Goal: Task Accomplishment & Management: Use online tool/utility

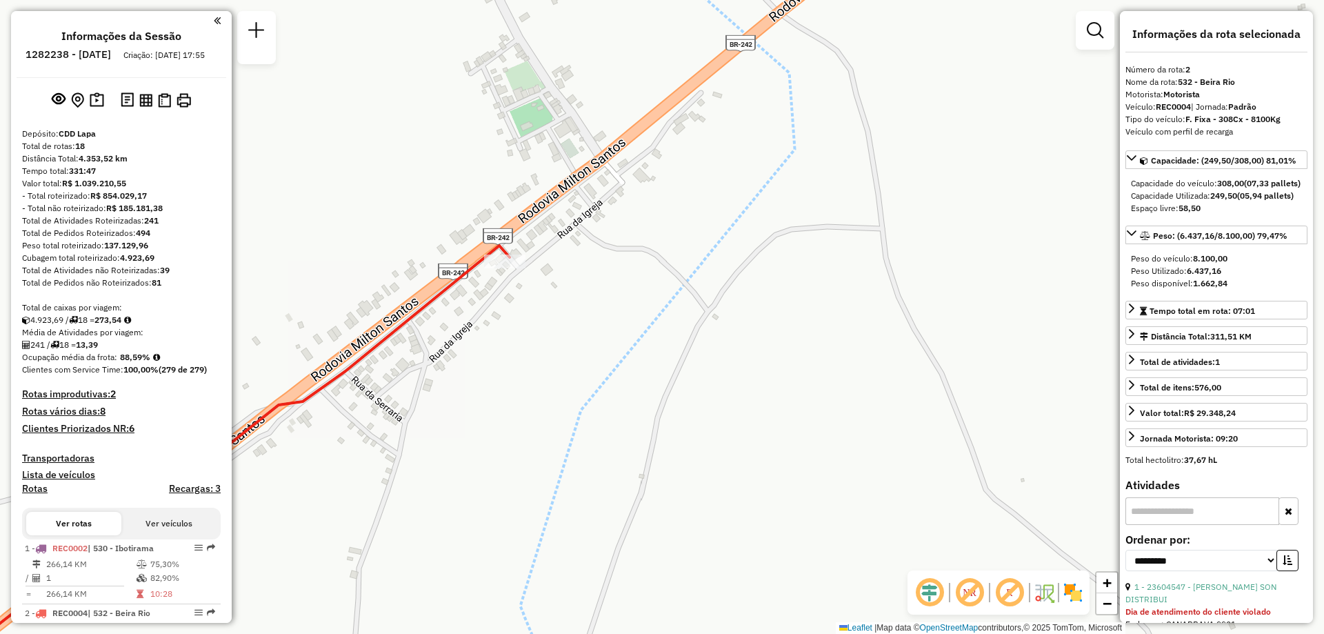
select select "**********"
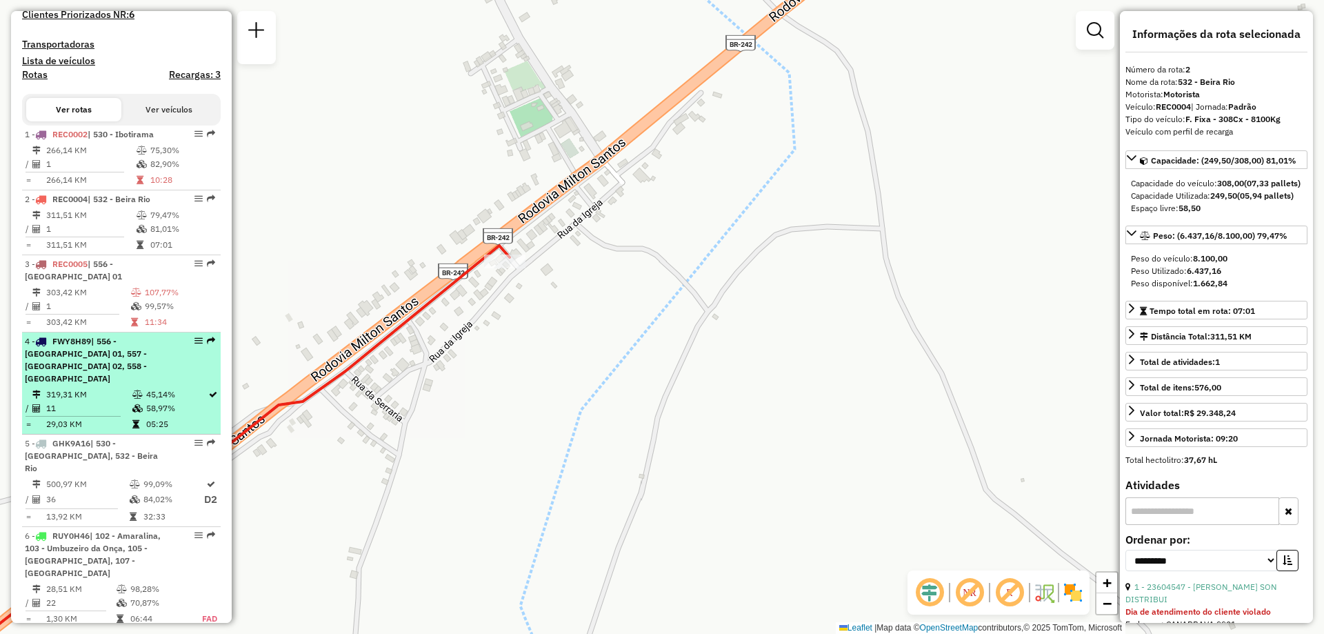
click at [134, 357] on span "| 556 - [GEOGRAPHIC_DATA] 01, 557 - [GEOGRAPHIC_DATA] 02, 558 - [GEOGRAPHIC_DAT…" at bounding box center [86, 360] width 122 height 48
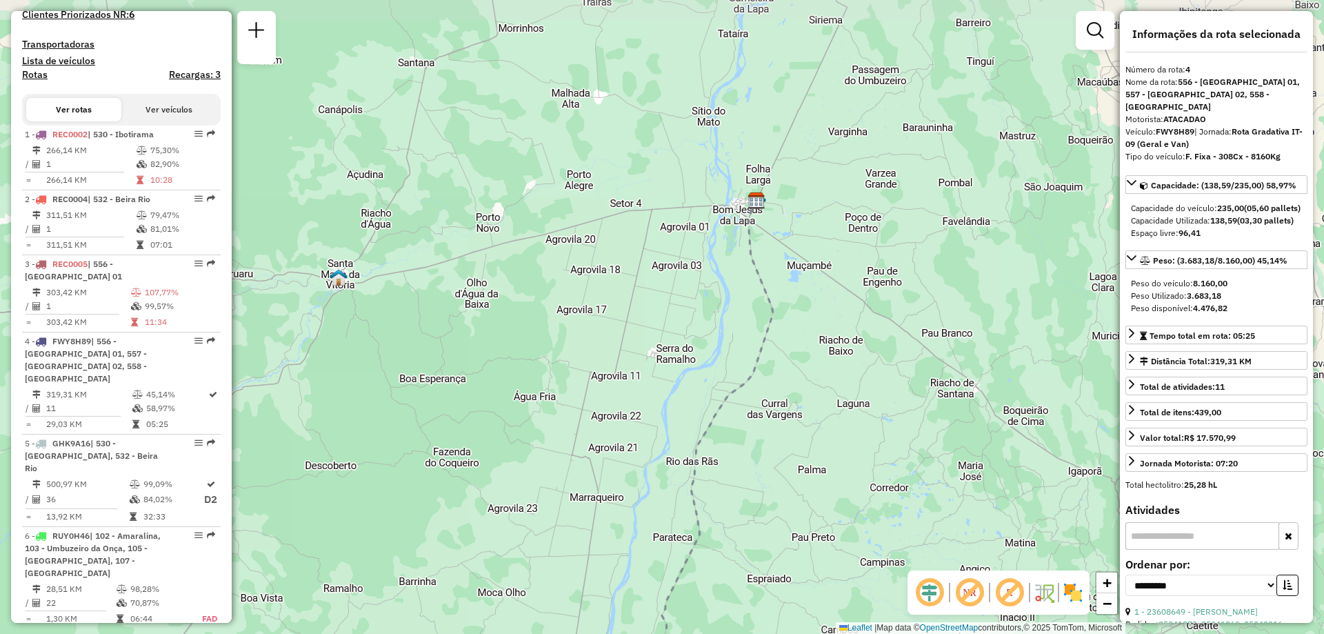
drag, startPoint x: 774, startPoint y: 241, endPoint x: 857, endPoint y: 90, distance: 172.5
click at [856, 91] on div "Janela de atendimento Grade de atendimento Capacidade Transportadoras Veículos …" at bounding box center [662, 317] width 1324 height 634
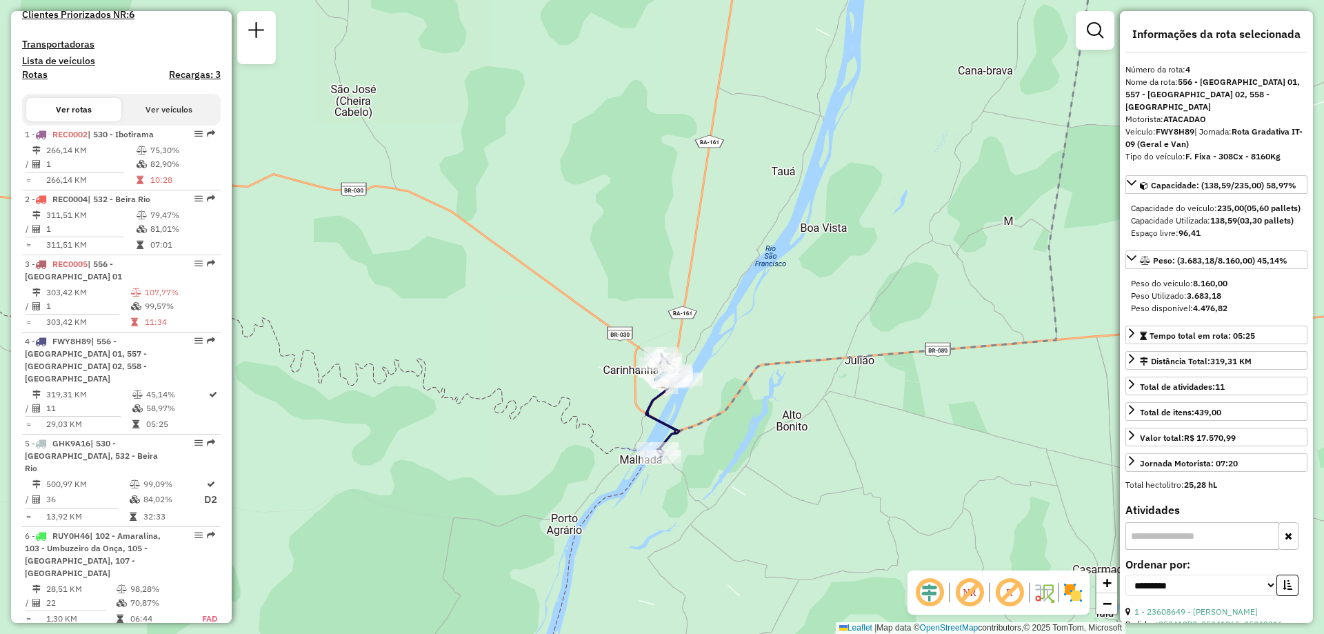
drag, startPoint x: 659, startPoint y: 401, endPoint x: 766, endPoint y: 393, distance: 107.2
click at [766, 393] on div "Janela de atendimento Grade de atendimento Capacidade Transportadoras Veículos …" at bounding box center [662, 317] width 1324 height 634
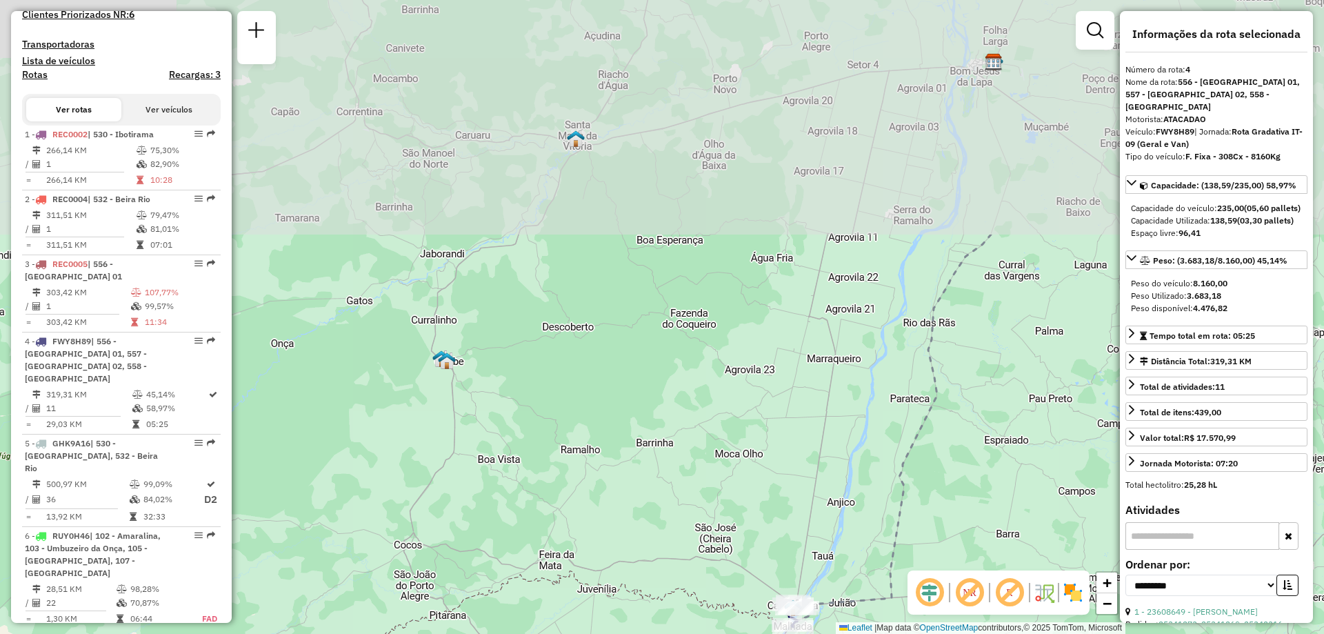
drag, startPoint x: 940, startPoint y: 147, endPoint x: 865, endPoint y: 459, distance: 320.5
click at [865, 459] on div "Janela de atendimento Grade de atendimento Capacidade Transportadoras Veículos …" at bounding box center [662, 317] width 1324 height 634
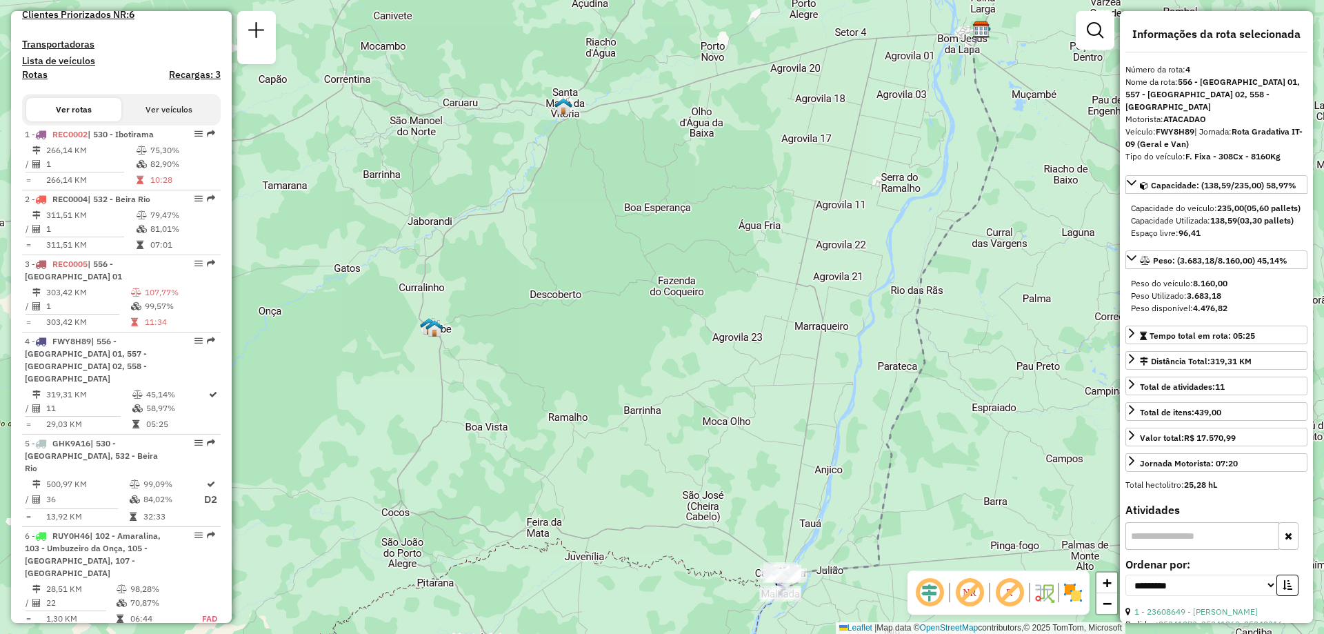
drag, startPoint x: 870, startPoint y: 511, endPoint x: 802, endPoint y: 272, distance: 248.6
click at [802, 272] on div "Janela de atendimento Grade de atendimento Capacidade Transportadoras Veículos …" at bounding box center [662, 317] width 1324 height 634
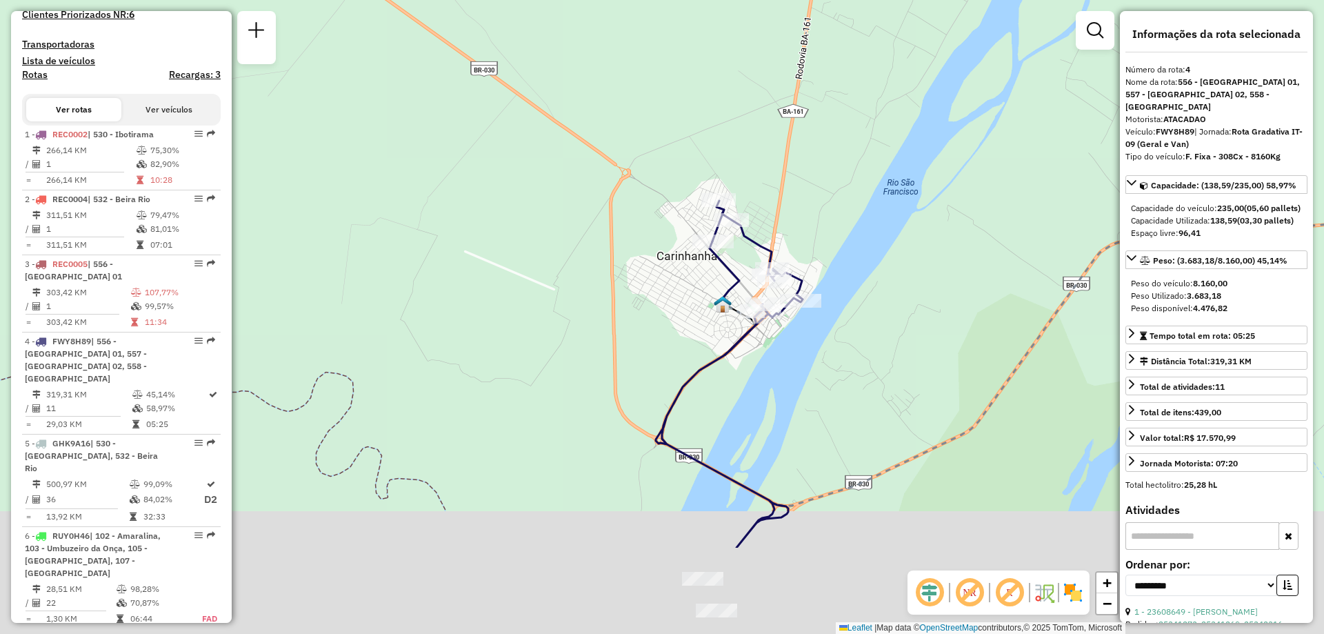
drag, startPoint x: 786, startPoint y: 523, endPoint x: 824, endPoint y: 363, distance: 165.1
click at [821, 367] on div "Janela de atendimento Grade de atendimento Capacidade Transportadoras Veículos …" at bounding box center [662, 317] width 1324 height 634
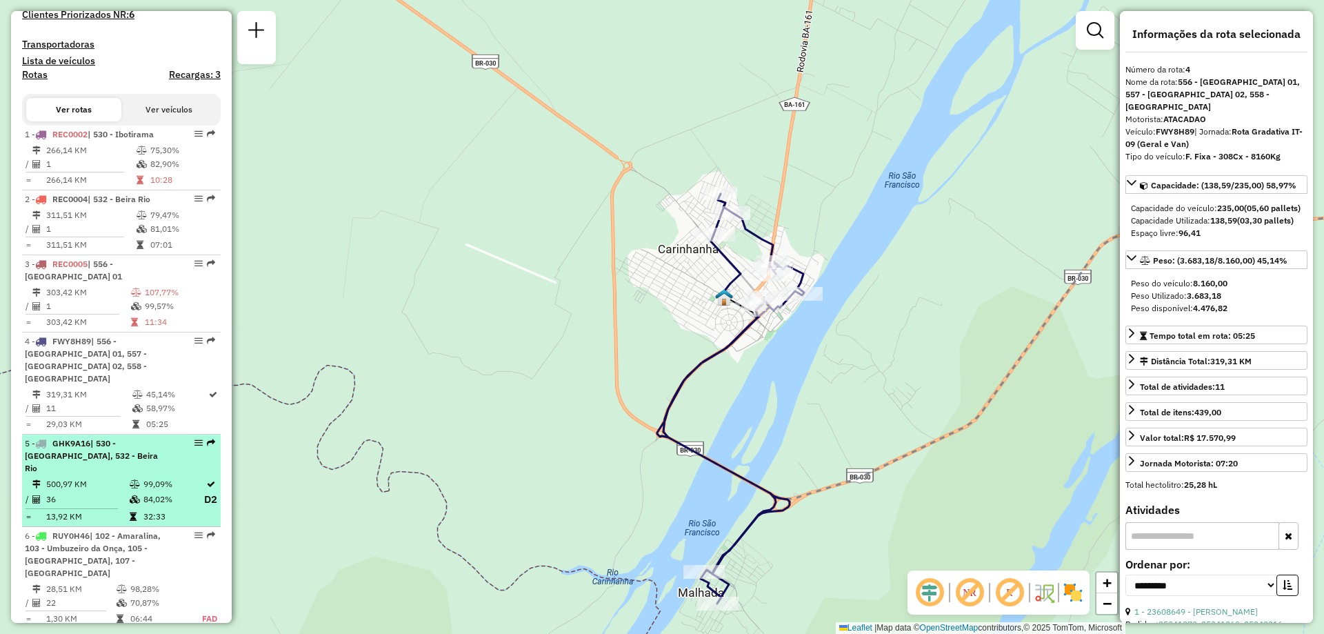
click at [89, 451] on div "5 - GHK9A16 | 530 - Ibotirama, 532 - [GEOGRAPHIC_DATA]" at bounding box center [98, 455] width 146 height 37
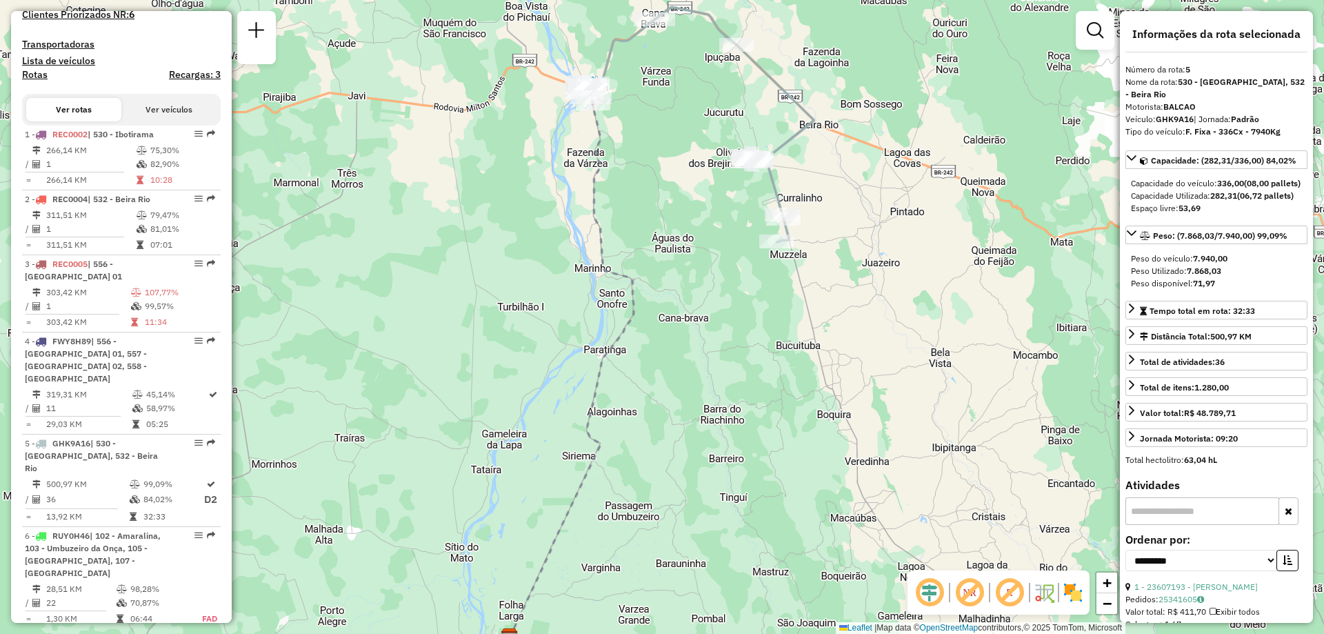
drag, startPoint x: 685, startPoint y: 94, endPoint x: 661, endPoint y: 121, distance: 36.7
click at [680, 133] on div "Janela de atendimento Grade de atendimento Capacidade Transportadoras Veículos …" at bounding box center [662, 317] width 1324 height 634
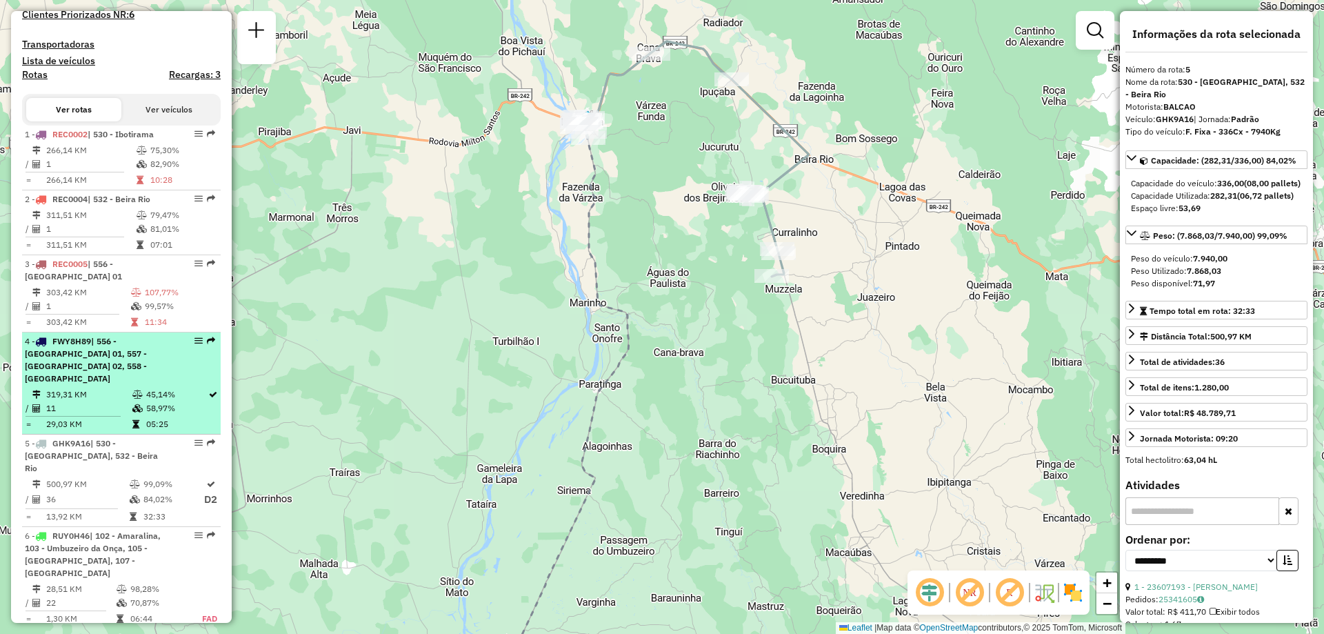
click at [125, 382] on div "4 - FWY8H89 | 556 - [GEOGRAPHIC_DATA] 01, 557 - [GEOGRAPHIC_DATA] 02, 558 - [GE…" at bounding box center [98, 360] width 146 height 50
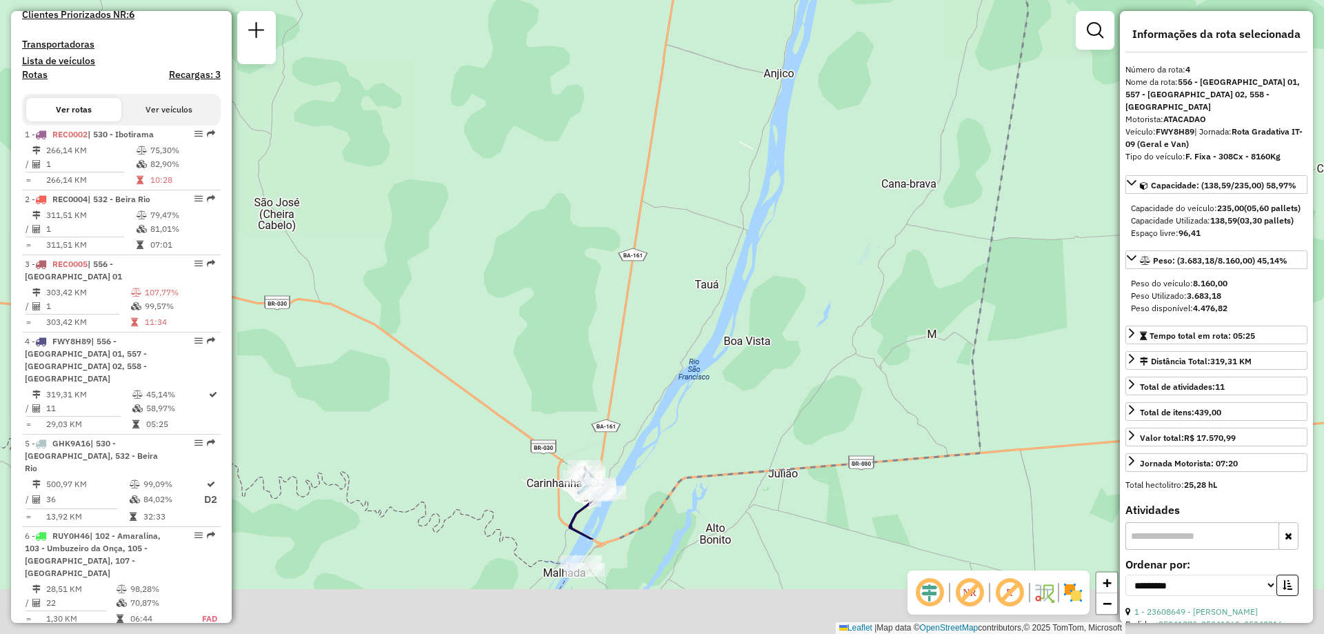
drag, startPoint x: 642, startPoint y: 579, endPoint x: 645, endPoint y: 352, distance: 227.6
click at [645, 352] on div "Janela de atendimento Grade de atendimento Capacidade Transportadoras Veículos …" at bounding box center [662, 317] width 1324 height 634
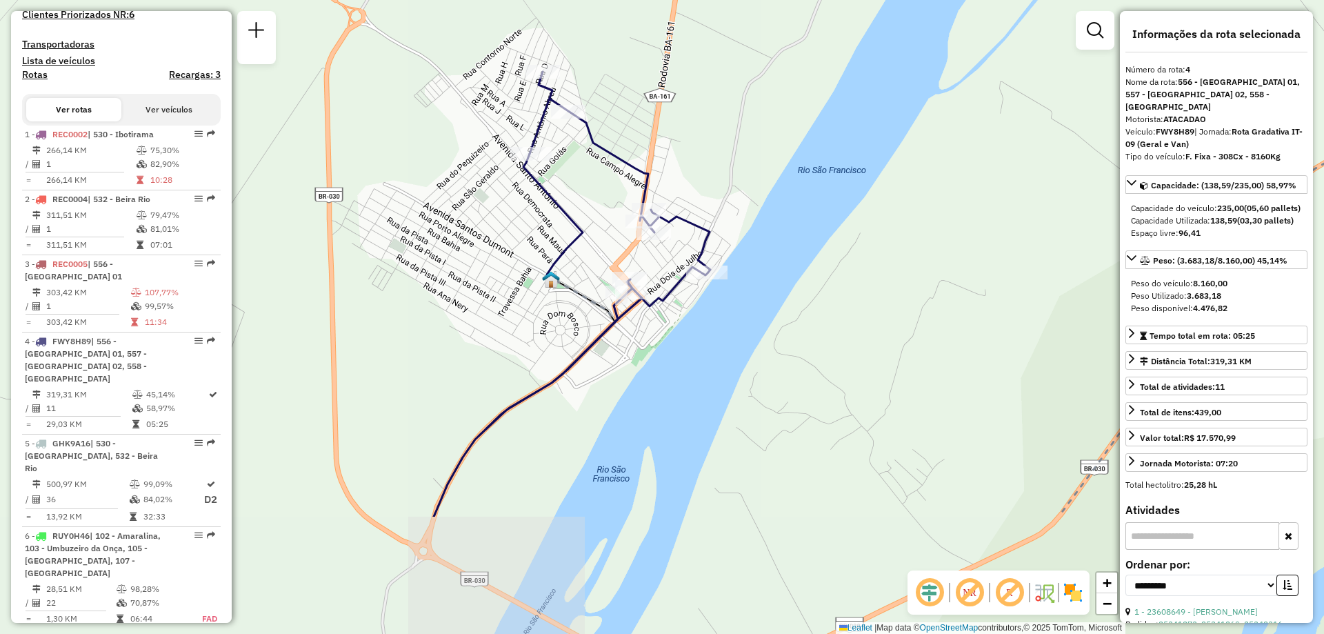
drag, startPoint x: 674, startPoint y: 500, endPoint x: 779, endPoint y: 327, distance: 202.7
click at [779, 327] on div "Janela de atendimento Grade de atendimento Capacidade Transportadoras Veículos …" at bounding box center [662, 317] width 1324 height 634
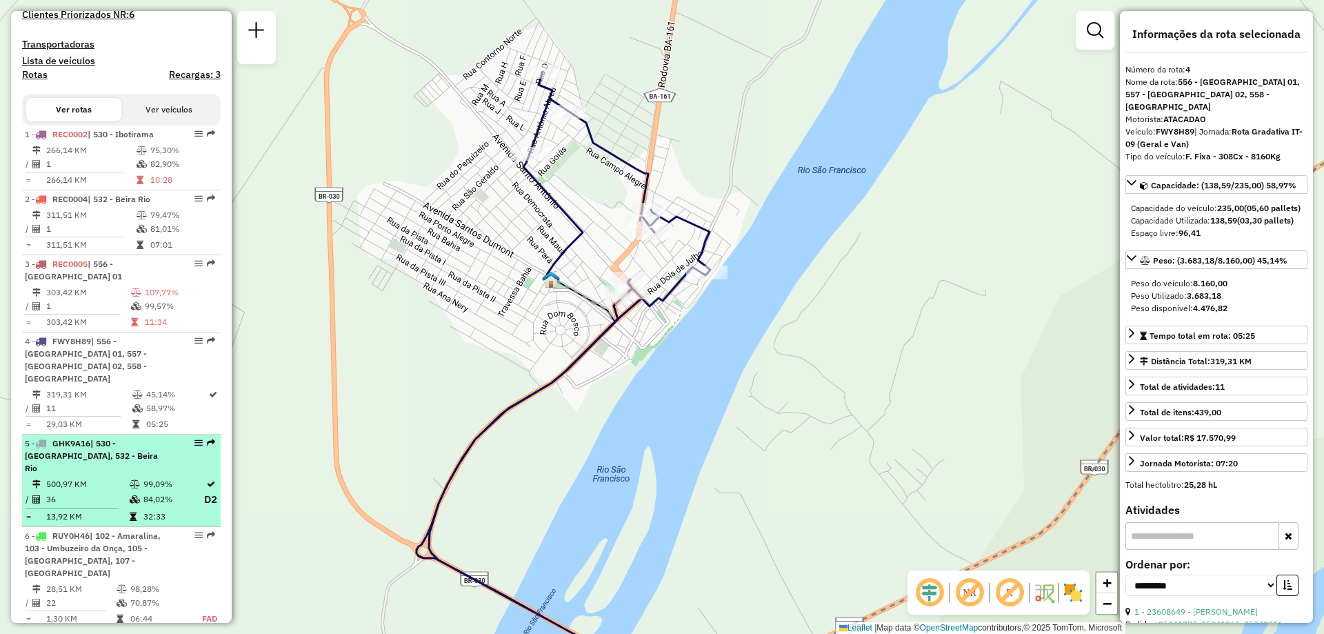
click at [83, 446] on span "GHK9A16" at bounding box center [71, 443] width 38 height 10
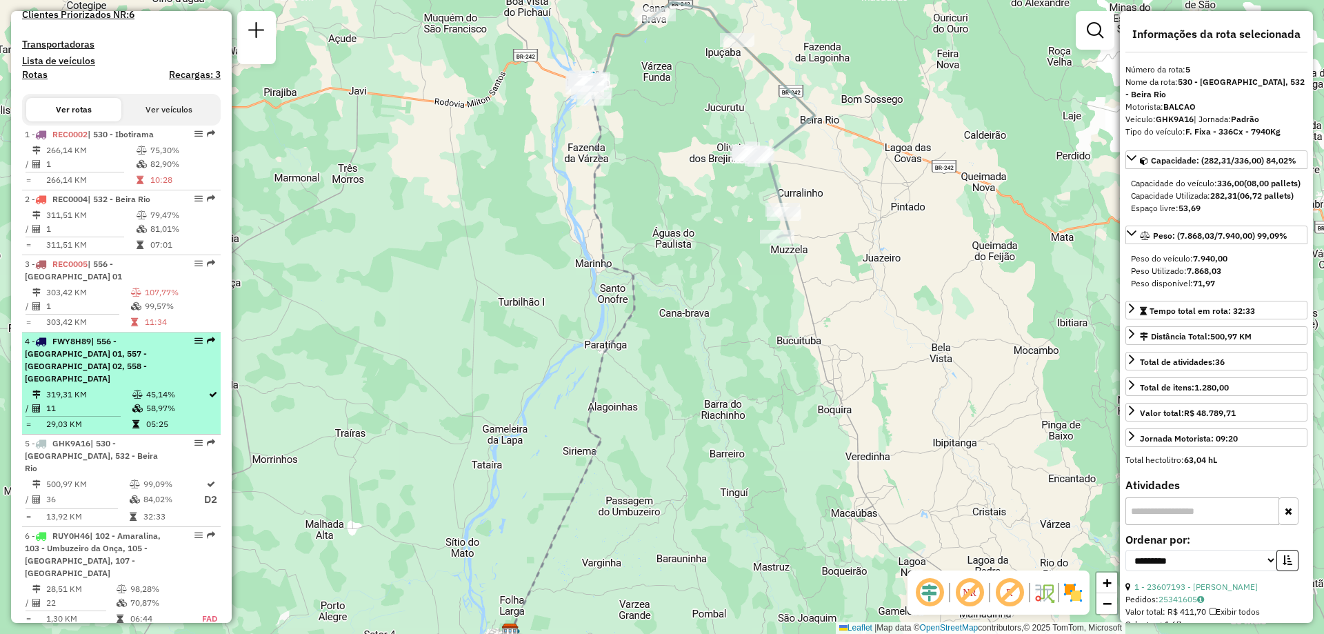
click at [93, 365] on span "| 556 - [GEOGRAPHIC_DATA] 01, 557 - [GEOGRAPHIC_DATA] 02, 558 - [GEOGRAPHIC_DAT…" at bounding box center [86, 360] width 122 height 48
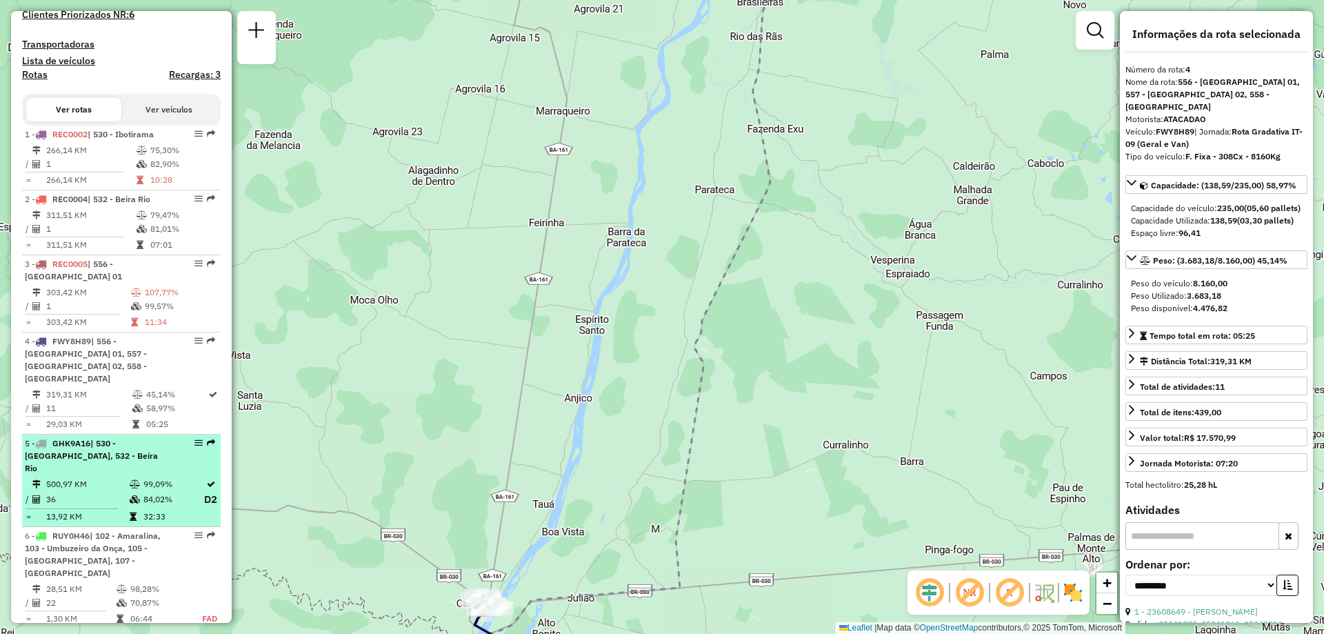
click at [93, 447] on span "| 530 - [GEOGRAPHIC_DATA], 532 - Beira Rio" at bounding box center [91, 455] width 133 height 35
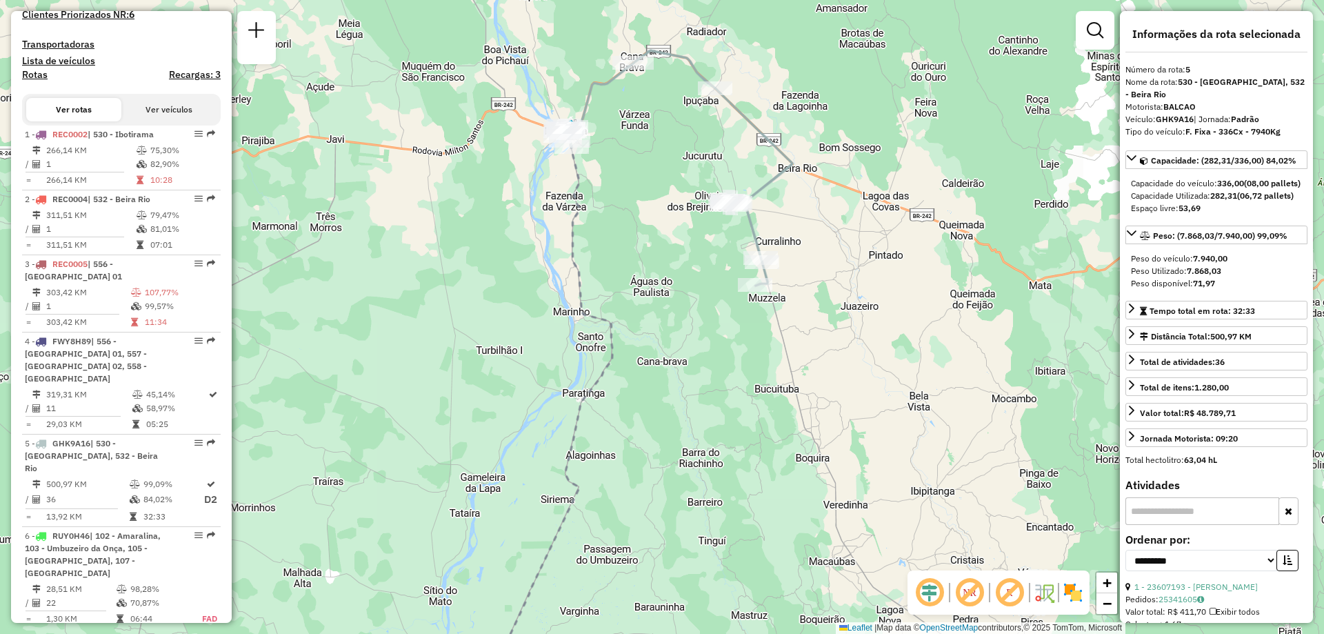
drag, startPoint x: 712, startPoint y: 103, endPoint x: 681, endPoint y: 167, distance: 70.9
click at [681, 167] on div "Janela de atendimento Grade de atendimento Capacidade Transportadoras Veículos …" at bounding box center [662, 317] width 1324 height 634
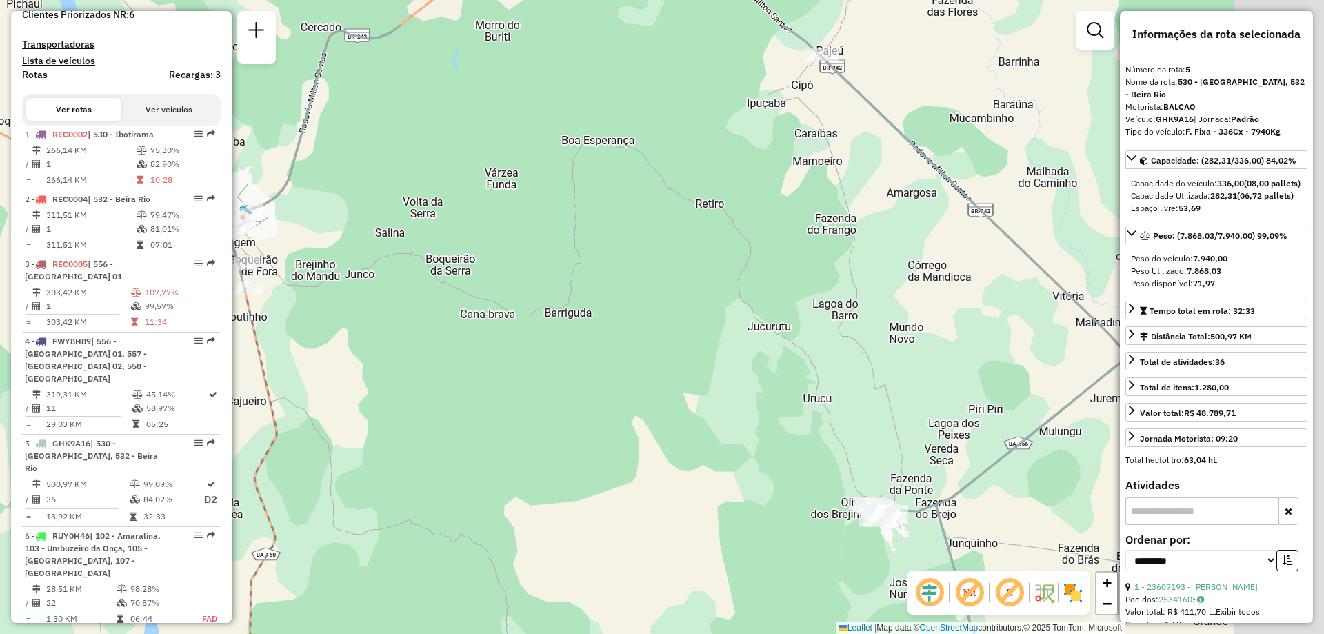
drag, startPoint x: 882, startPoint y: 228, endPoint x: 661, endPoint y: 301, distance: 233.3
click at [661, 301] on div "Janela de atendimento Grade de atendimento Capacidade Transportadoras Veículos …" at bounding box center [662, 317] width 1324 height 634
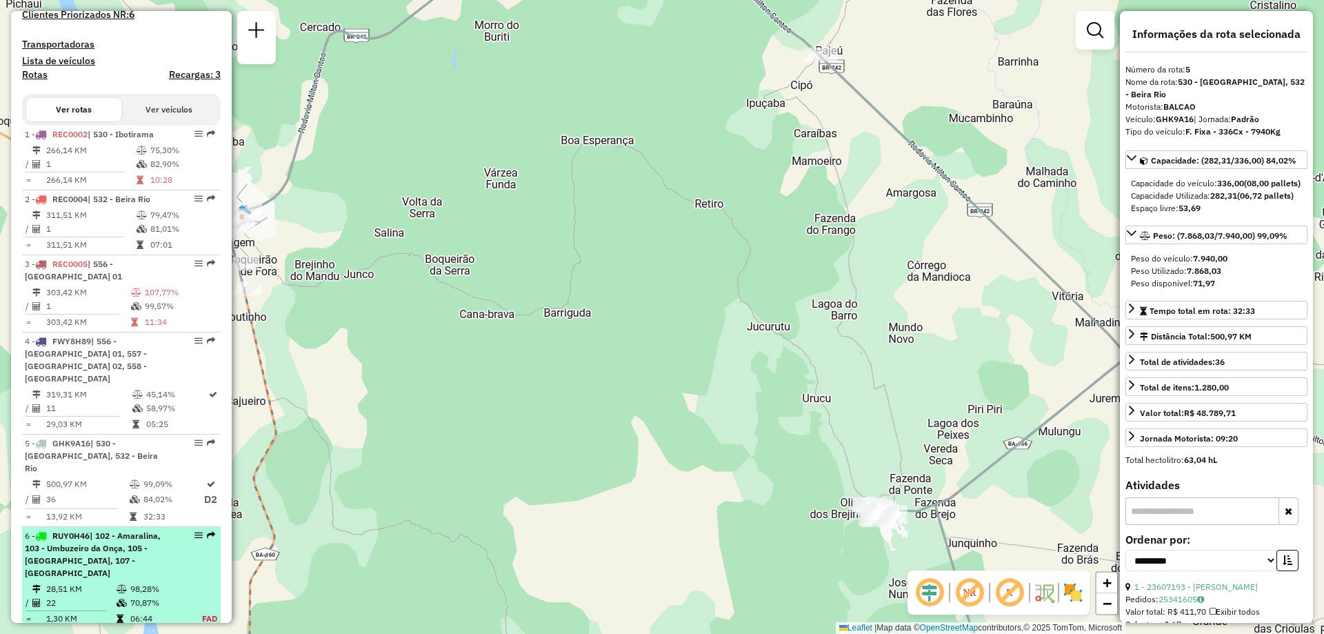
scroll to position [483, 0]
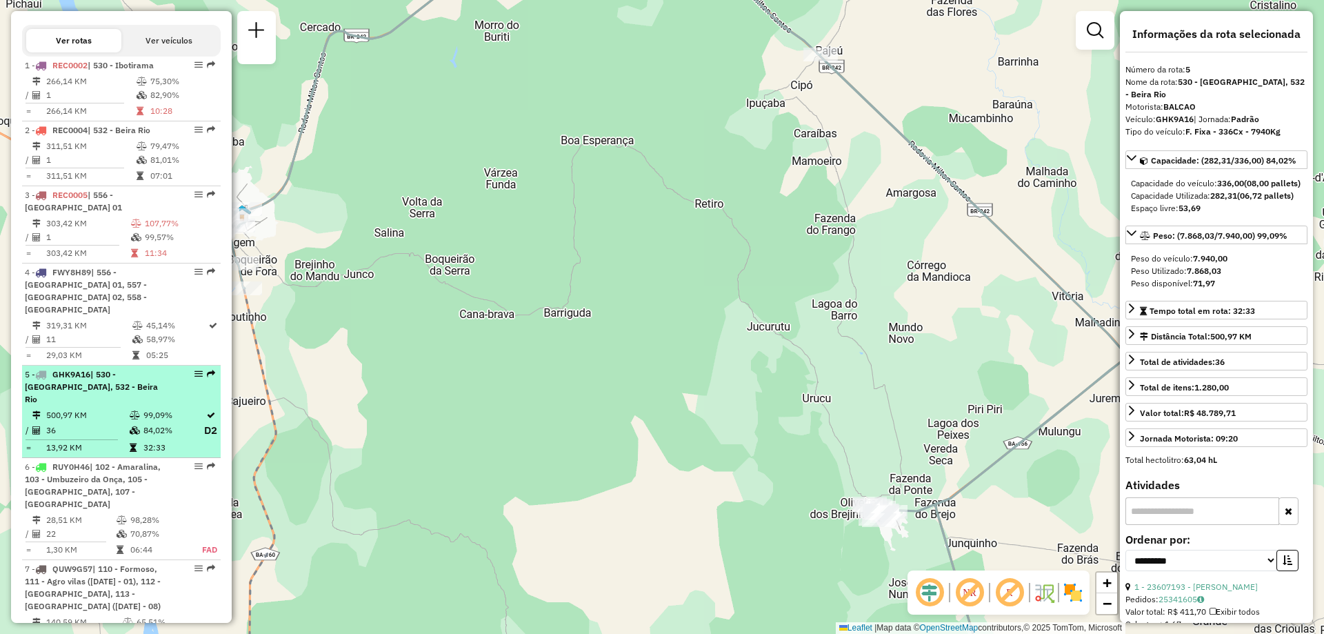
click at [97, 389] on div "5 - GHK9A16 | 530 - Ibotirama, 532 - [GEOGRAPHIC_DATA]" at bounding box center [98, 386] width 146 height 37
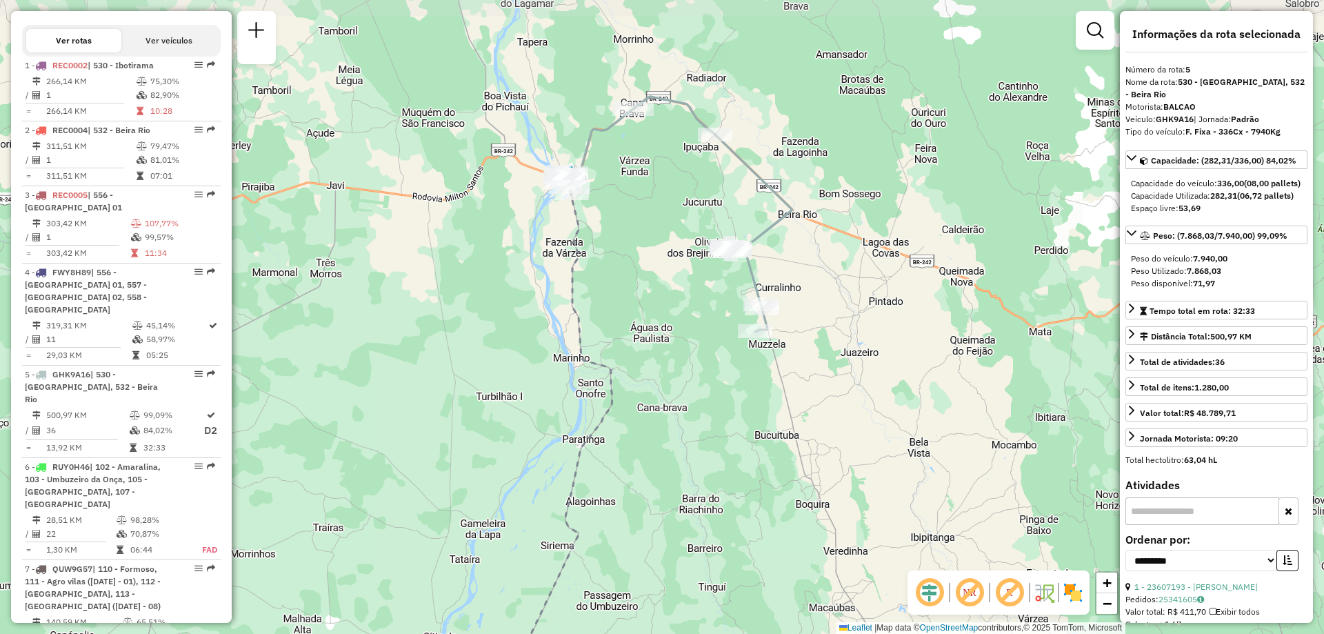
drag, startPoint x: 736, startPoint y: 101, endPoint x: 714, endPoint y: 195, distance: 97.0
click at [714, 195] on div "Janela de atendimento Grade de atendimento Capacidade Transportadoras Veículos …" at bounding box center [662, 317] width 1324 height 634
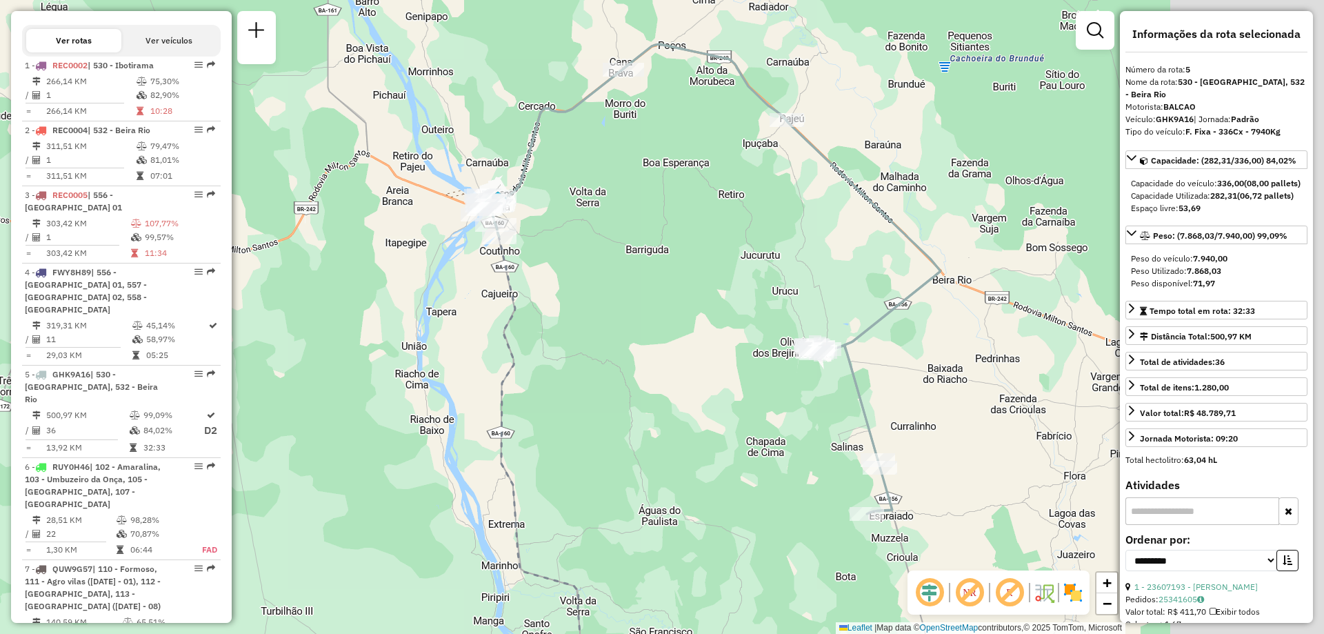
drag, startPoint x: 859, startPoint y: 277, endPoint x: 710, endPoint y: 230, distance: 156.4
click at [710, 230] on div "Janela de atendimento Grade de atendimento Capacidade Transportadoras Veículos …" at bounding box center [662, 317] width 1324 height 634
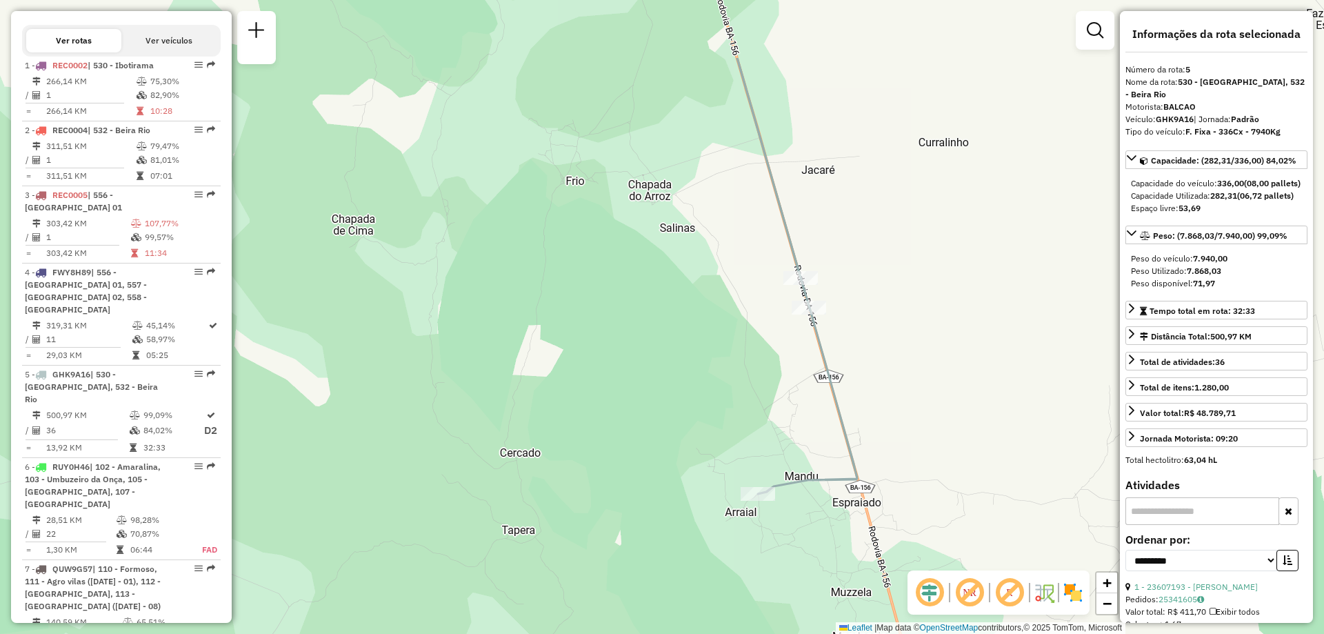
drag, startPoint x: 673, startPoint y: 199, endPoint x: 660, endPoint y: 320, distance: 122.1
click at [660, 320] on div "Janela de atendimento Grade de atendimento Capacidade Transportadoras Veículos …" at bounding box center [662, 317] width 1324 height 634
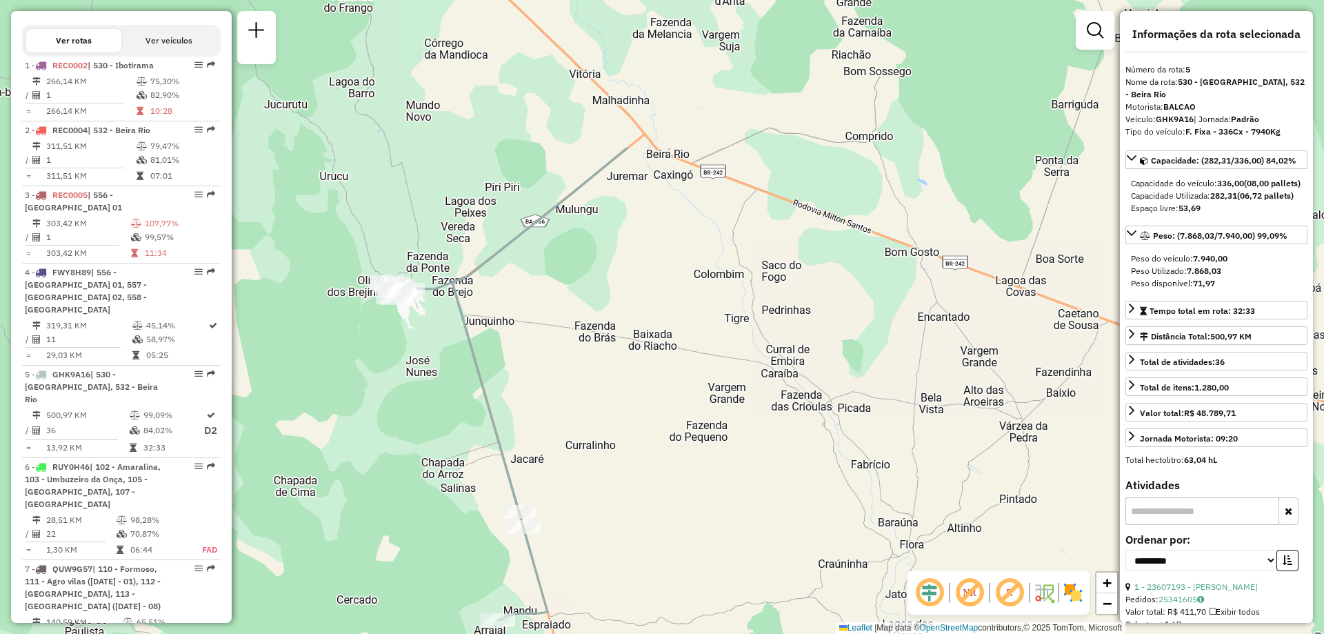
drag, startPoint x: 916, startPoint y: 116, endPoint x: 714, endPoint y: 314, distance: 283.3
click at [714, 314] on div "Janela de atendimento Grade de atendimento Capacidade Transportadoras Veículos …" at bounding box center [662, 317] width 1324 height 634
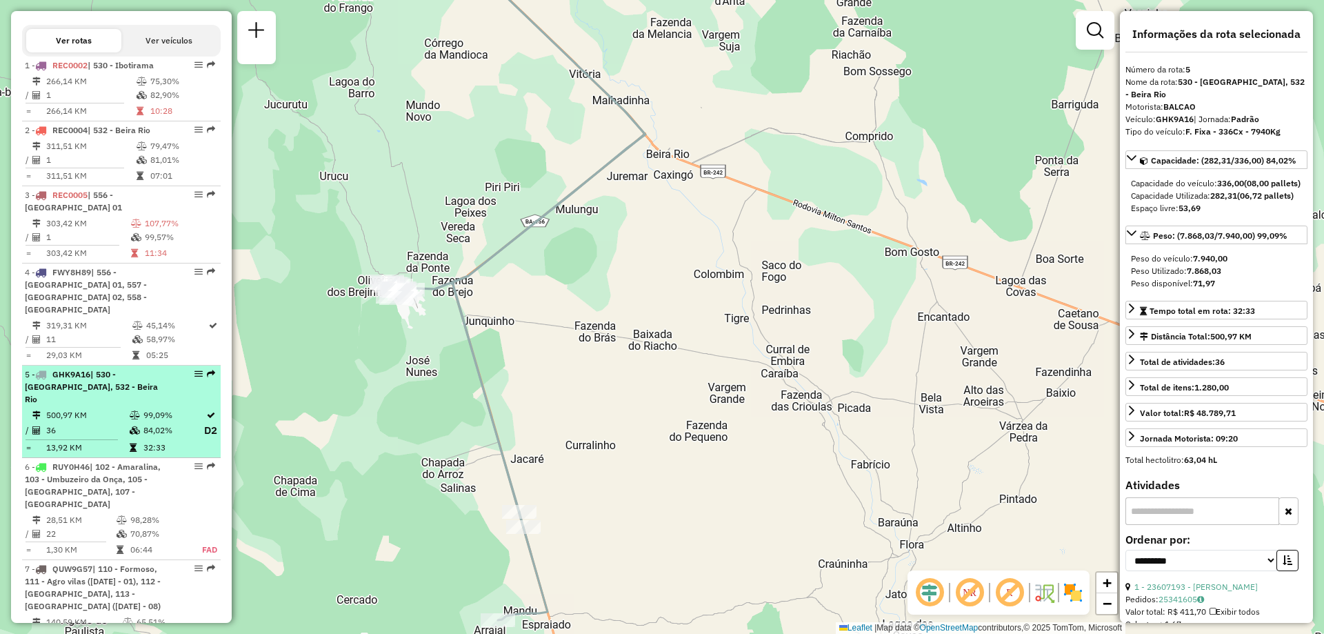
click at [89, 381] on div "5 - GHK9A16 | 530 - Ibotirama, 532 - [GEOGRAPHIC_DATA]" at bounding box center [98, 386] width 146 height 37
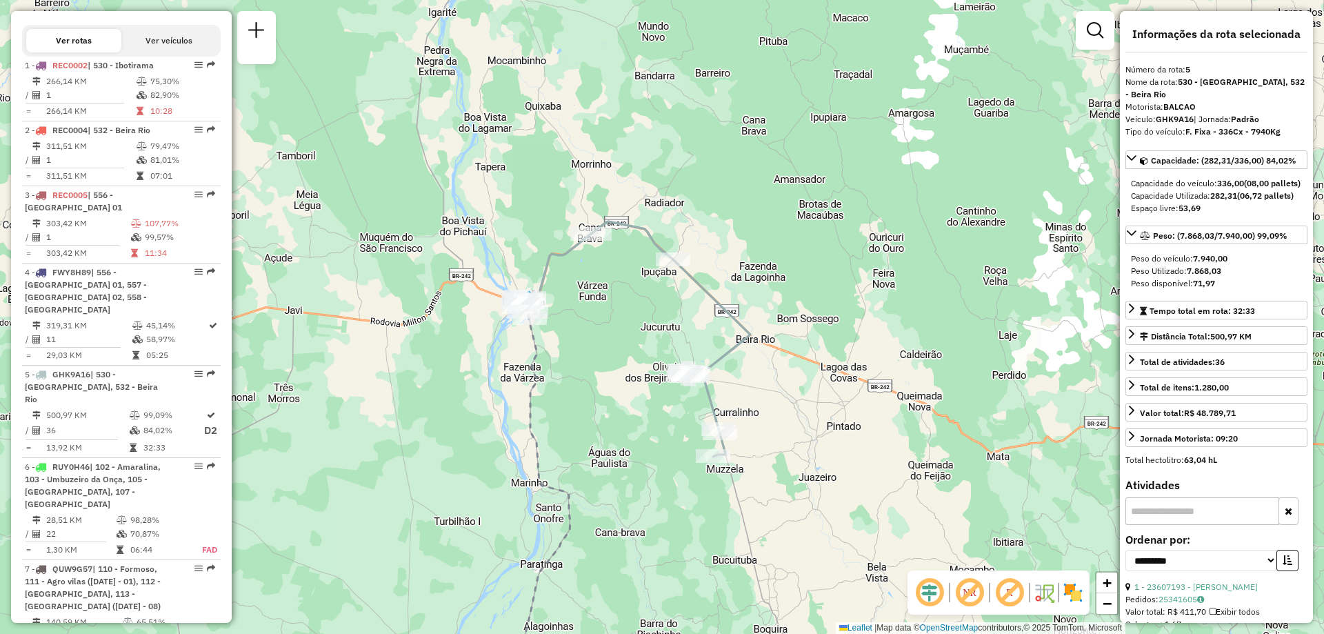
drag, startPoint x: 697, startPoint y: 139, endPoint x: 625, endPoint y: 347, distance: 220.5
click at [631, 355] on div "Janela de atendimento Grade de atendimento Capacidade Transportadoras Veículos …" at bounding box center [662, 317] width 1324 height 634
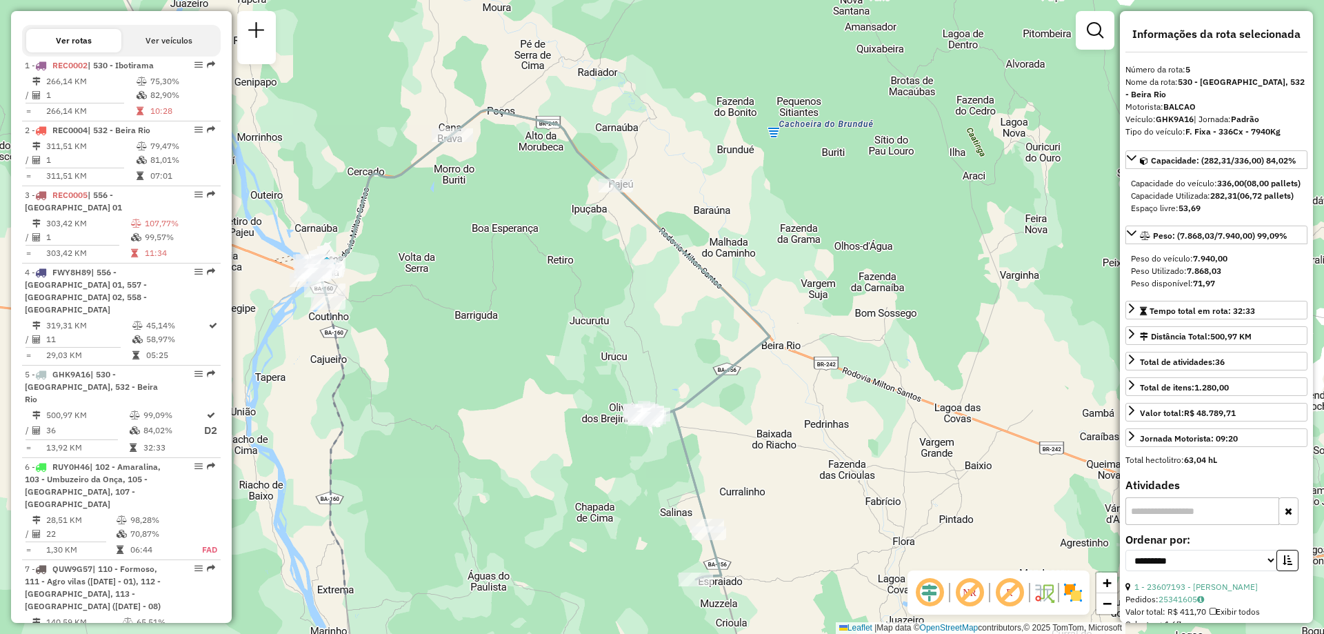
drag, startPoint x: 716, startPoint y: 369, endPoint x: 668, endPoint y: 285, distance: 96.1
click at [668, 285] on div "Janela de atendimento Grade de atendimento Capacidade Transportadoras Veículos …" at bounding box center [662, 317] width 1324 height 634
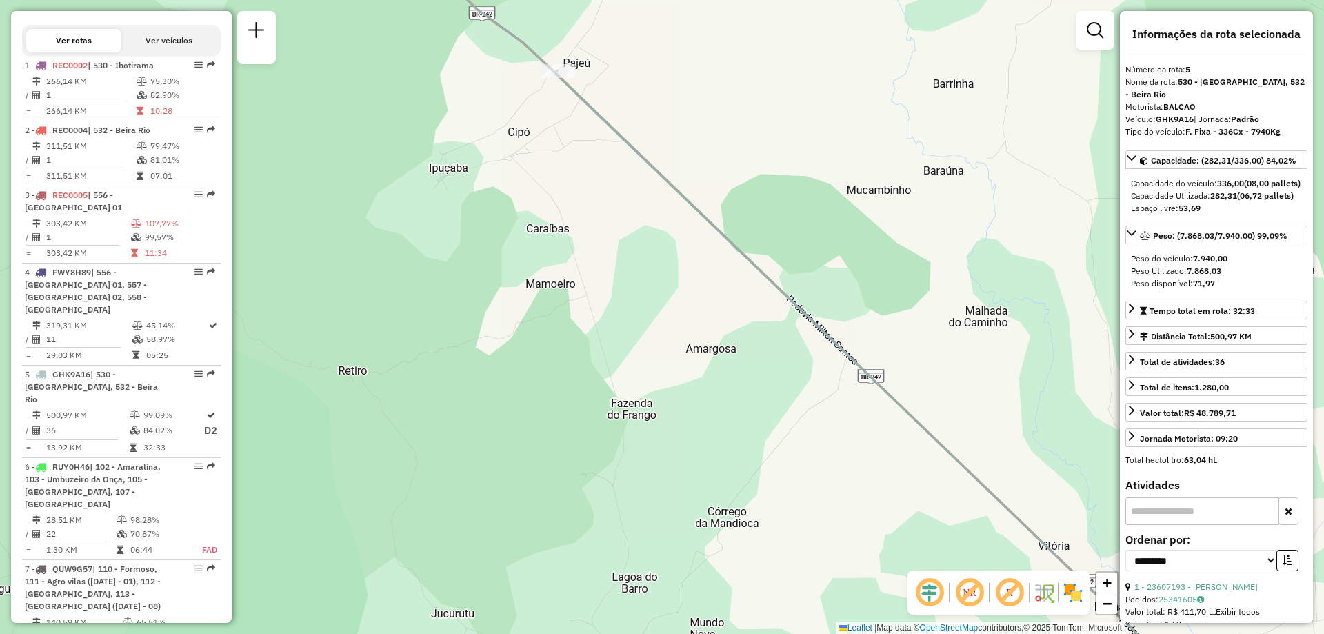
drag, startPoint x: 624, startPoint y: 305, endPoint x: 585, endPoint y: 210, distance: 103.3
click at [585, 210] on div "Janela de atendimento Grade de atendimento Capacidade Transportadoras Veículos …" at bounding box center [662, 317] width 1324 height 634
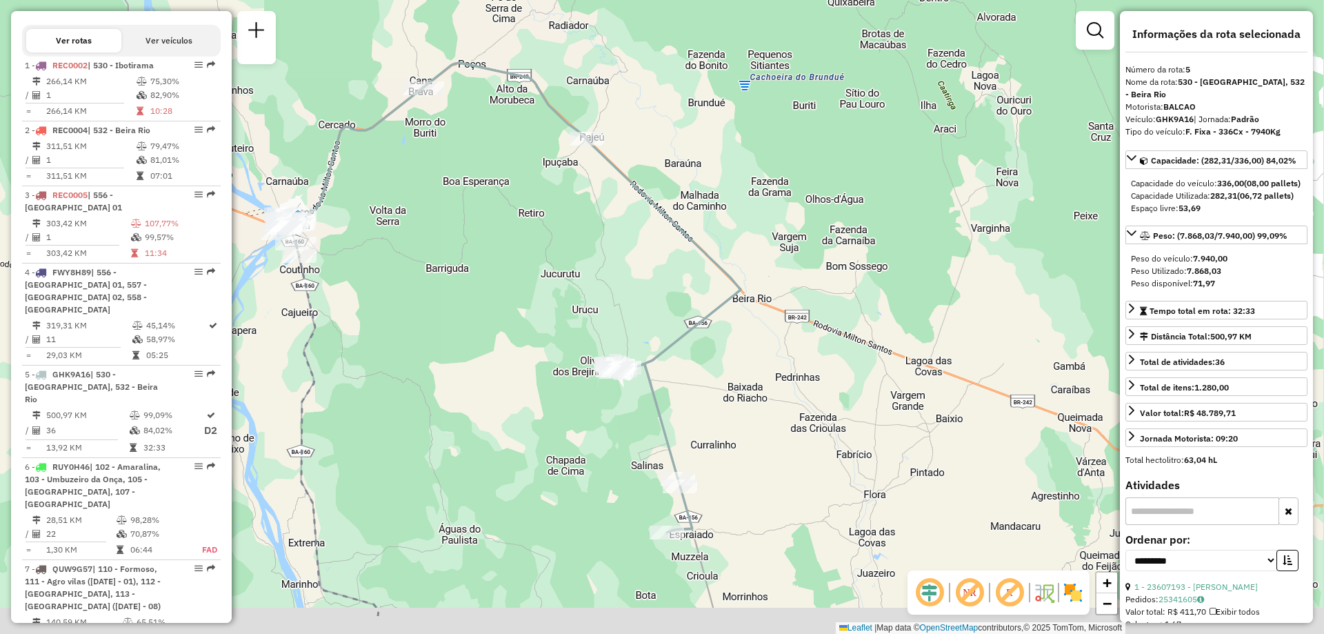
drag, startPoint x: 707, startPoint y: 394, endPoint x: 689, endPoint y: 328, distance: 68.6
click at [689, 330] on div "Janela de atendimento Grade de atendimento Capacidade Transportadoras Veículos …" at bounding box center [662, 317] width 1324 height 634
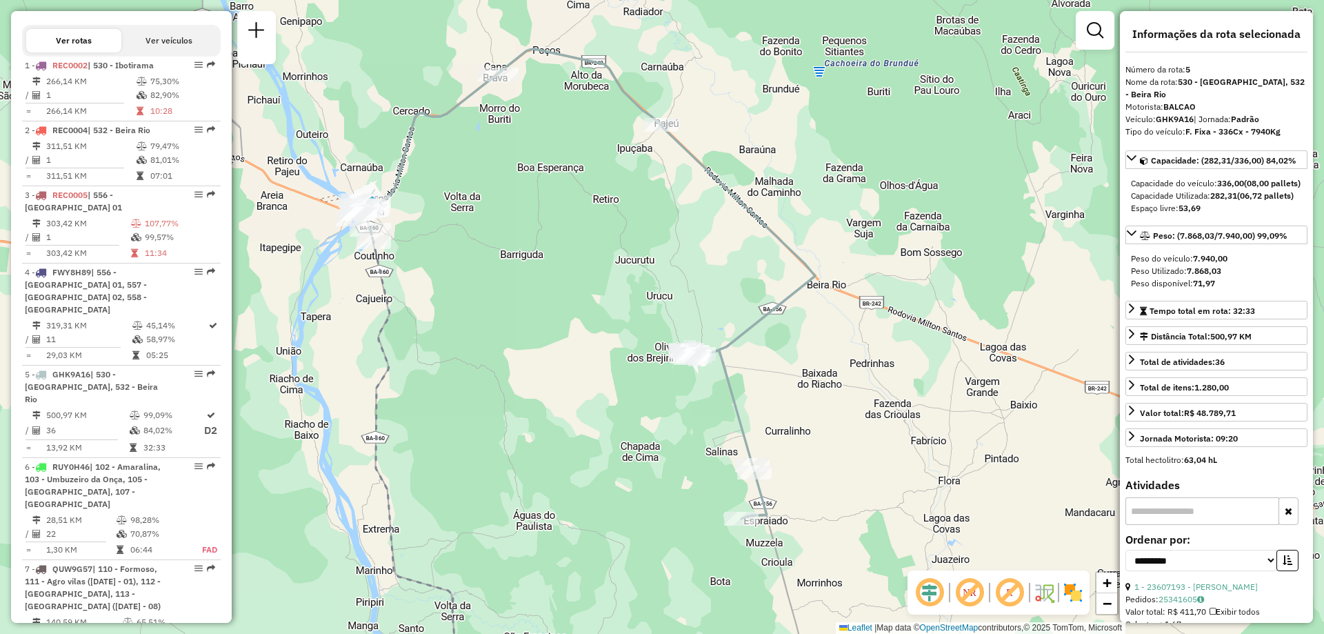
drag, startPoint x: 511, startPoint y: 188, endPoint x: 511, endPoint y: 225, distance: 37.2
click at [508, 241] on div "Janela de atendimento Grade de atendimento Capacidade Transportadoras Veículos …" at bounding box center [662, 317] width 1324 height 634
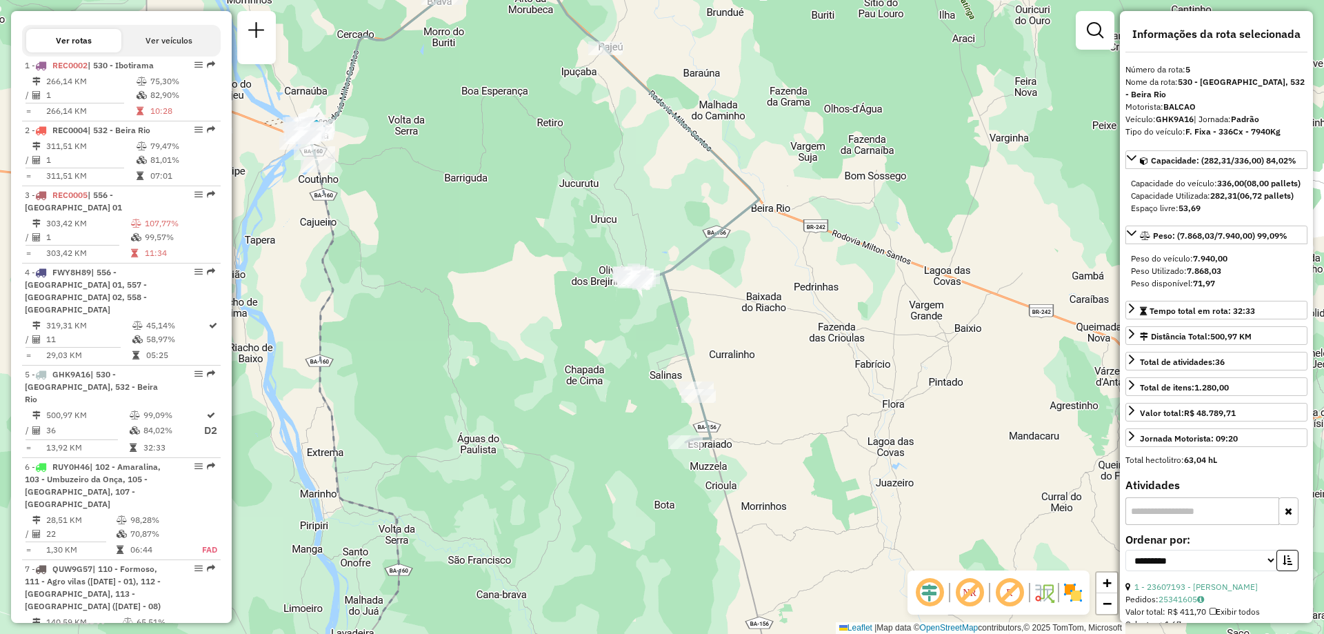
drag, startPoint x: 811, startPoint y: 403, endPoint x: 761, endPoint y: 327, distance: 91.0
click at [761, 327] on div "Janela de atendimento Grade de atendimento Capacidade Transportadoras Veículos …" at bounding box center [662, 317] width 1324 height 634
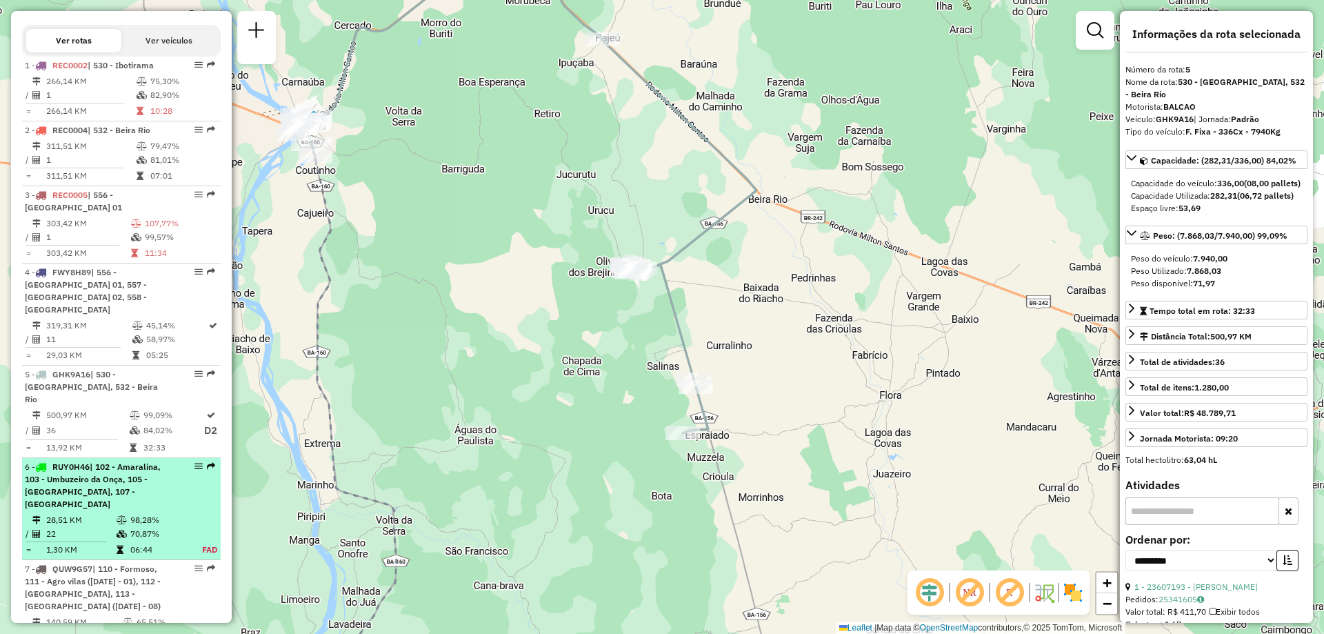
click at [74, 462] on span "| 102 - Amaralina, 103 - Umbuzeiro da Onça, 105 - [GEOGRAPHIC_DATA], 107 - [GEO…" at bounding box center [93, 485] width 136 height 48
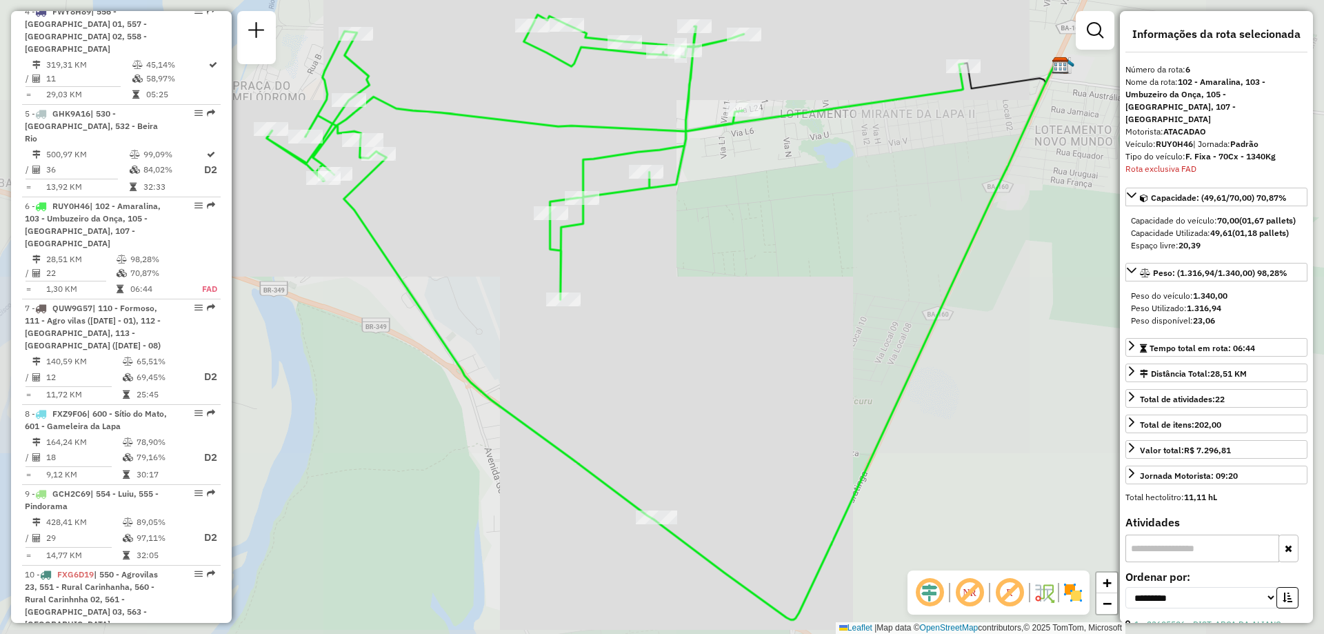
scroll to position [917, 0]
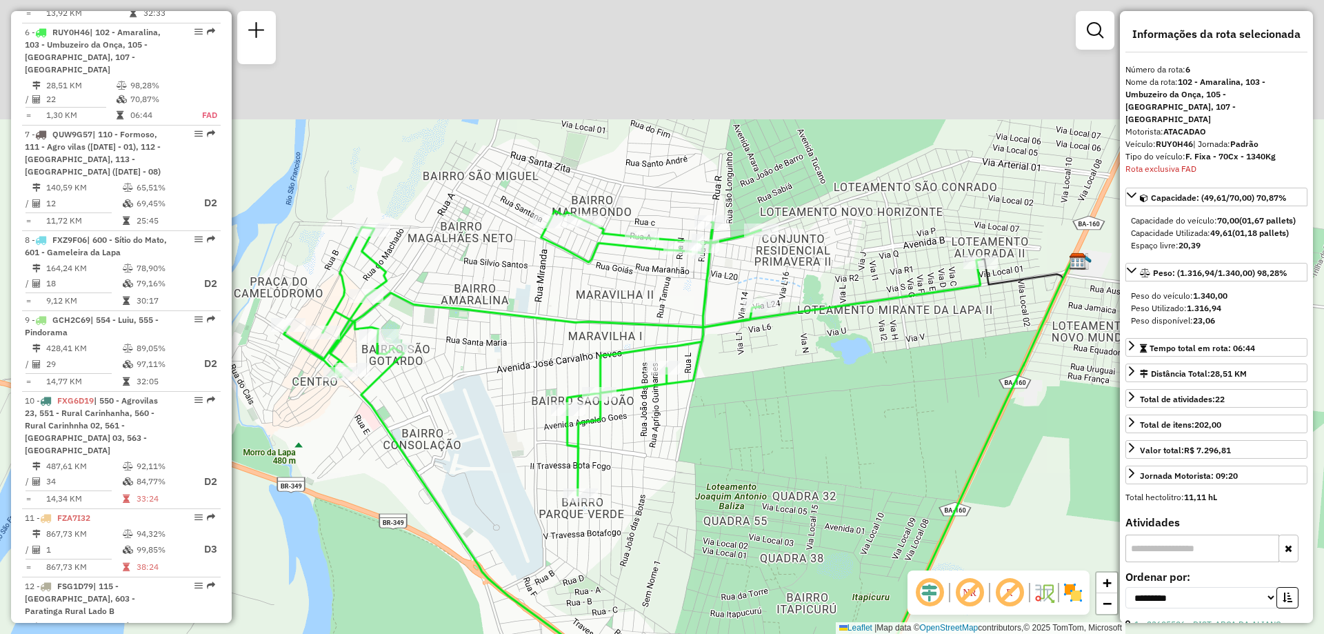
drag, startPoint x: 771, startPoint y: 340, endPoint x: 790, endPoint y: 469, distance: 130.4
click at [790, 469] on div "Janela de atendimento Grade de atendimento Capacidade Transportadoras Veículos …" at bounding box center [662, 317] width 1324 height 634
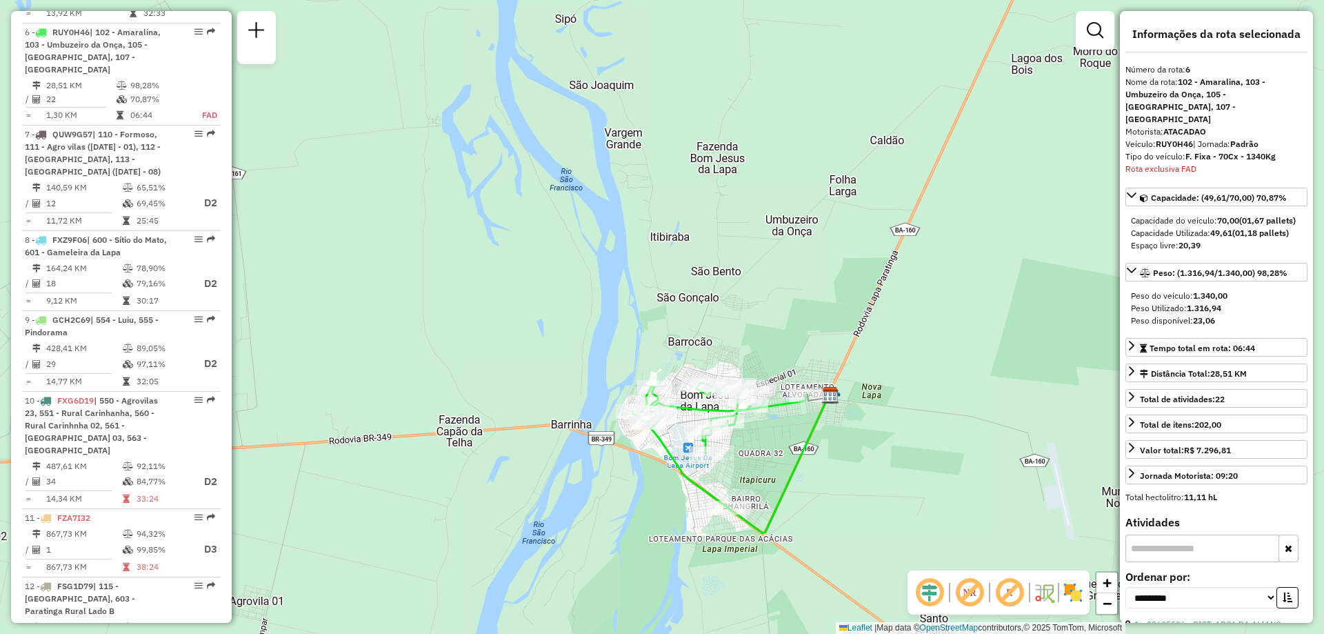
drag, startPoint x: 785, startPoint y: 468, endPoint x: 759, endPoint y: 441, distance: 38.0
click at [761, 446] on div "Janela de atendimento Grade de atendimento Capacidade Transportadoras Veículos …" at bounding box center [662, 317] width 1324 height 634
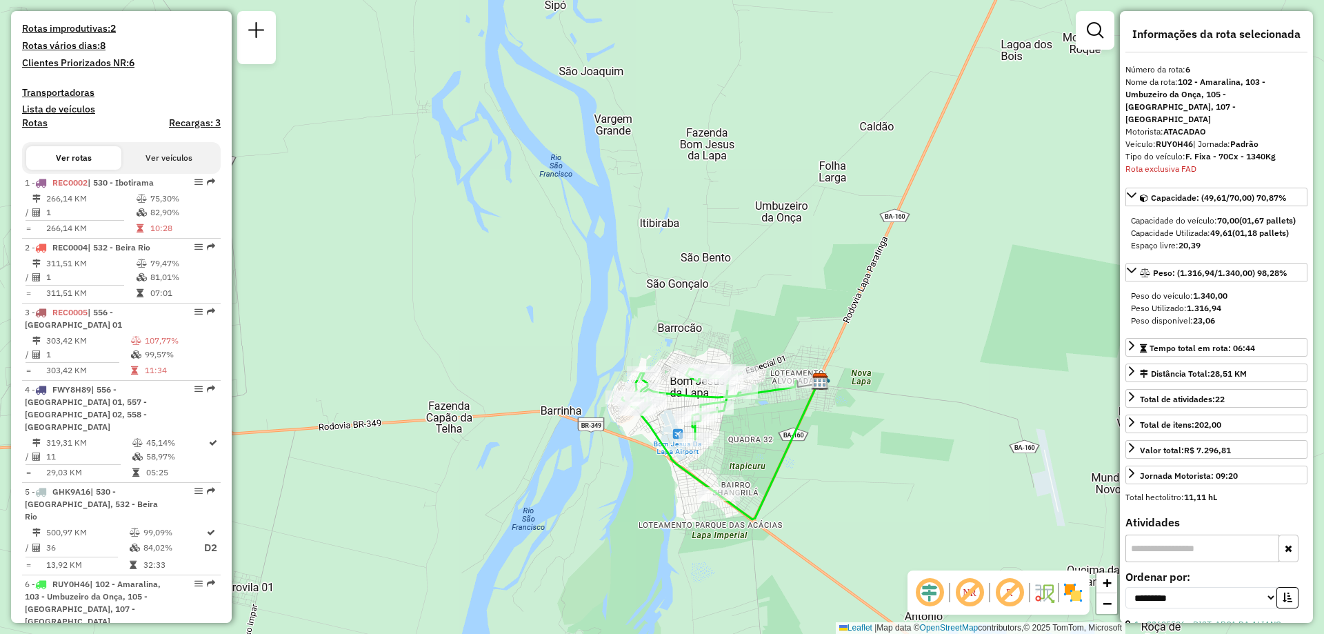
scroll to position [90, 0]
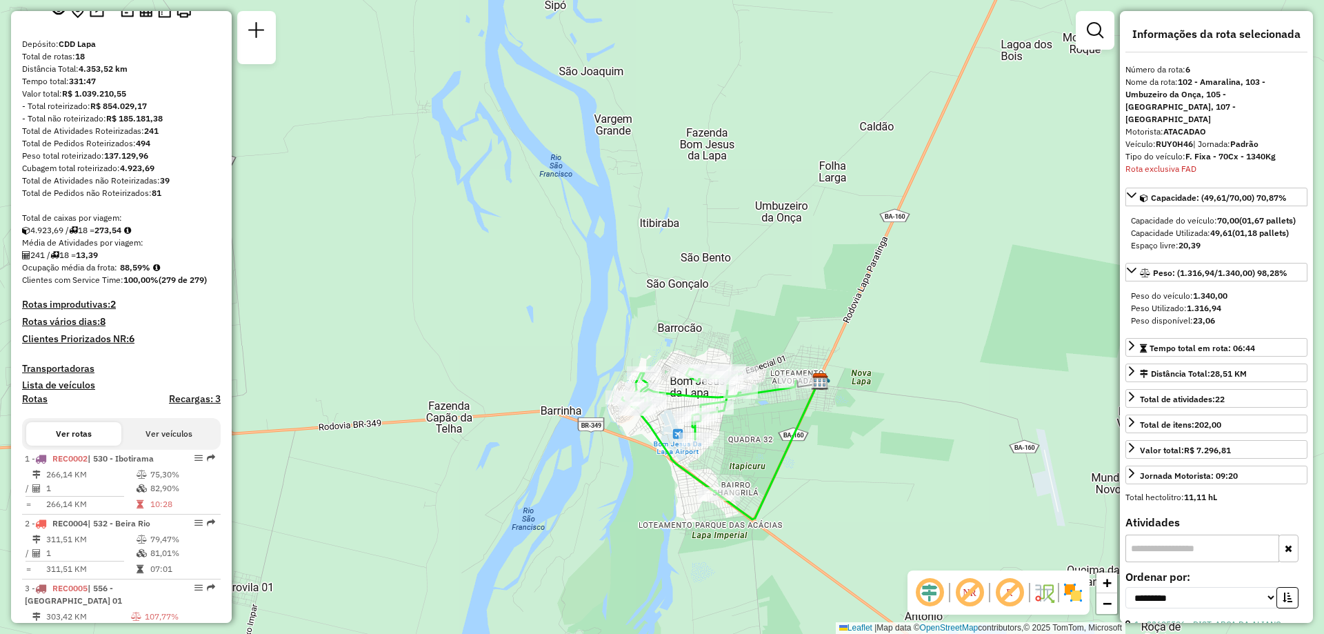
click at [458, 171] on div "Janela de atendimento Grade de atendimento Capacidade Transportadoras Veículos …" at bounding box center [662, 317] width 1324 height 634
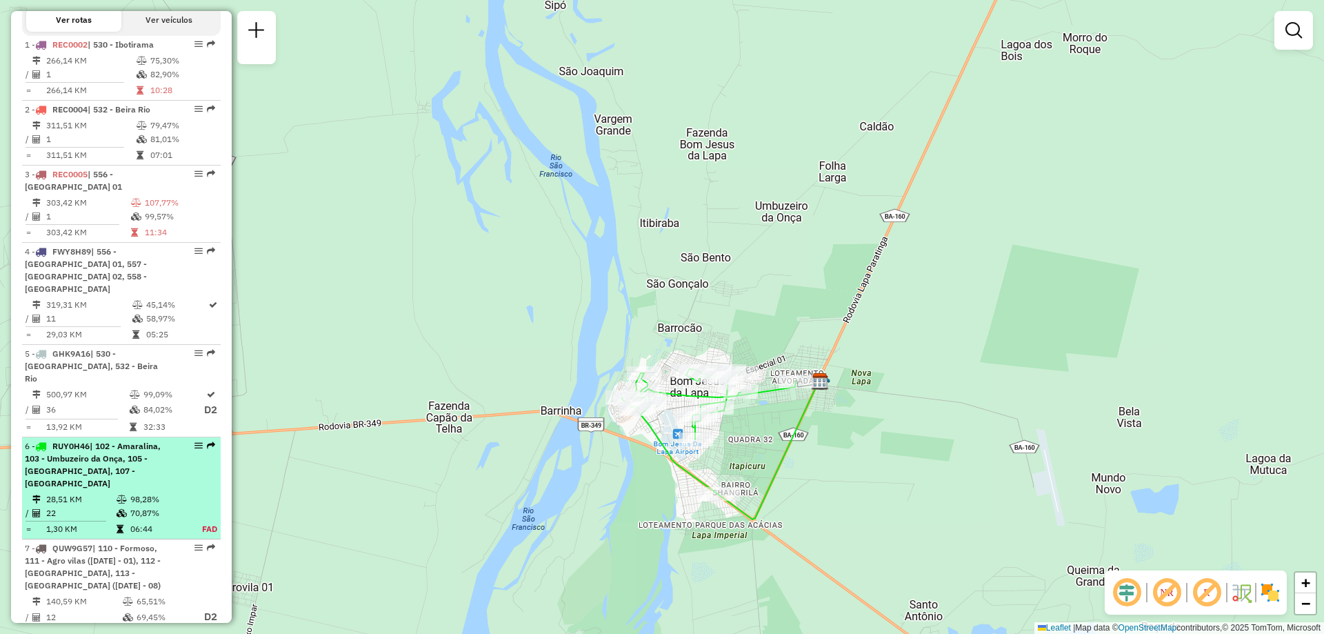
scroll to position [572, 0]
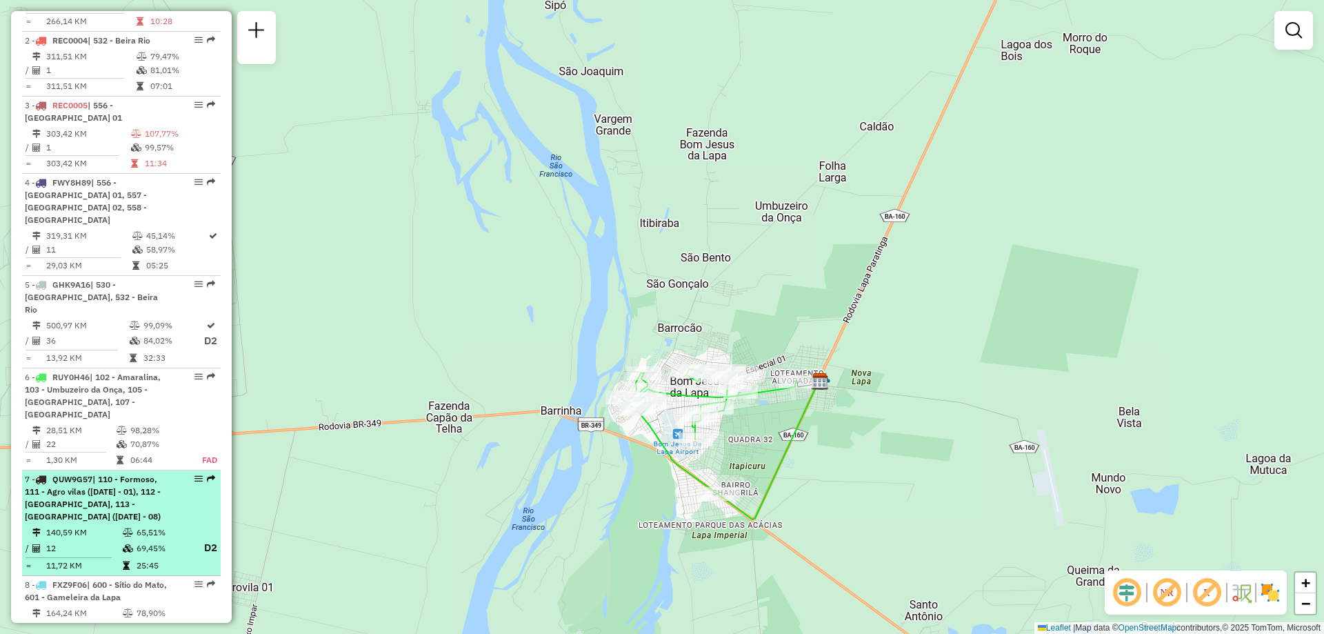
click at [88, 474] on span "| 110 - Formoso, 111 - Agro vilas ([DATE] - 01), 112 - [GEOGRAPHIC_DATA], 113 -…" at bounding box center [93, 498] width 136 height 48
select select "**********"
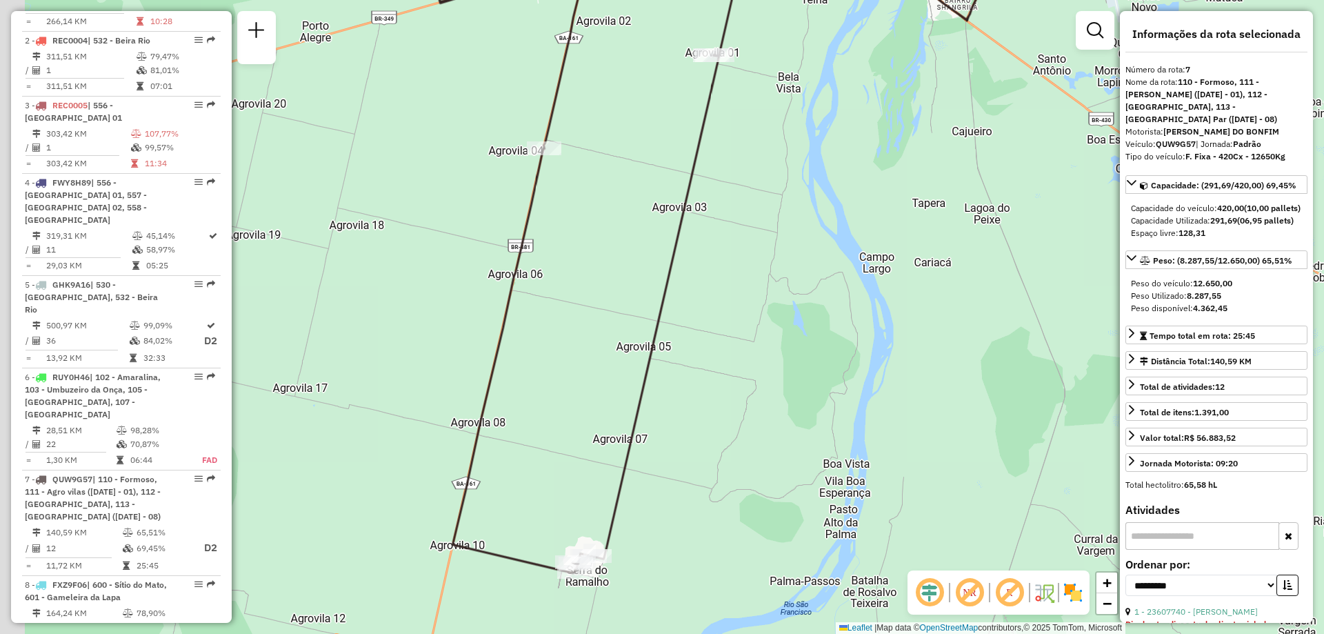
drag, startPoint x: 690, startPoint y: 445, endPoint x: 749, endPoint y: 383, distance: 85.9
click at [749, 383] on div "Janela de atendimento Grade de atendimento Capacidade Transportadoras Veículos …" at bounding box center [662, 317] width 1324 height 634
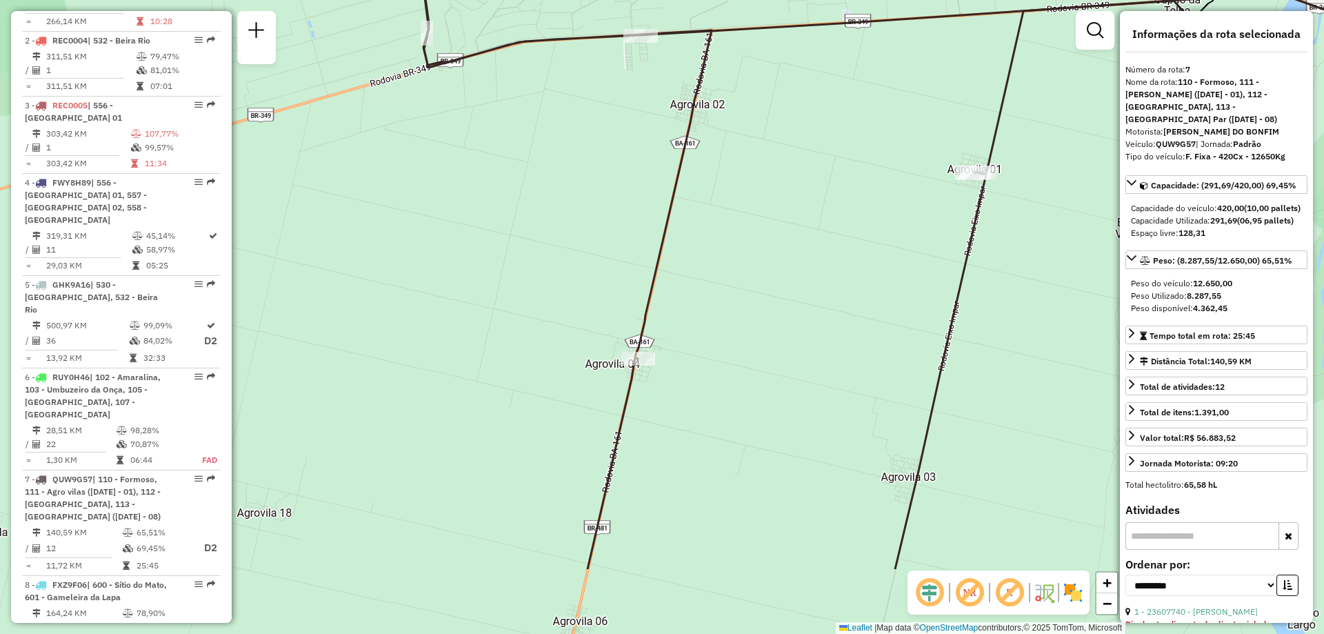
drag, startPoint x: 843, startPoint y: 313, endPoint x: 713, endPoint y: 94, distance: 254.2
click at [713, 94] on div "Janela de atendimento Grade de atendimento Capacidade Transportadoras Veículos …" at bounding box center [662, 317] width 1324 height 634
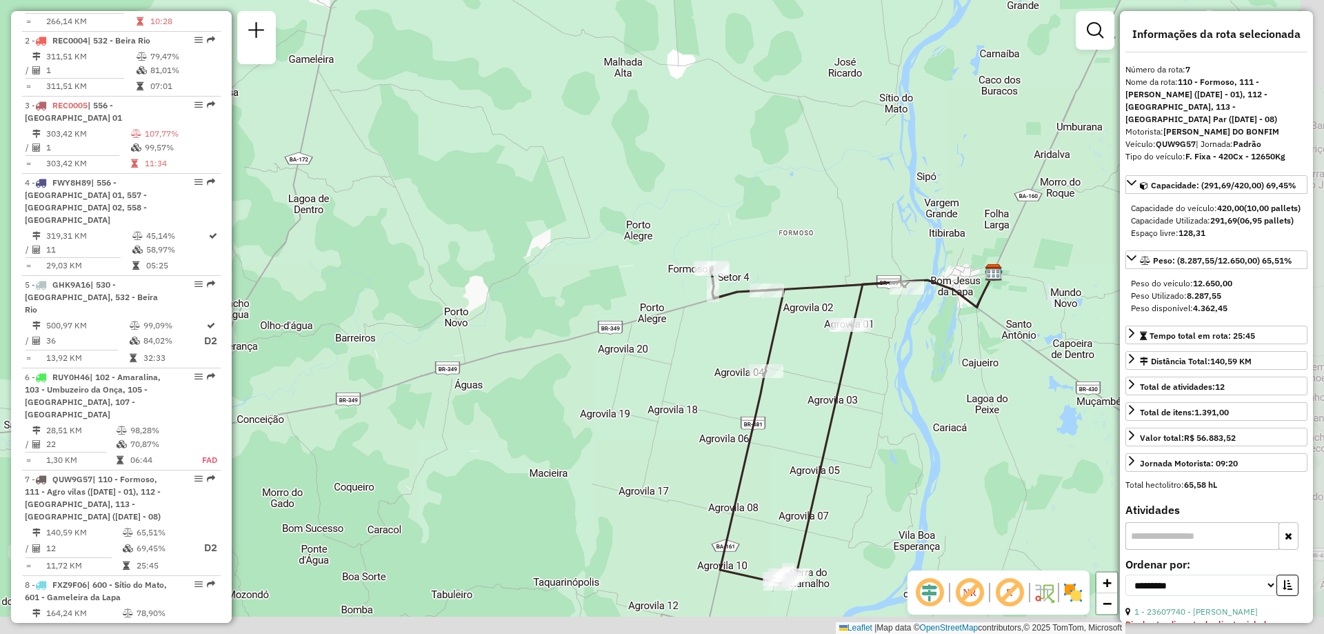
drag, startPoint x: 870, startPoint y: 469, endPoint x: 842, endPoint y: 405, distance: 69.8
click at [842, 405] on div "Janela de atendimento Grade de atendimento Capacidade Transportadoras Veículos …" at bounding box center [662, 317] width 1324 height 634
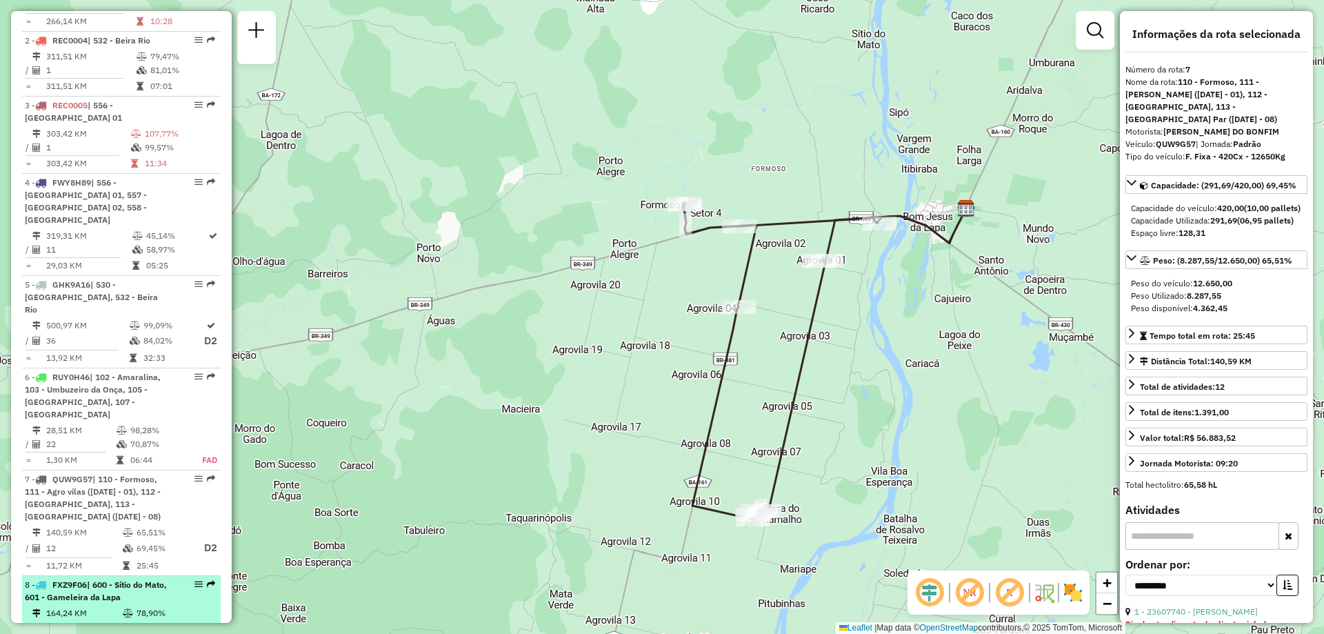
scroll to position [641, 0]
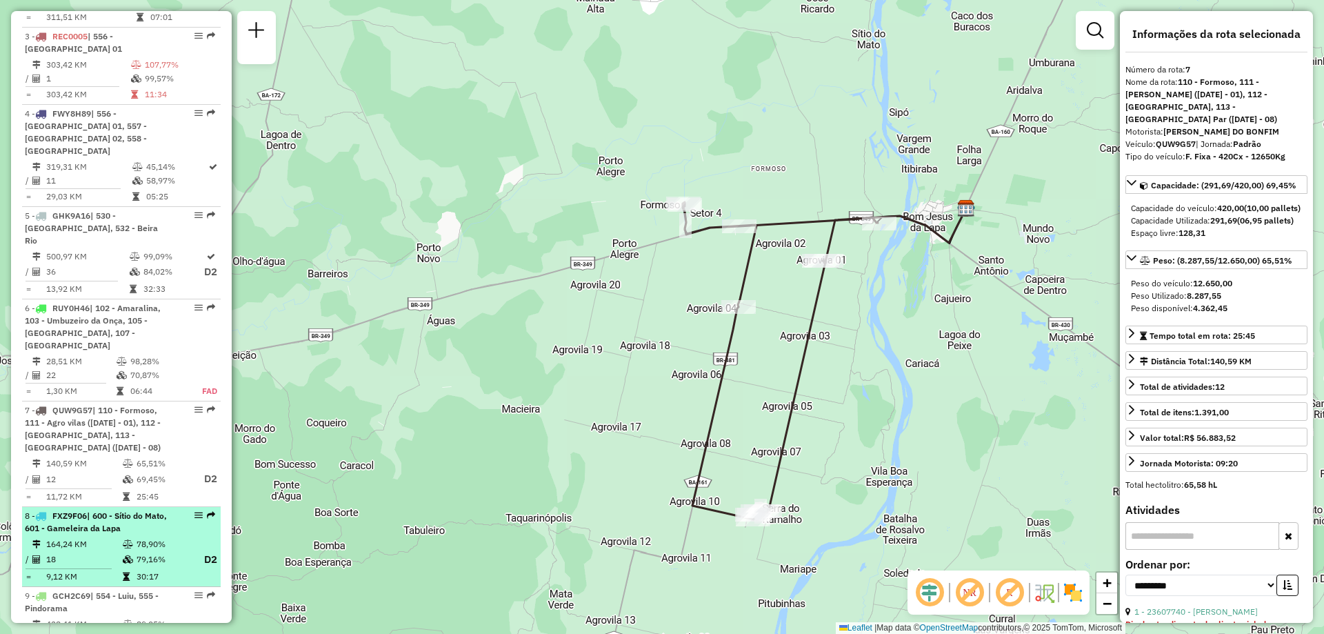
click at [99, 510] on span "| 600 - Sítio do Mato, 601 - Gameleira da Lapa" at bounding box center [96, 521] width 142 height 23
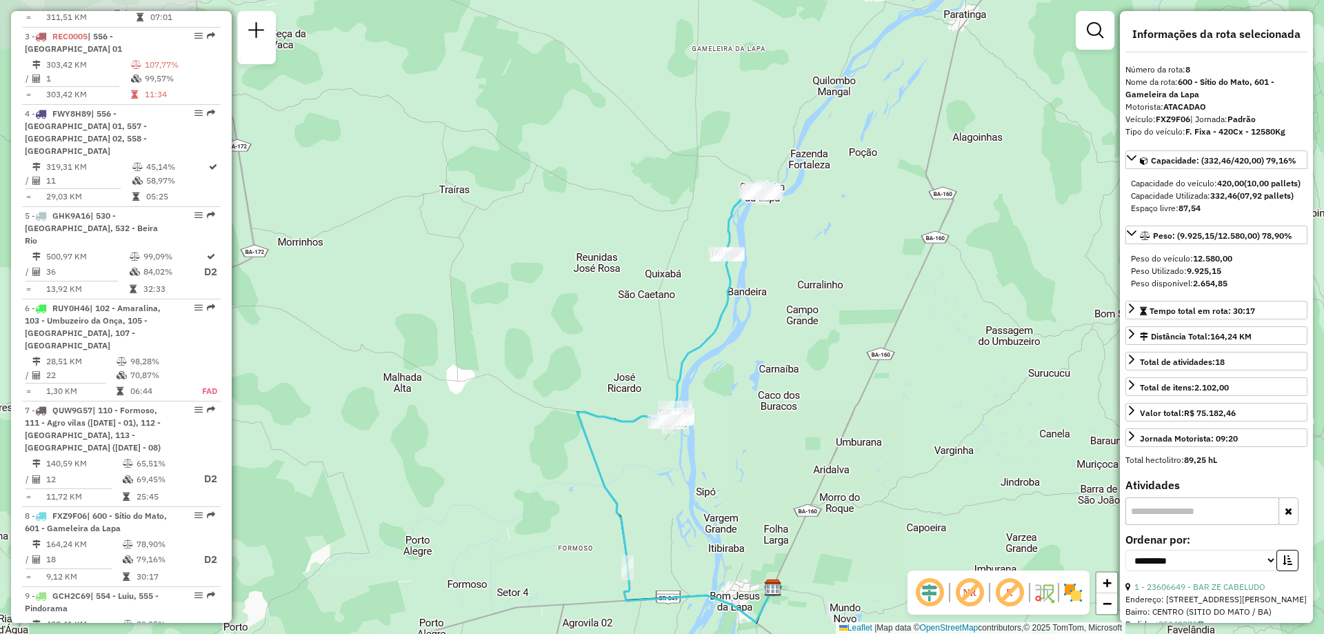
drag, startPoint x: 779, startPoint y: 305, endPoint x: 766, endPoint y: 375, distance: 71.5
click at [790, 395] on div "Janela de atendimento Grade de atendimento Capacidade Transportadoras Veículos …" at bounding box center [662, 317] width 1324 height 634
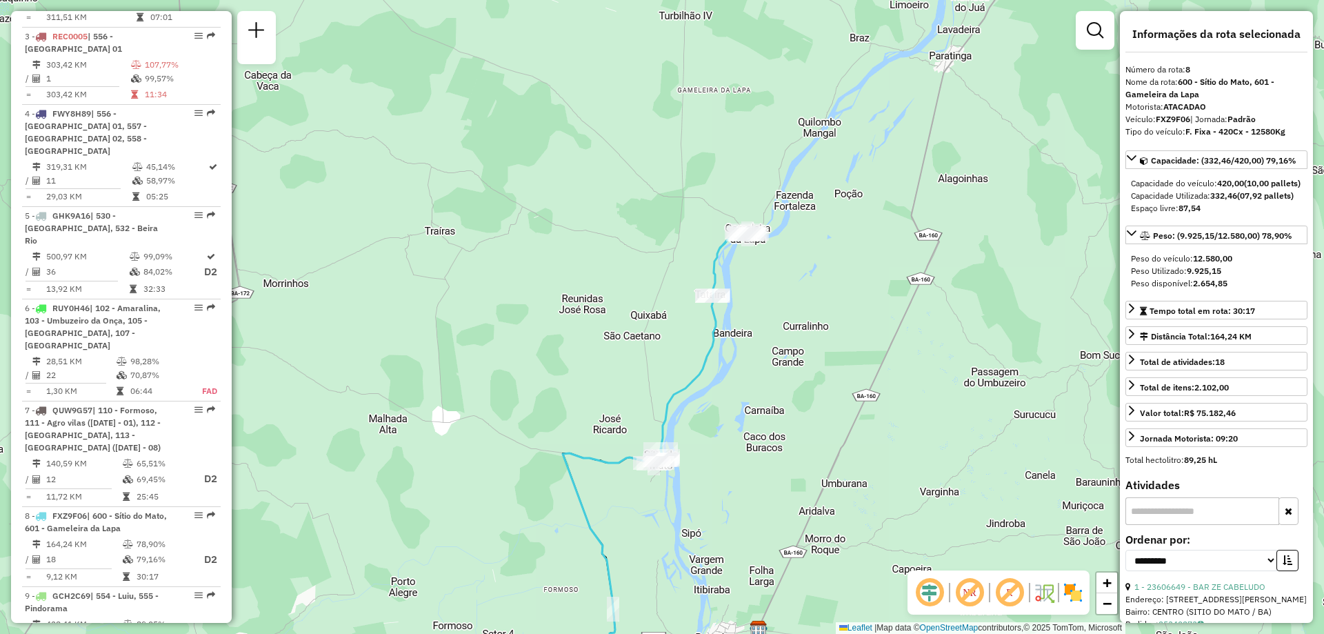
drag, startPoint x: 783, startPoint y: 334, endPoint x: 771, endPoint y: 374, distance: 41.9
click at [771, 374] on div "Janela de atendimento Grade de atendimento Capacidade Transportadoras Veículos …" at bounding box center [662, 317] width 1324 height 634
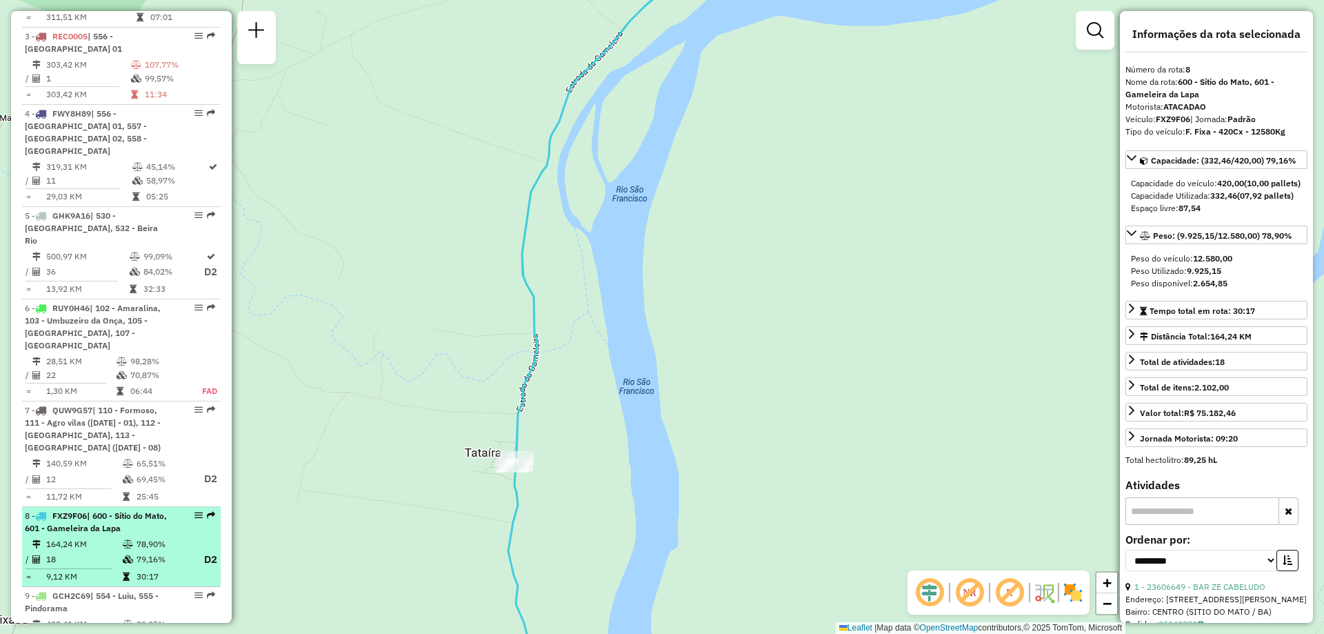
scroll to position [710, 0]
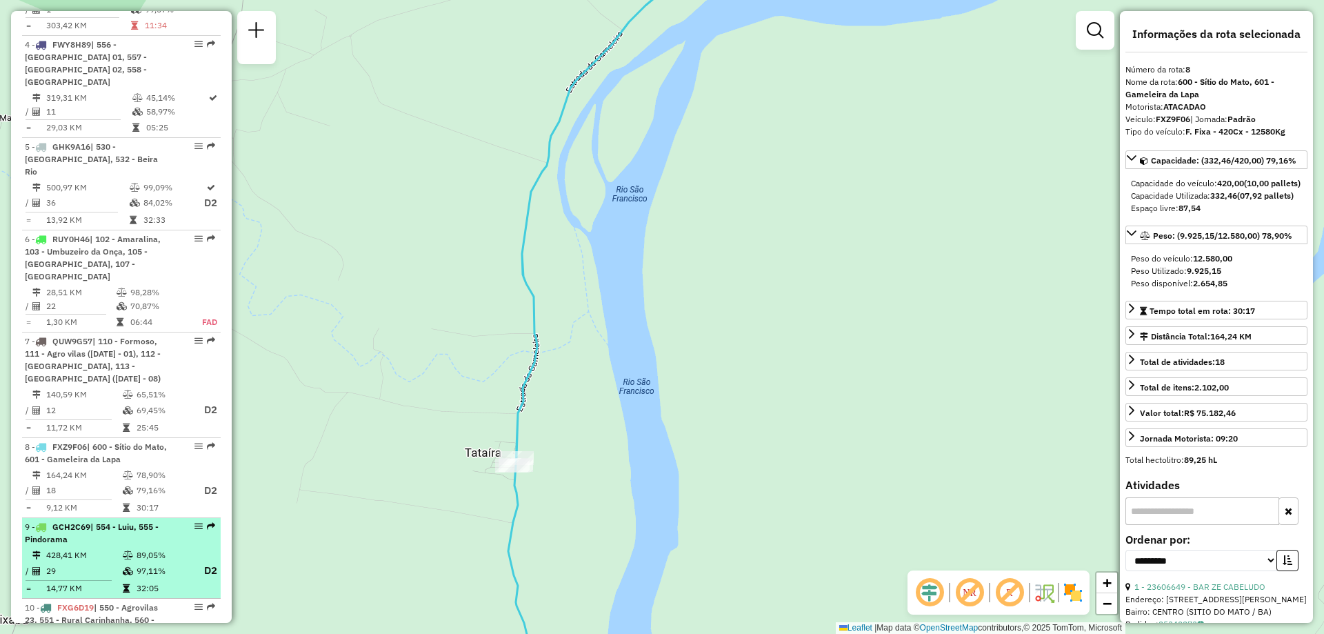
click at [73, 521] on div "9 - GCH2C69 | 554 - Luiu, 555 - Pindorama" at bounding box center [98, 533] width 146 height 25
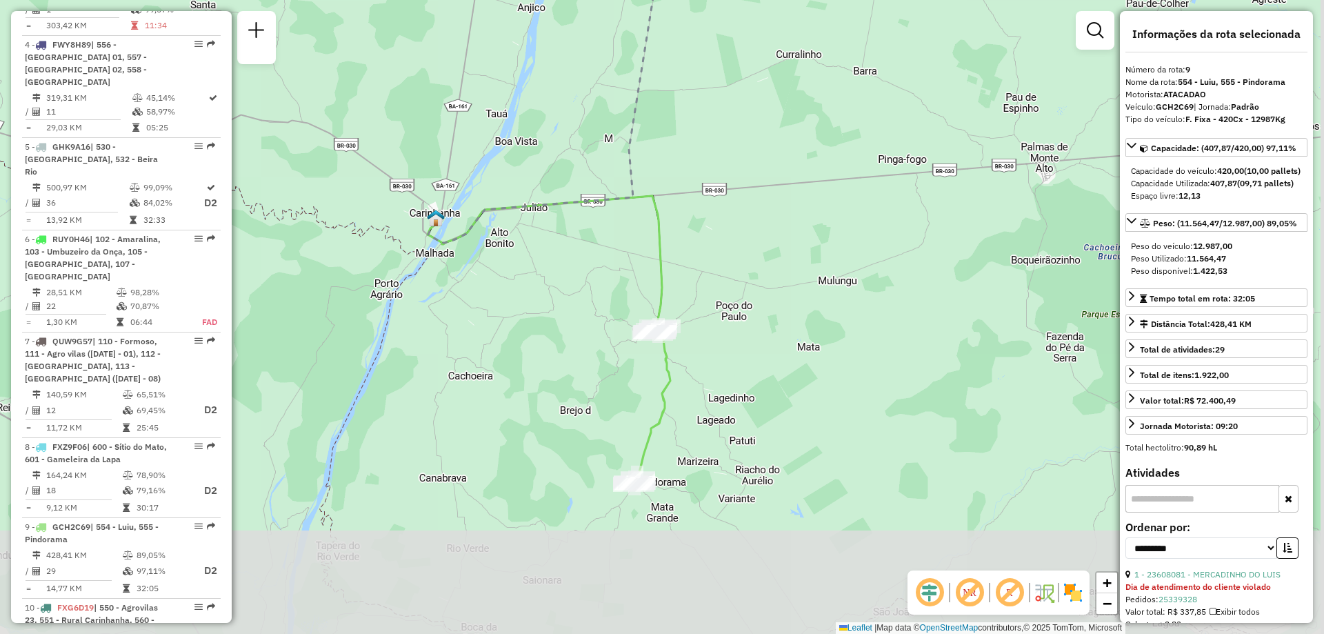
drag, startPoint x: 883, startPoint y: 587, endPoint x: 805, endPoint y: 410, distance: 193.0
click at [805, 410] on div "Janela de atendimento Grade de atendimento Capacidade Transportadoras Veículos …" at bounding box center [662, 317] width 1324 height 634
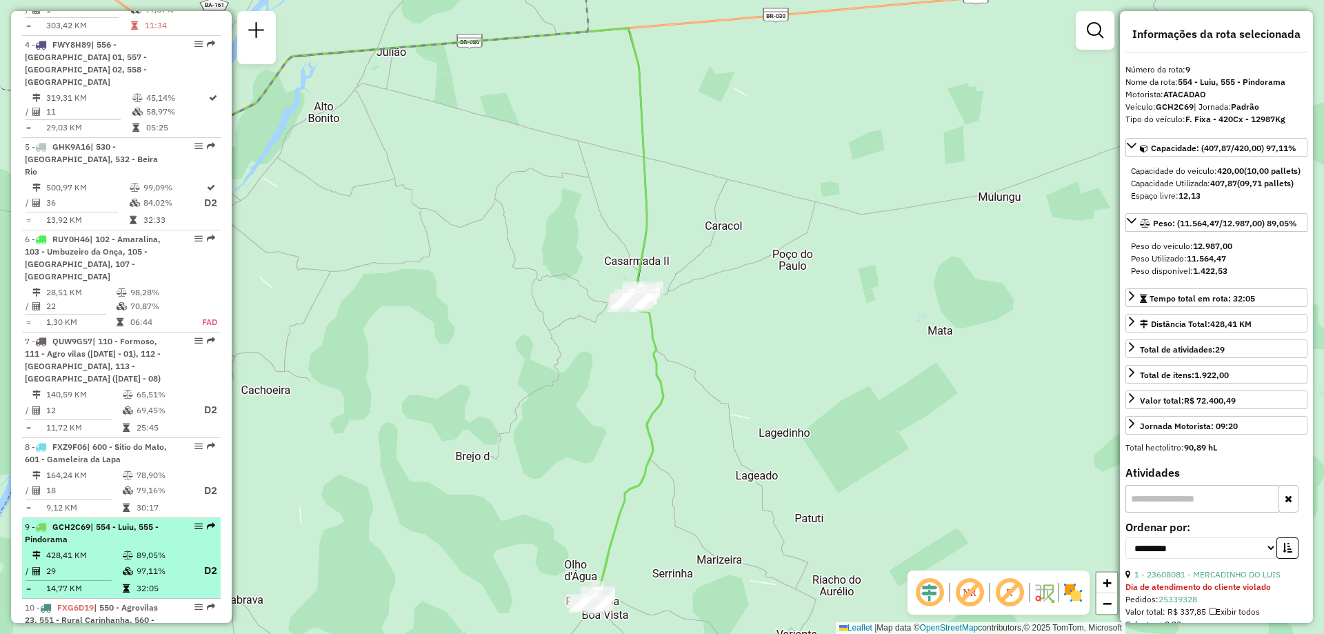
click at [98, 521] on div "9 - GCH2C69 | 554 - Luiu, 555 - Pindorama" at bounding box center [98, 533] width 146 height 25
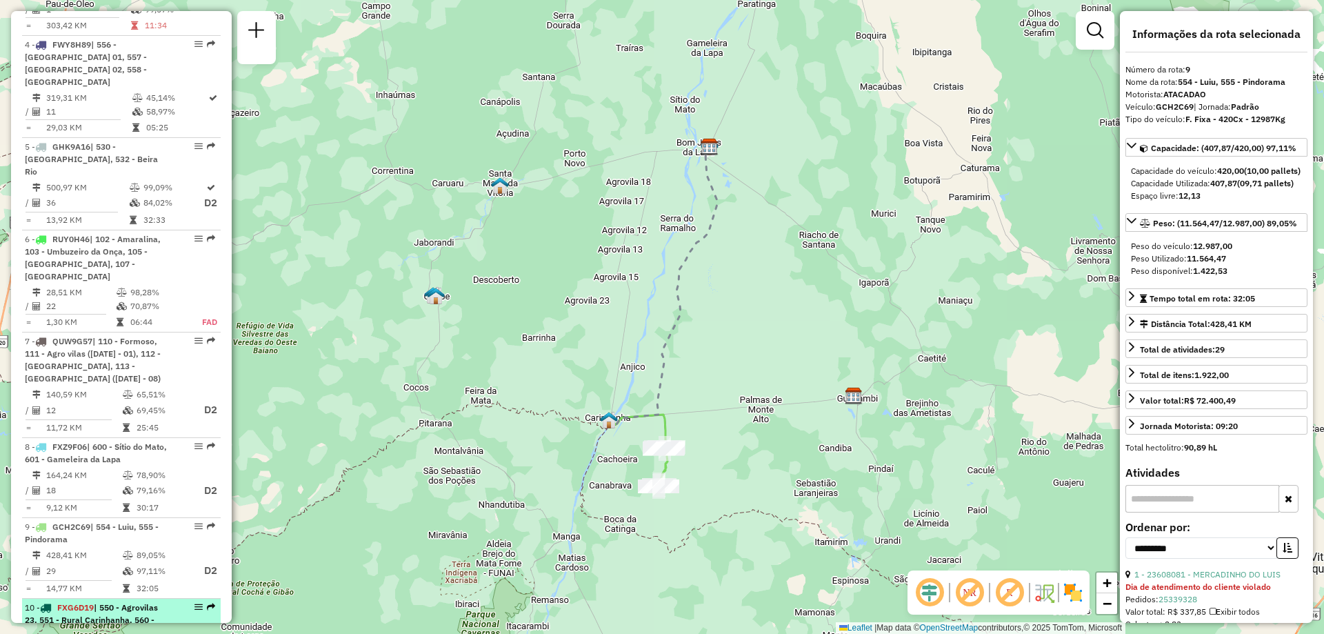
scroll to position [779, 0]
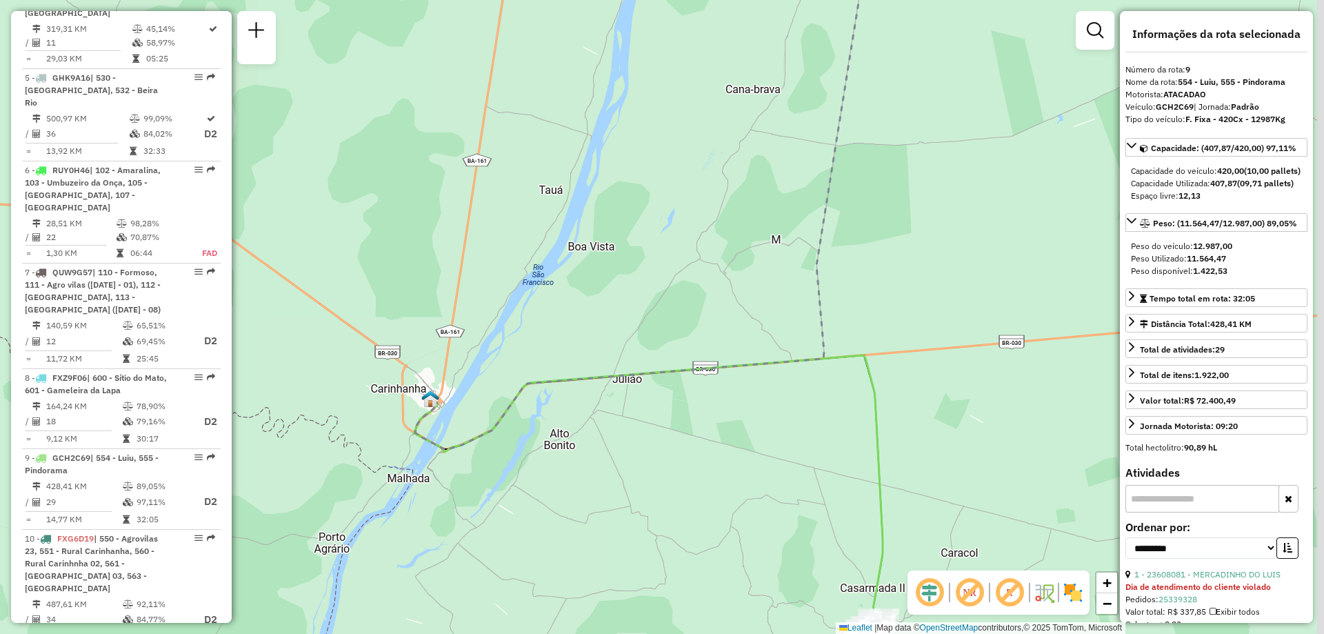
drag, startPoint x: 901, startPoint y: 524, endPoint x: 692, endPoint y: 387, distance: 250.0
click at [690, 391] on div "Janela de atendimento Grade de atendimento Capacidade Transportadoras Veículos …" at bounding box center [662, 317] width 1324 height 634
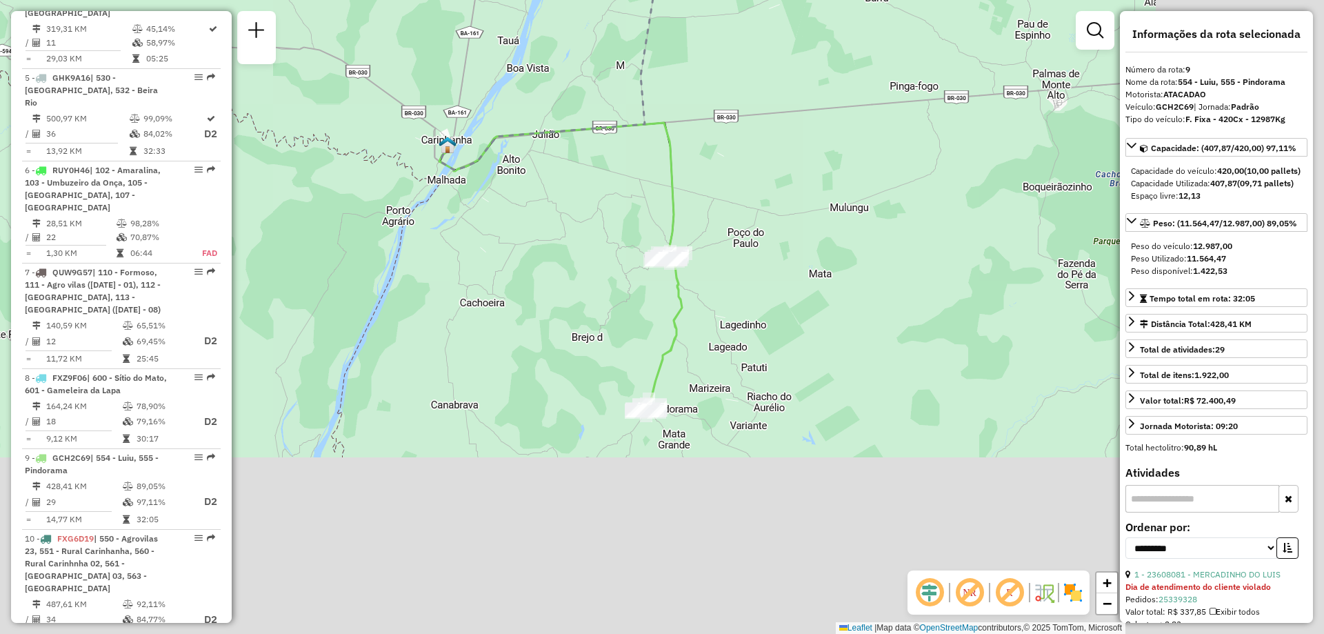
drag, startPoint x: 905, startPoint y: 457, endPoint x: 785, endPoint y: 260, distance: 229.9
click at [733, 210] on div "Janela de atendimento Grade de atendimento Capacidade Transportadoras Veículos …" at bounding box center [662, 317] width 1324 height 634
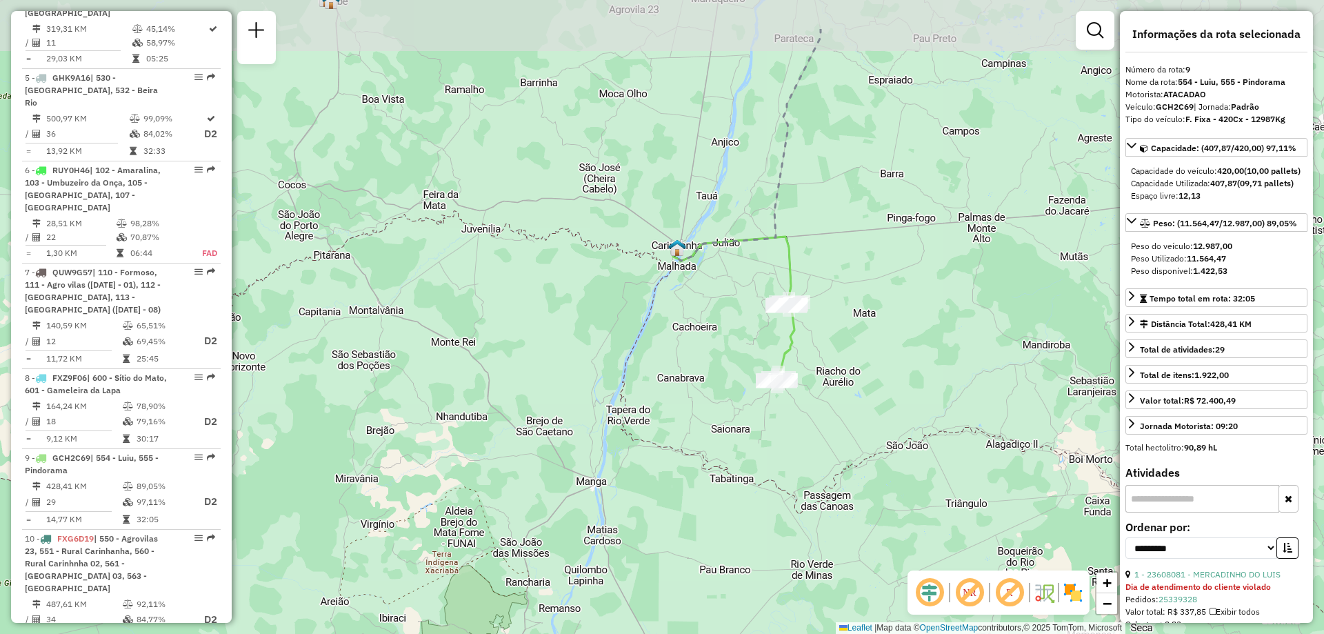
drag, startPoint x: 752, startPoint y: 152, endPoint x: 765, endPoint y: 243, distance: 92.6
click at [765, 245] on icon at bounding box center [747, 145] width 147 height 232
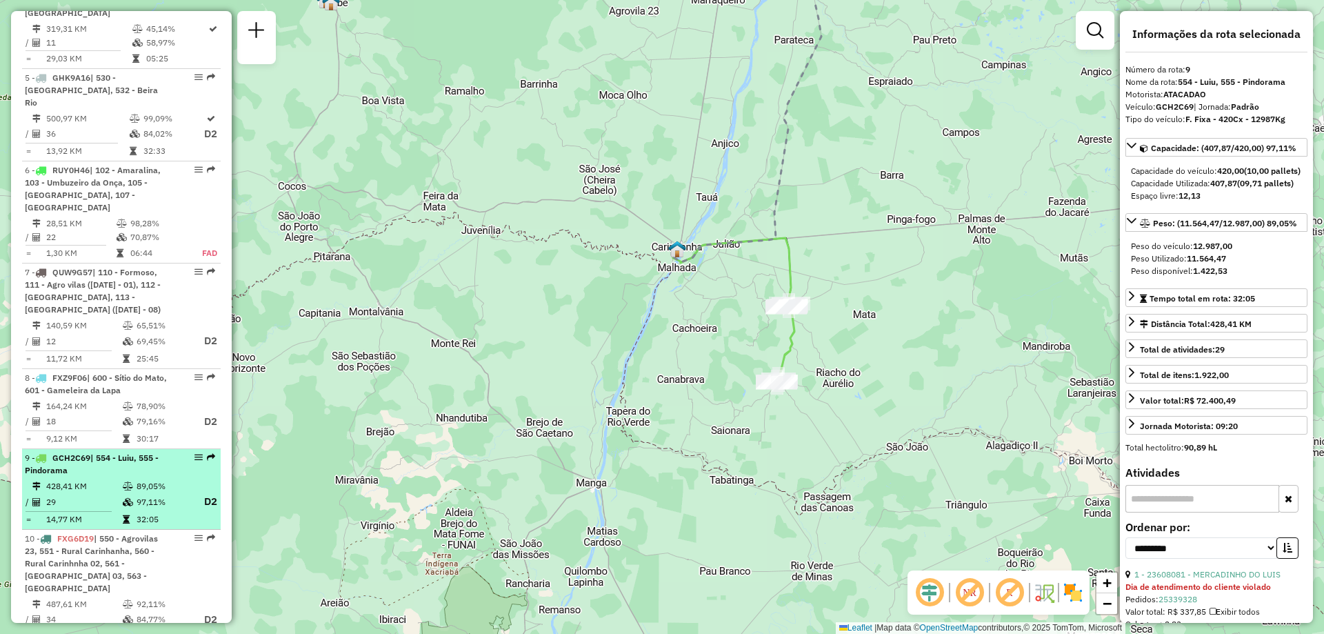
scroll to position [848, 0]
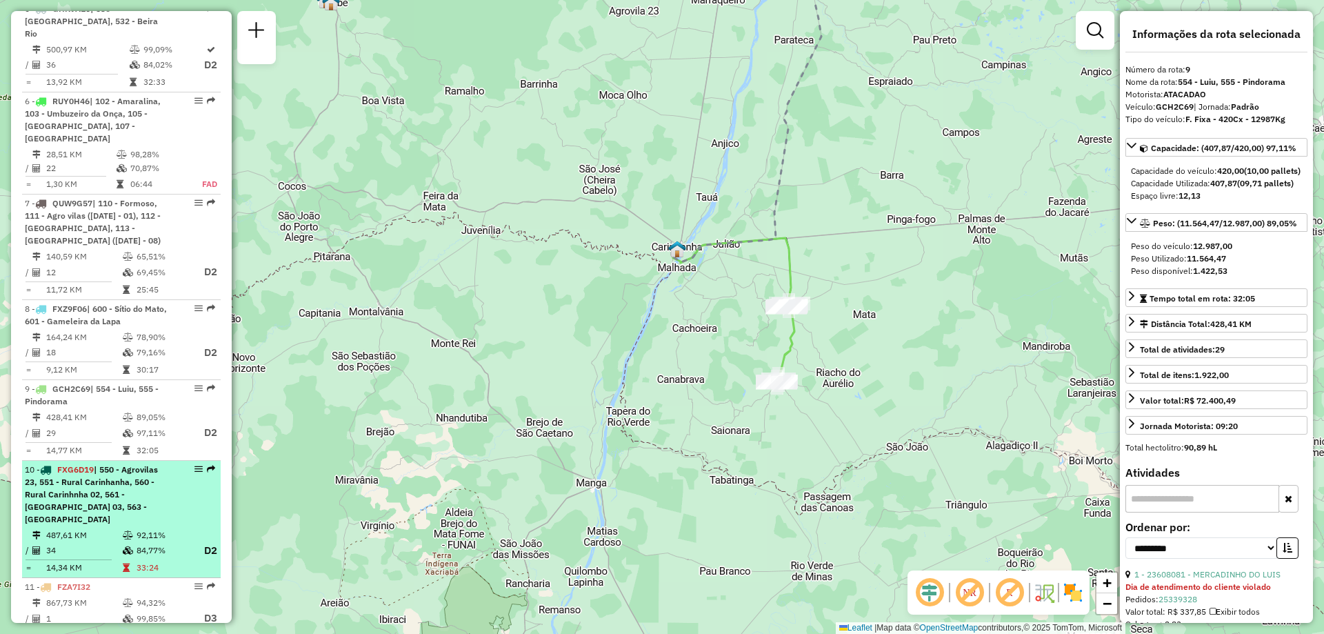
click at [97, 464] on span "| 550 - Agrovilas 23, 551 - Rural Carinhanha, 560 - Rural Carinhnha 02, 561 - […" at bounding box center [91, 494] width 133 height 60
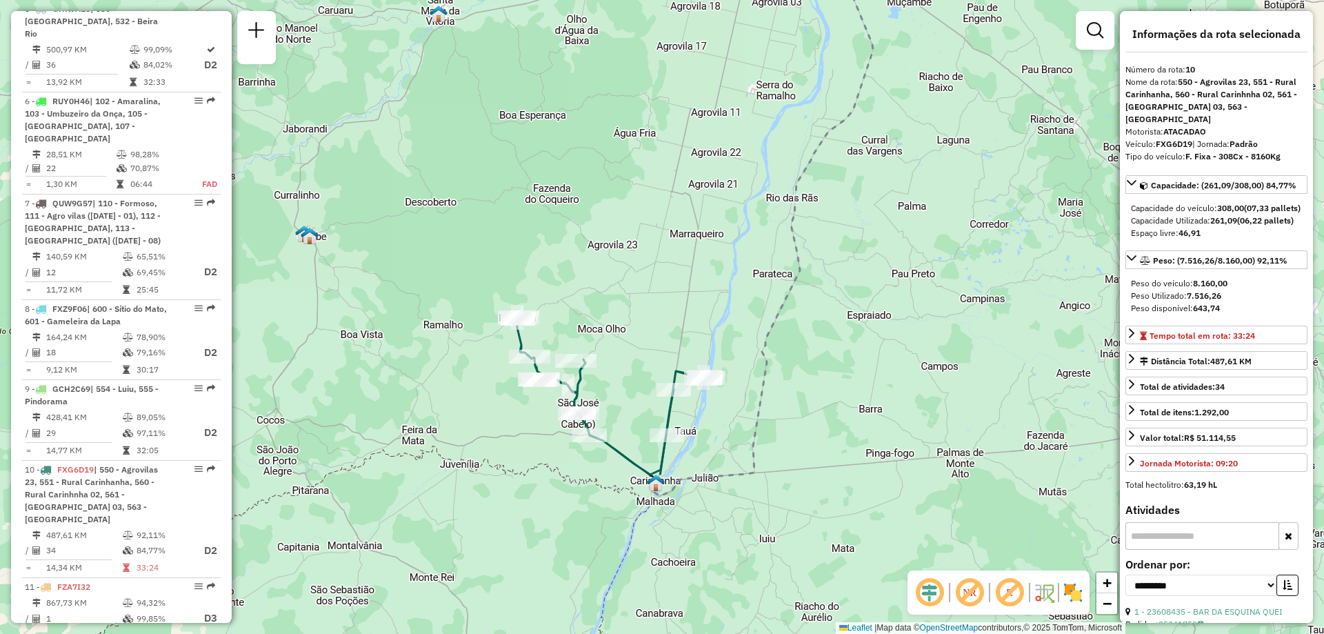
drag, startPoint x: 437, startPoint y: 490, endPoint x: 434, endPoint y: 404, distance: 85.6
click at [434, 404] on div "Janela de atendimento Grade de atendimento Capacidade Transportadoras Veículos …" at bounding box center [662, 317] width 1324 height 634
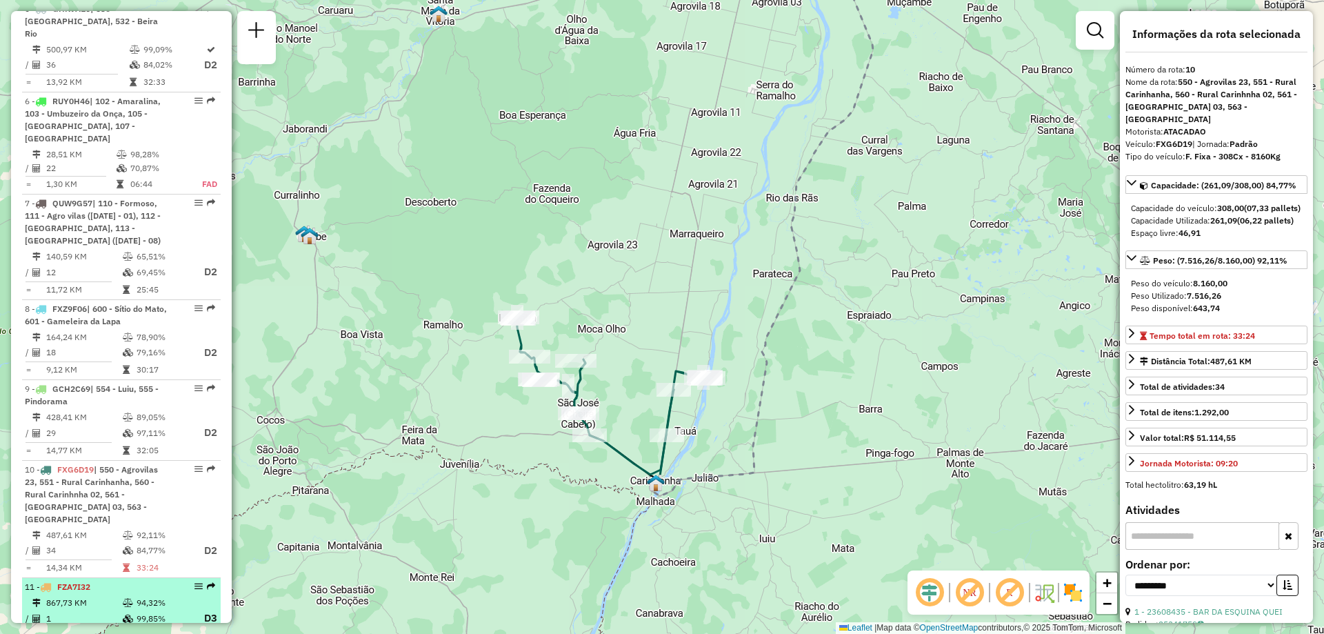
scroll to position [917, 0]
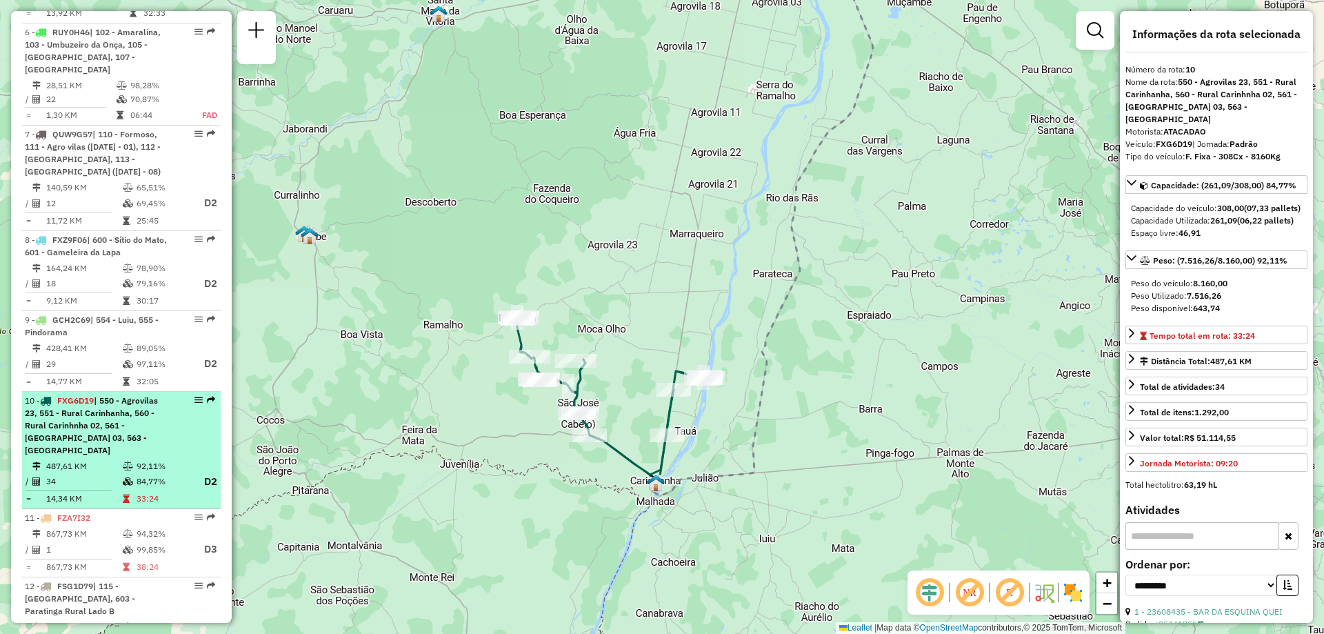
click at [108, 396] on span "| 550 - Agrovilas 23, 551 - Rural Carinhanha, 560 - Rural Carinhnha 02, 561 - […" at bounding box center [91, 425] width 133 height 60
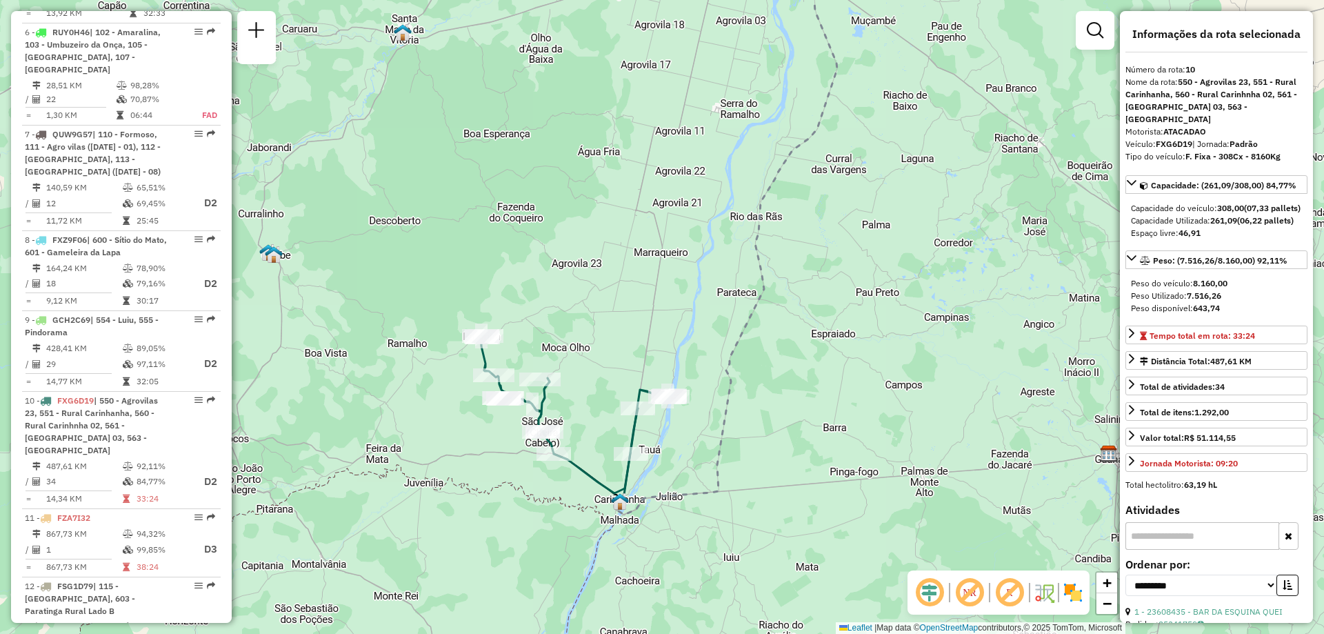
drag, startPoint x: 687, startPoint y: 546, endPoint x: 684, endPoint y: 465, distance: 81.4
click at [684, 465] on div "Janela de atendimento Grade de atendimento Capacidade Transportadoras Veículos …" at bounding box center [662, 317] width 1324 height 634
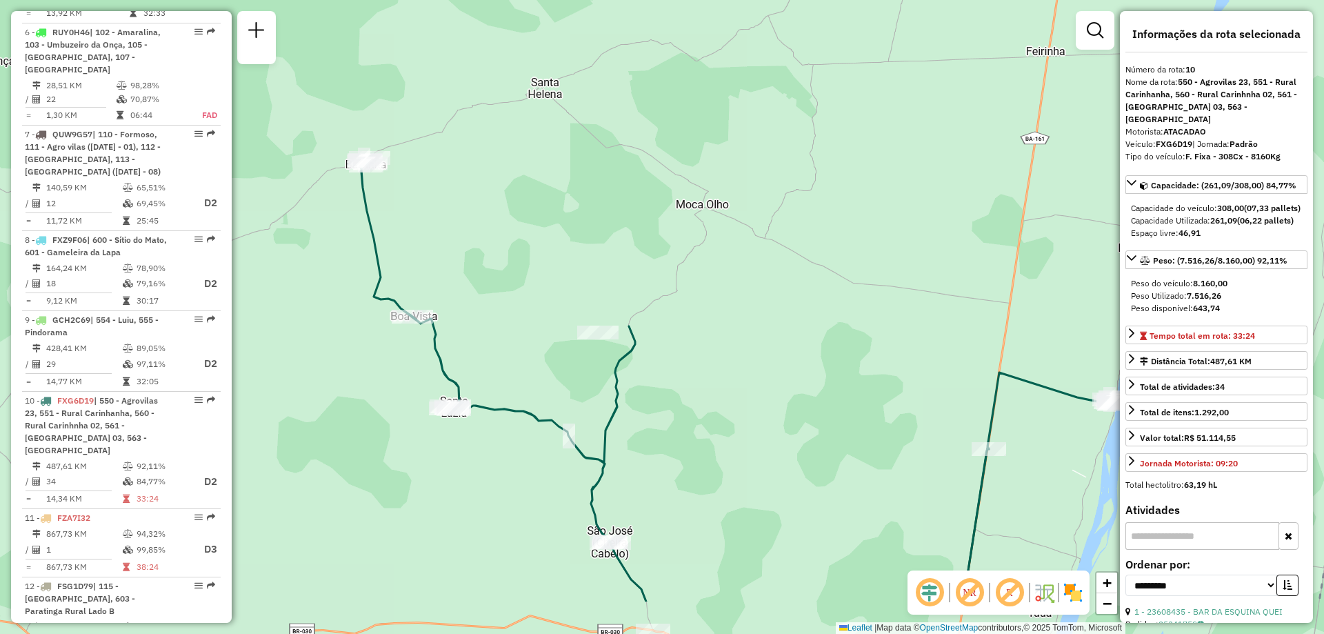
drag, startPoint x: 700, startPoint y: 469, endPoint x: 592, endPoint y: 373, distance: 144.6
click at [592, 373] on div "Janela de atendimento Grade de atendimento Capacidade Transportadoras Veículos …" at bounding box center [662, 317] width 1324 height 634
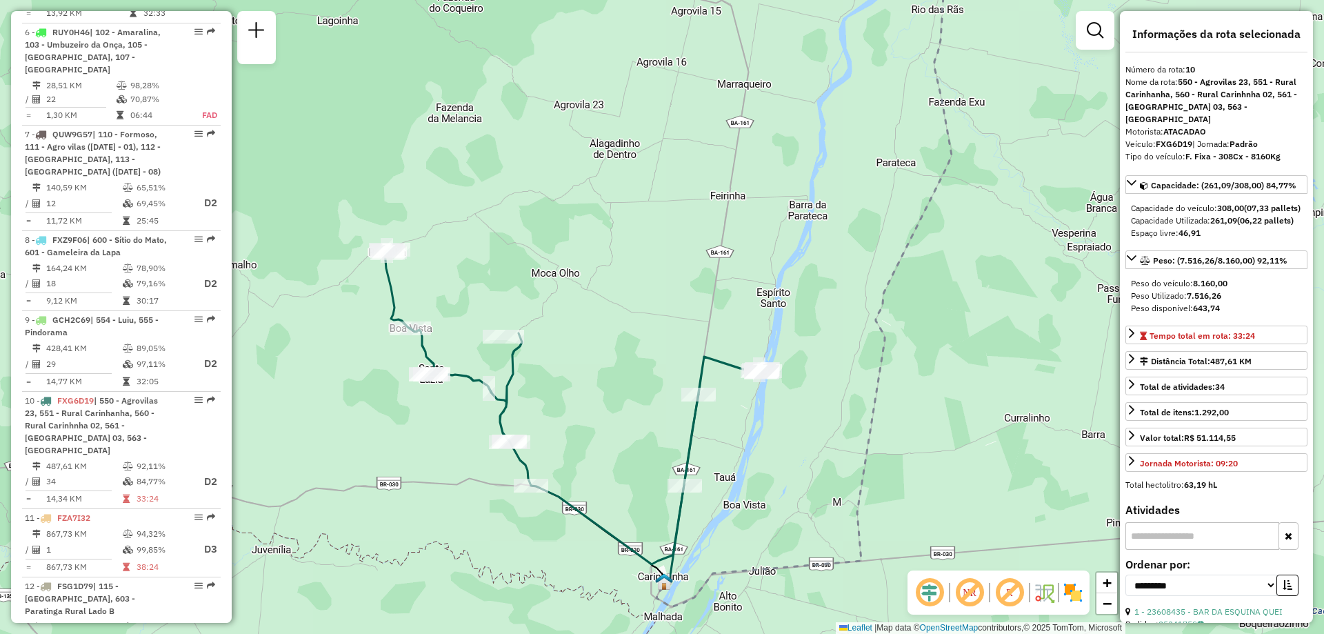
drag, startPoint x: 768, startPoint y: 437, endPoint x: 634, endPoint y: 388, distance: 142.2
click at [627, 394] on div "Janela de atendimento Grade de atendimento Capacidade Transportadoras Veículos …" at bounding box center [662, 317] width 1324 height 634
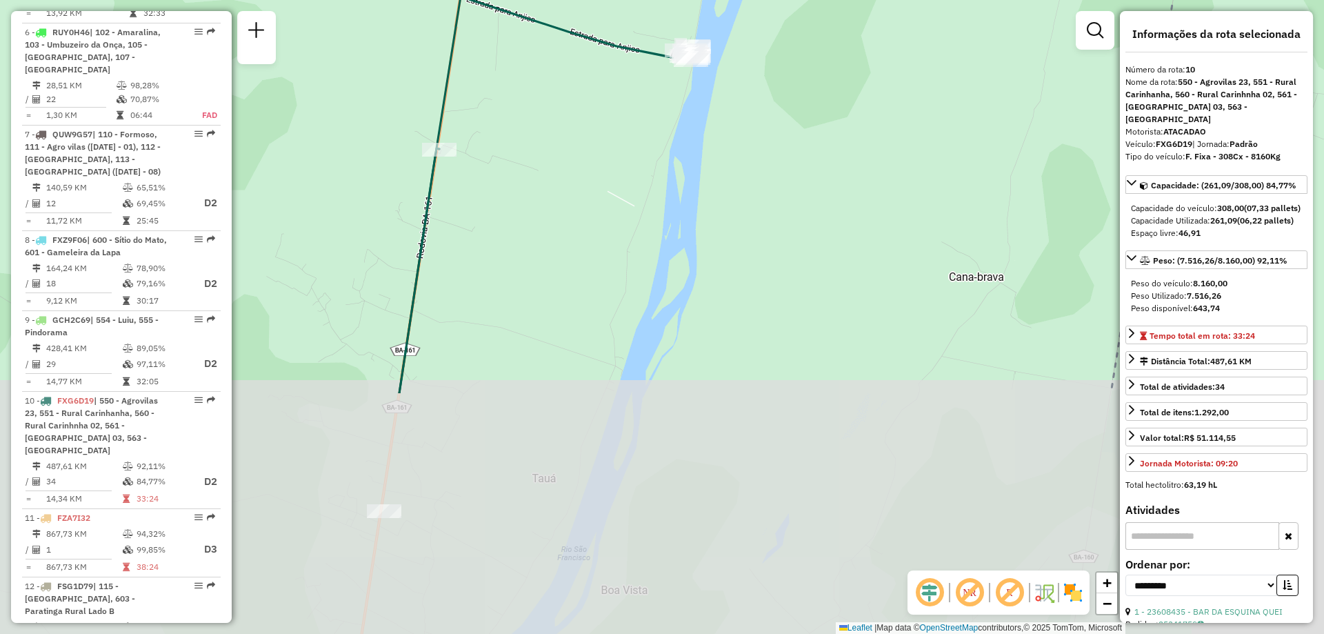
drag, startPoint x: 522, startPoint y: 573, endPoint x: 581, endPoint y: 268, distance: 310.5
click at [581, 268] on div "Janela de atendimento Grade de atendimento Capacidade Transportadoras Veículos …" at bounding box center [662, 317] width 1324 height 634
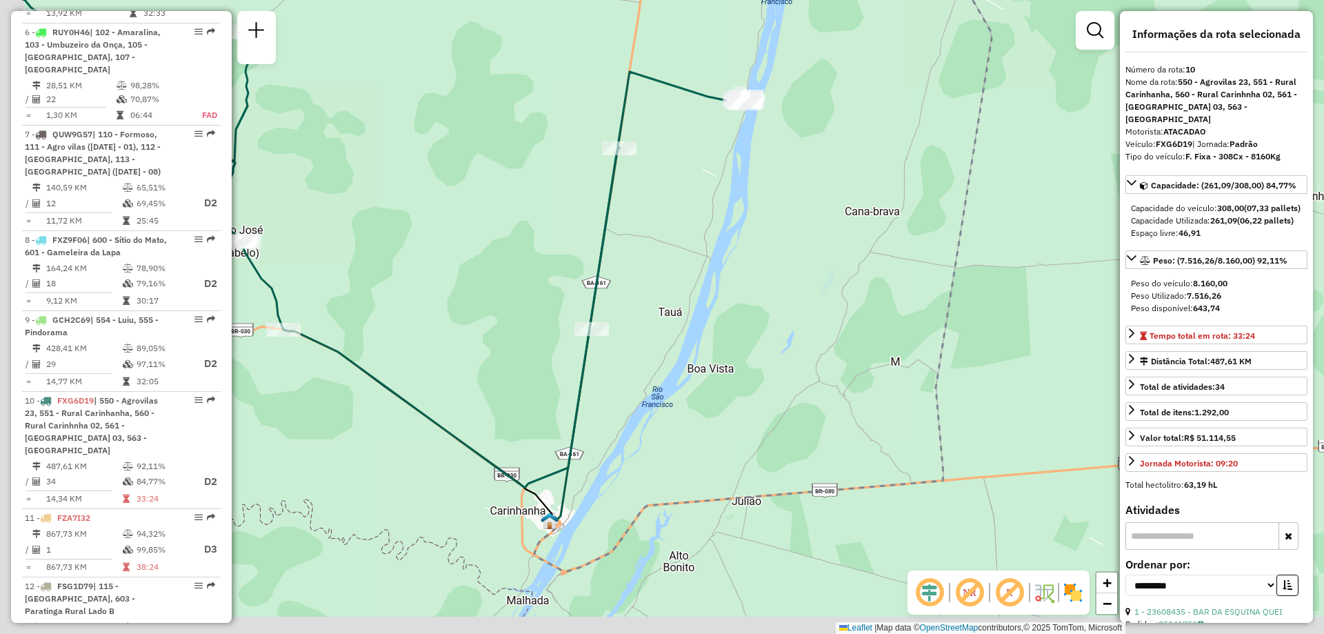
drag, startPoint x: 590, startPoint y: 519, endPoint x: 652, endPoint y: 349, distance: 180.9
click at [651, 350] on div "Janela de atendimento Grade de atendimento Capacidade Transportadoras Veículos …" at bounding box center [662, 317] width 1324 height 634
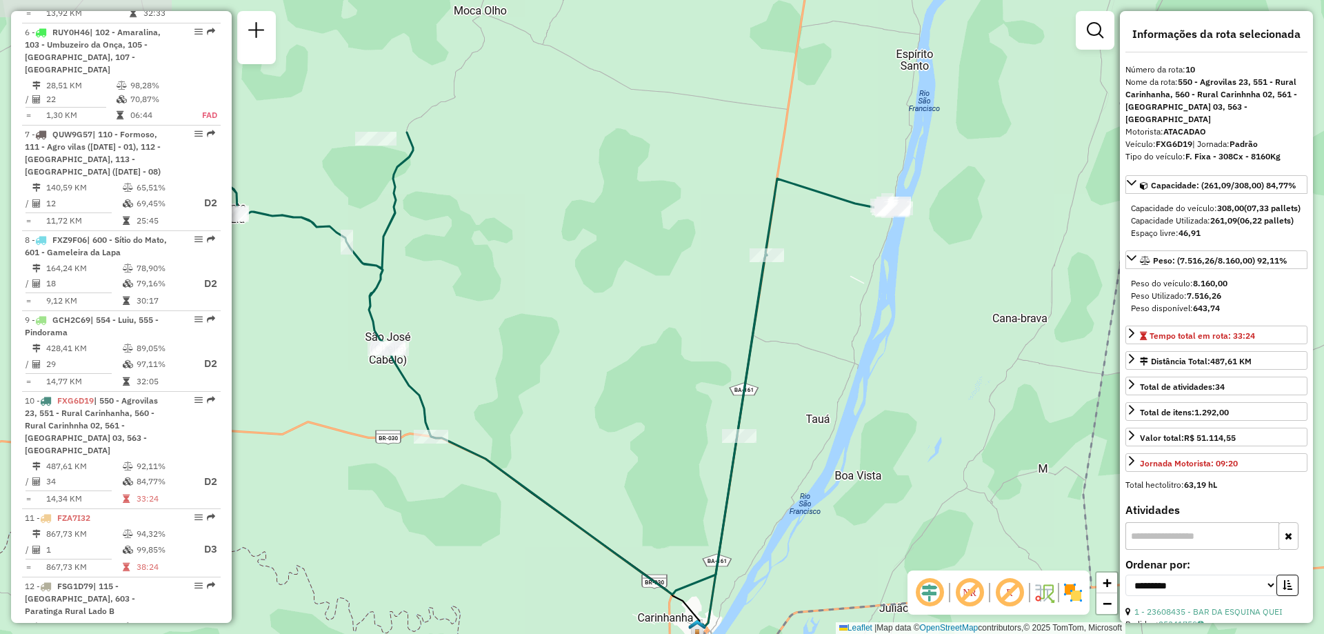
drag, startPoint x: 370, startPoint y: 421, endPoint x: 483, endPoint y: 525, distance: 153.2
click at [483, 525] on div "Janela de atendimento Grade de atendimento Capacidade Transportadoras Veículos …" at bounding box center [662, 317] width 1324 height 634
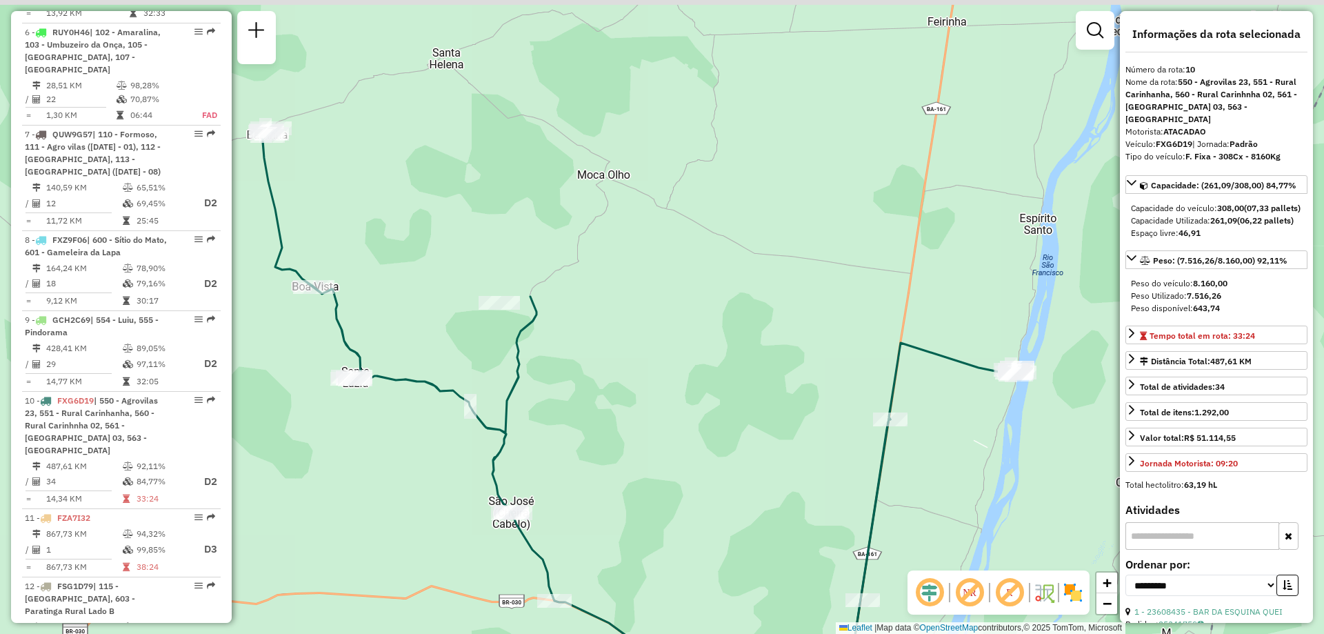
drag, startPoint x: 481, startPoint y: 302, endPoint x: 602, endPoint y: 494, distance: 227.5
click at [623, 494] on div "Janela de atendimento Grade de atendimento Capacidade Transportadoras Veículos …" at bounding box center [662, 317] width 1324 height 634
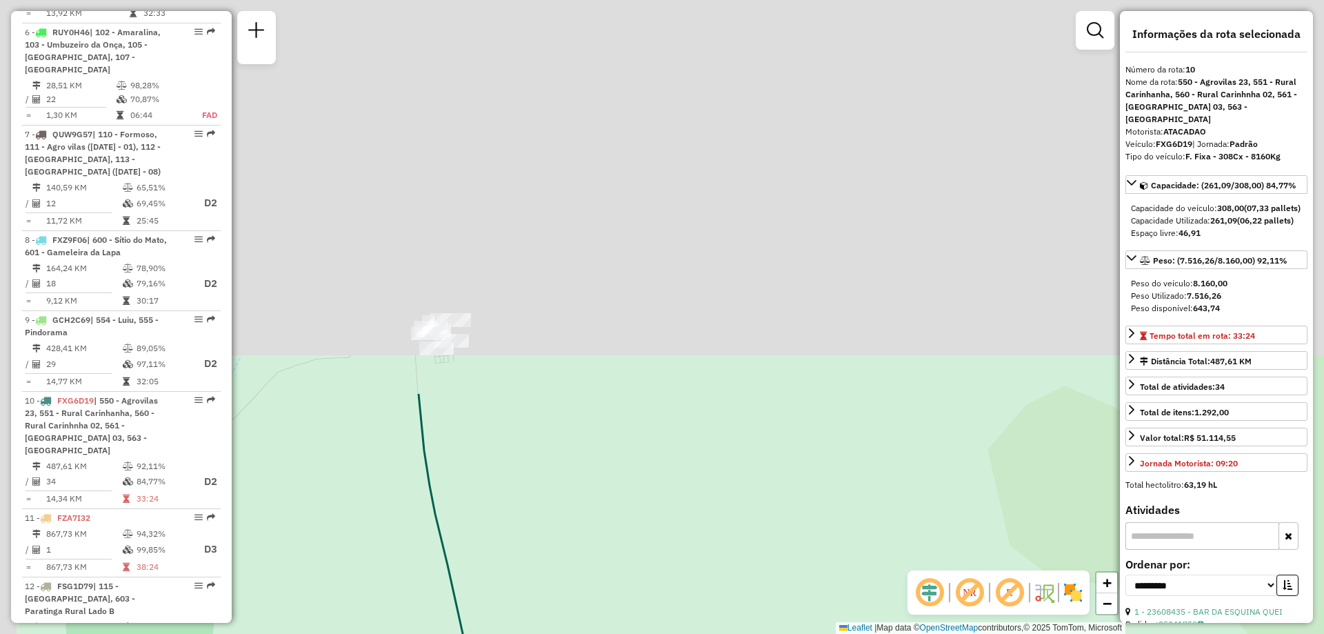
drag, startPoint x: 470, startPoint y: 252, endPoint x: 554, endPoint y: 661, distance: 416.7
click at [554, 633] on html "Aguarde... Pop-up bloqueado! Seu navegador bloqueou automáticamente a abertura …" at bounding box center [662, 317] width 1324 height 634
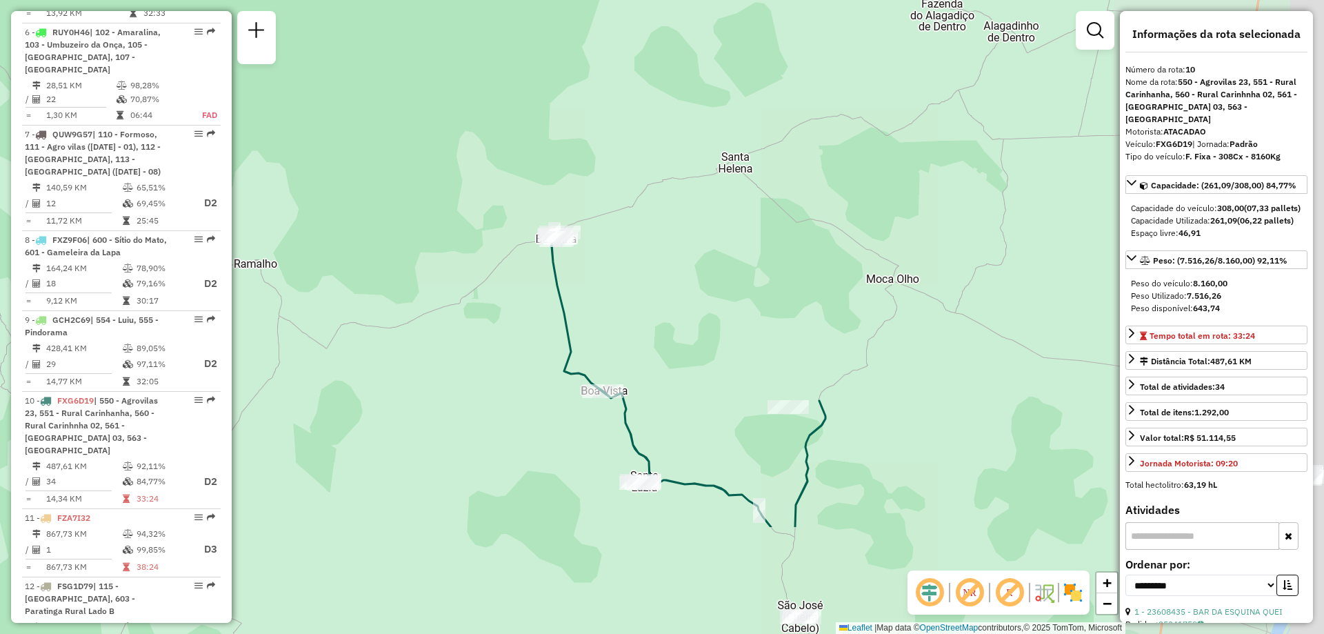
drag, startPoint x: 770, startPoint y: 490, endPoint x: 572, endPoint y: 340, distance: 249.1
click at [572, 343] on icon at bounding box center [888, 379] width 674 height 294
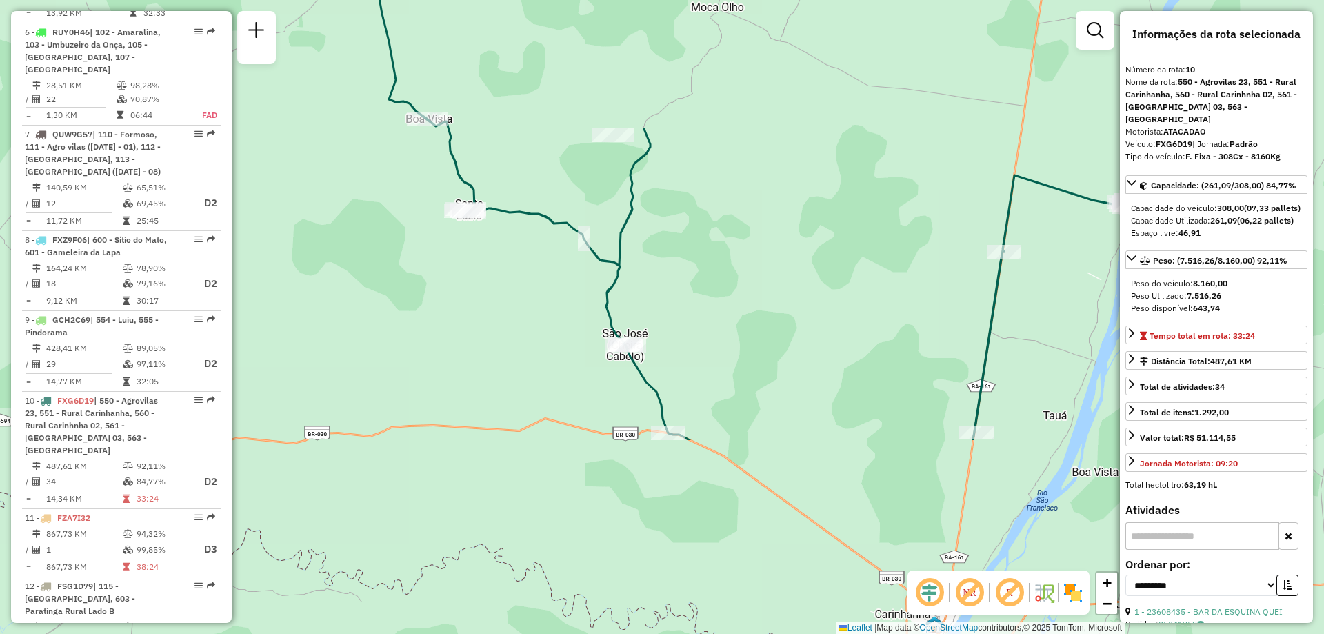
drag, startPoint x: 892, startPoint y: 485, endPoint x: 722, endPoint y: 228, distance: 308.5
click at [722, 228] on div "Janela de atendimento Grade de atendimento Capacidade Transportadoras Veículos …" at bounding box center [662, 317] width 1324 height 634
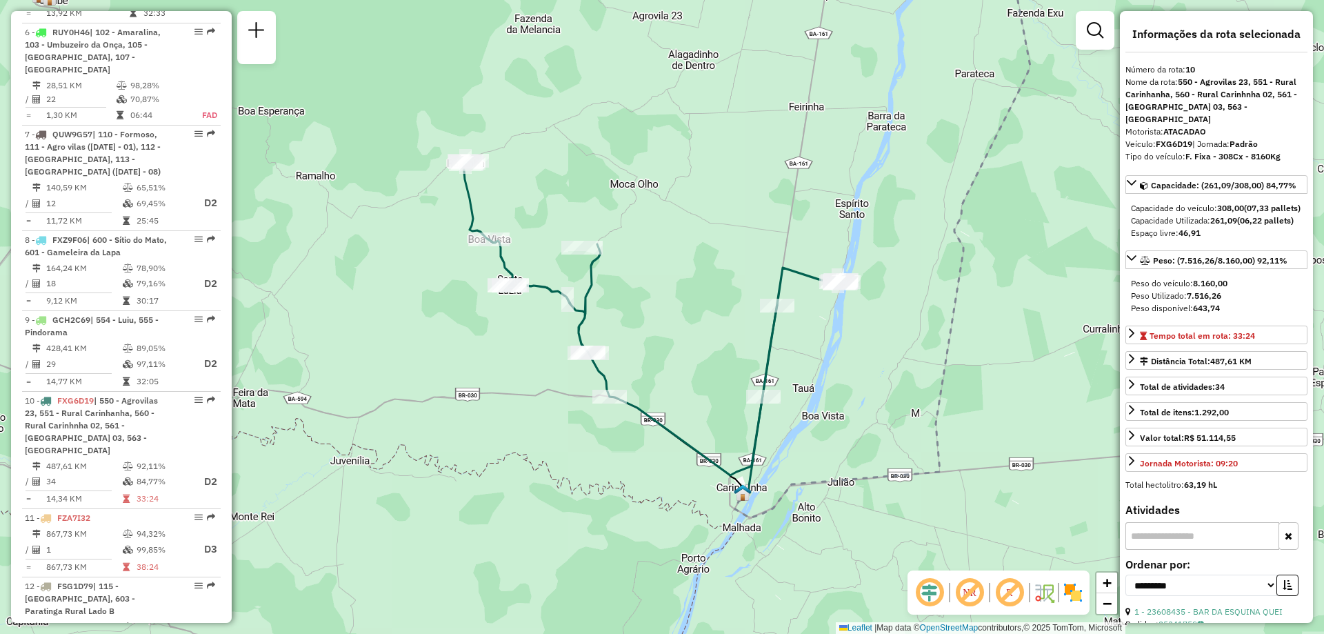
drag, startPoint x: 932, startPoint y: 354, endPoint x: 838, endPoint y: 408, distance: 108.4
click at [838, 408] on div "Janela de atendimento Grade de atendimento Capacidade Transportadoras Veículos …" at bounding box center [662, 317] width 1324 height 634
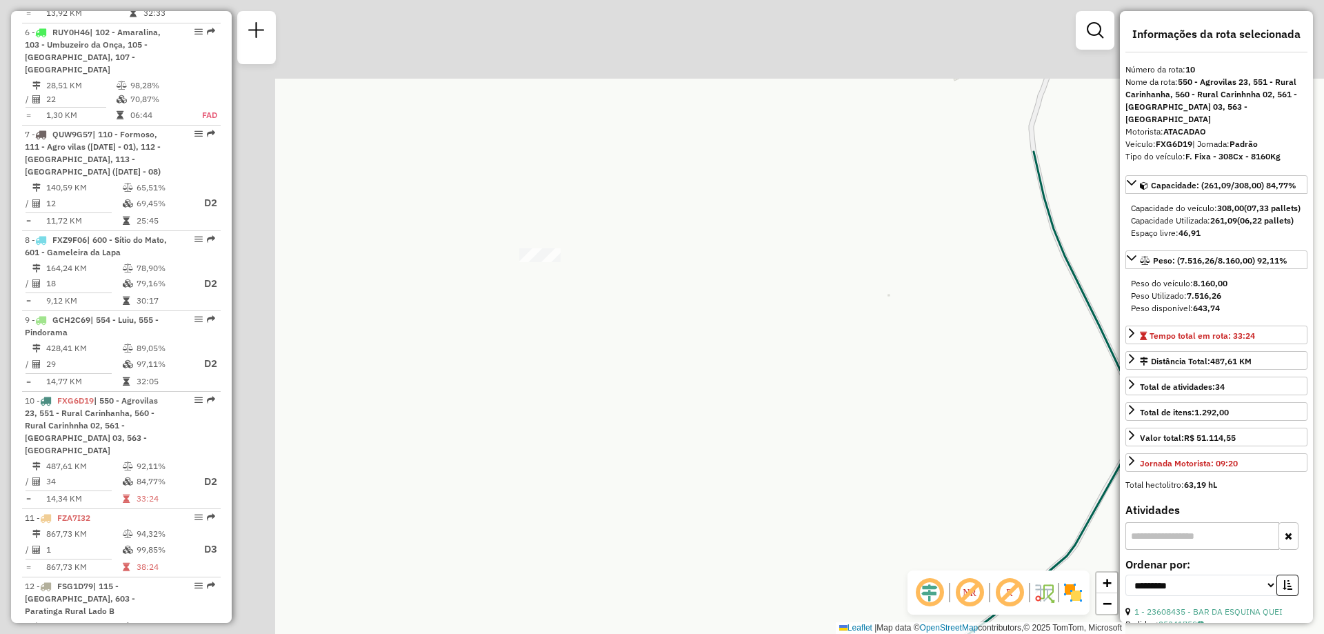
drag, startPoint x: 654, startPoint y: 245, endPoint x: 932, endPoint y: 365, distance: 302.7
click at [932, 365] on div "Janela de atendimento Grade de atendimento Capacidade Transportadoras Veículos …" at bounding box center [662, 317] width 1324 height 634
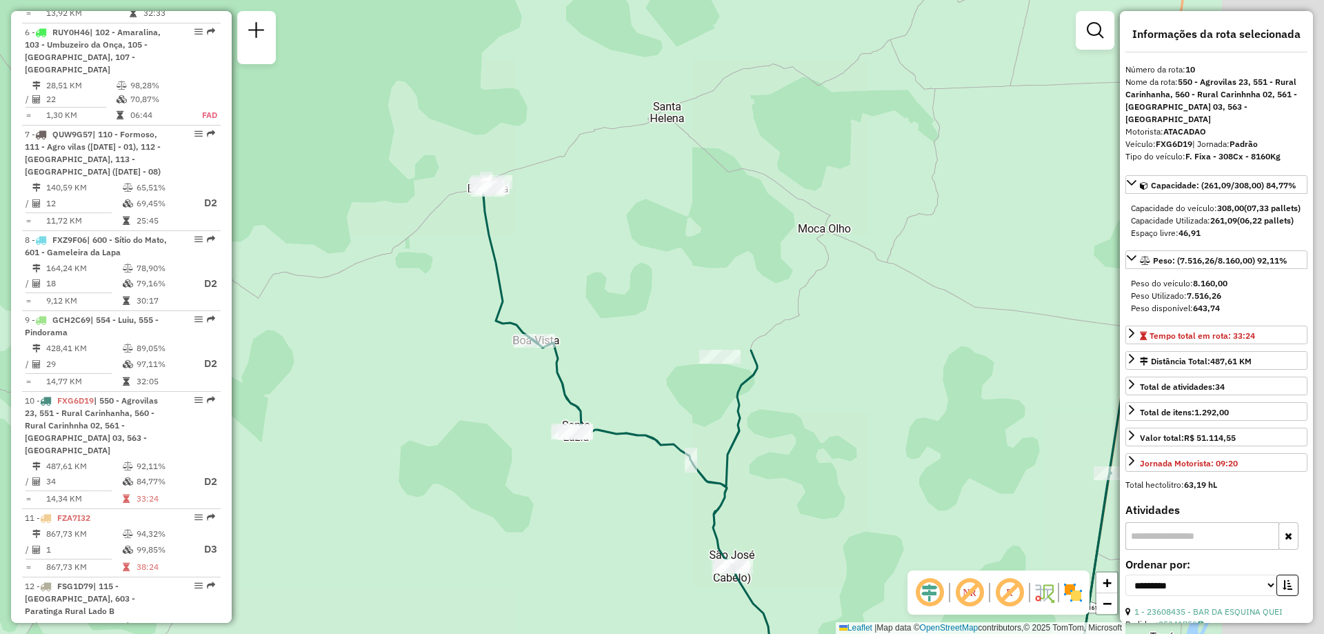
drag, startPoint x: 883, startPoint y: 449, endPoint x: 771, endPoint y: 388, distance: 127.5
click at [750, 399] on div "Janela de atendimento Grade de atendimento Capacidade Transportadoras Veículos …" at bounding box center [662, 317] width 1324 height 634
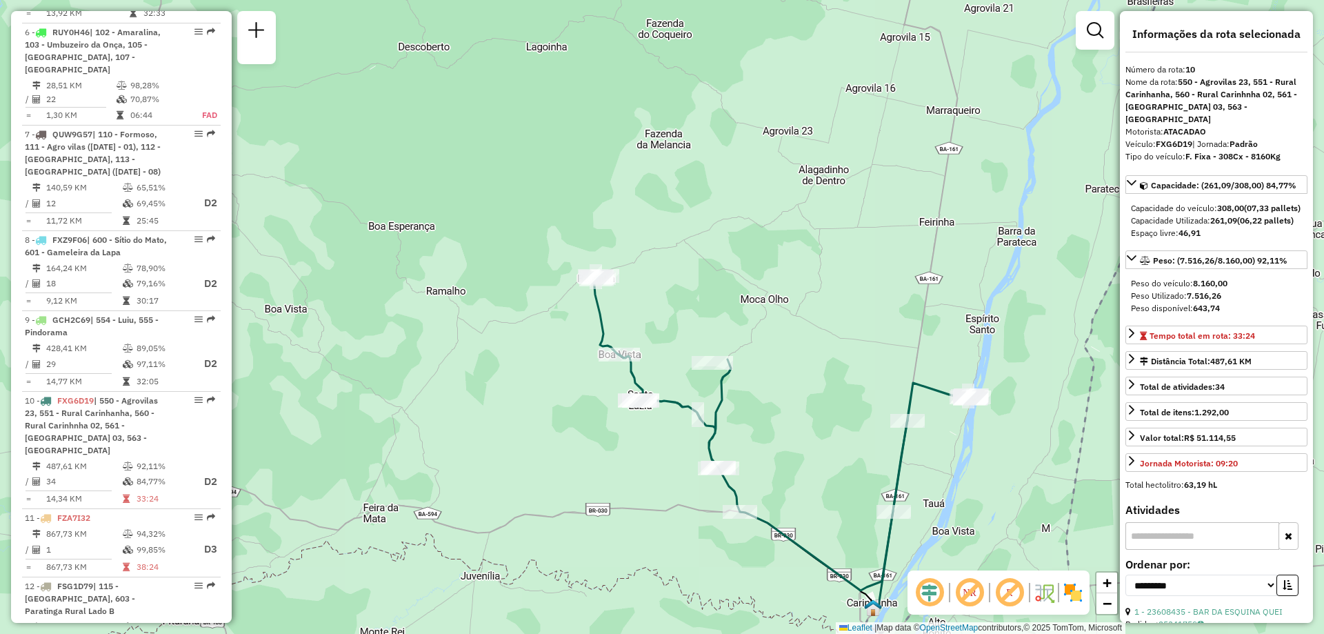
drag, startPoint x: 987, startPoint y: 419, endPoint x: 954, endPoint y: 418, distance: 32.4
click at [954, 418] on div "Janela de atendimento Grade de atendimento Capacidade Transportadoras Veículos …" at bounding box center [662, 317] width 1324 height 634
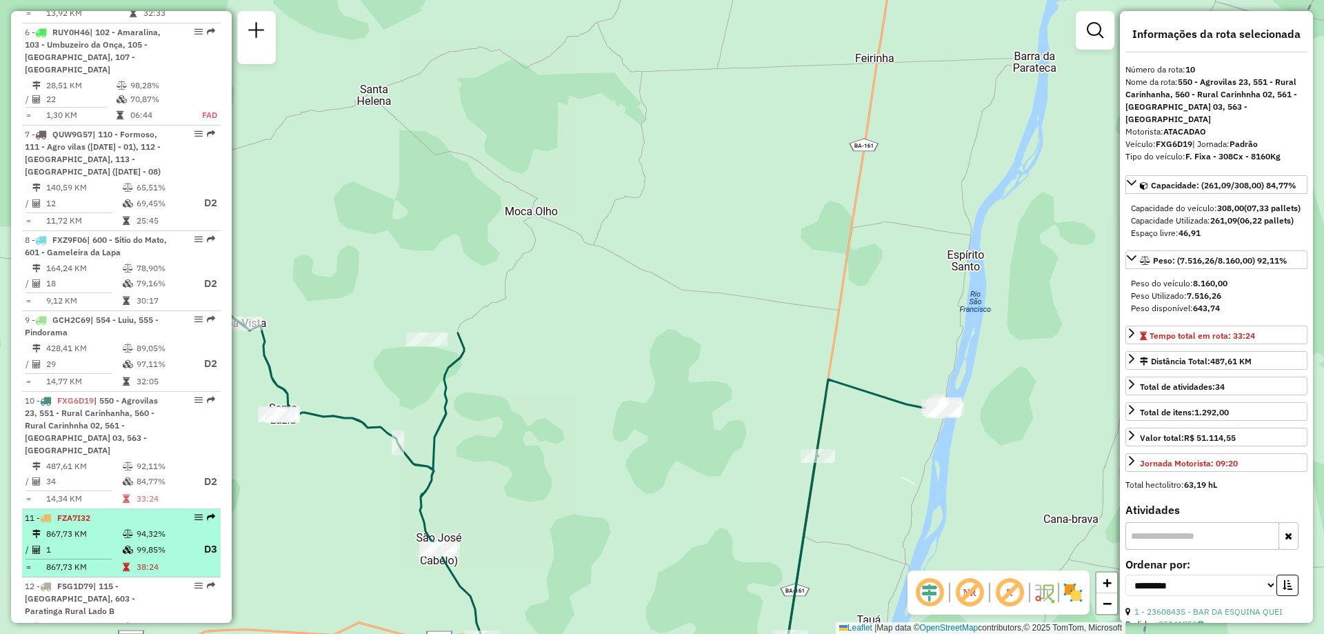
click at [77, 527] on td "867,73 KM" at bounding box center [84, 534] width 77 height 14
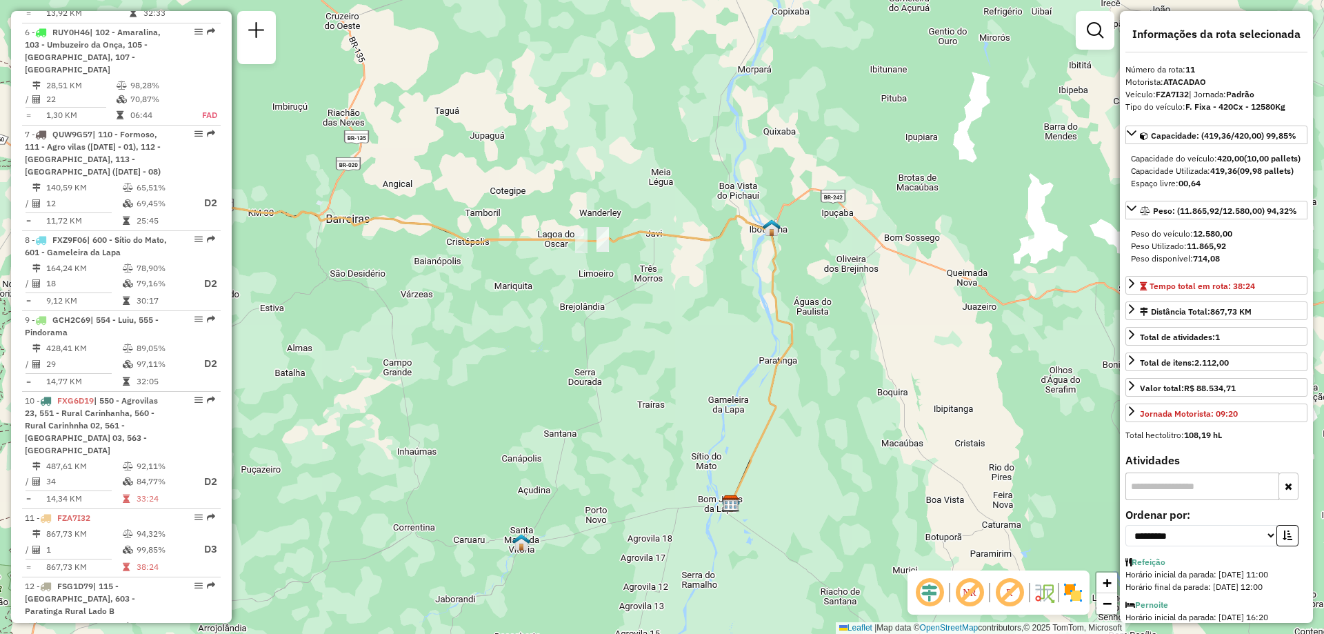
drag, startPoint x: 914, startPoint y: 233, endPoint x: 733, endPoint y: 264, distance: 183.3
click at [733, 264] on div "Janela de atendimento Grade de atendimento Capacidade Transportadoras Veículos …" at bounding box center [662, 317] width 1324 height 634
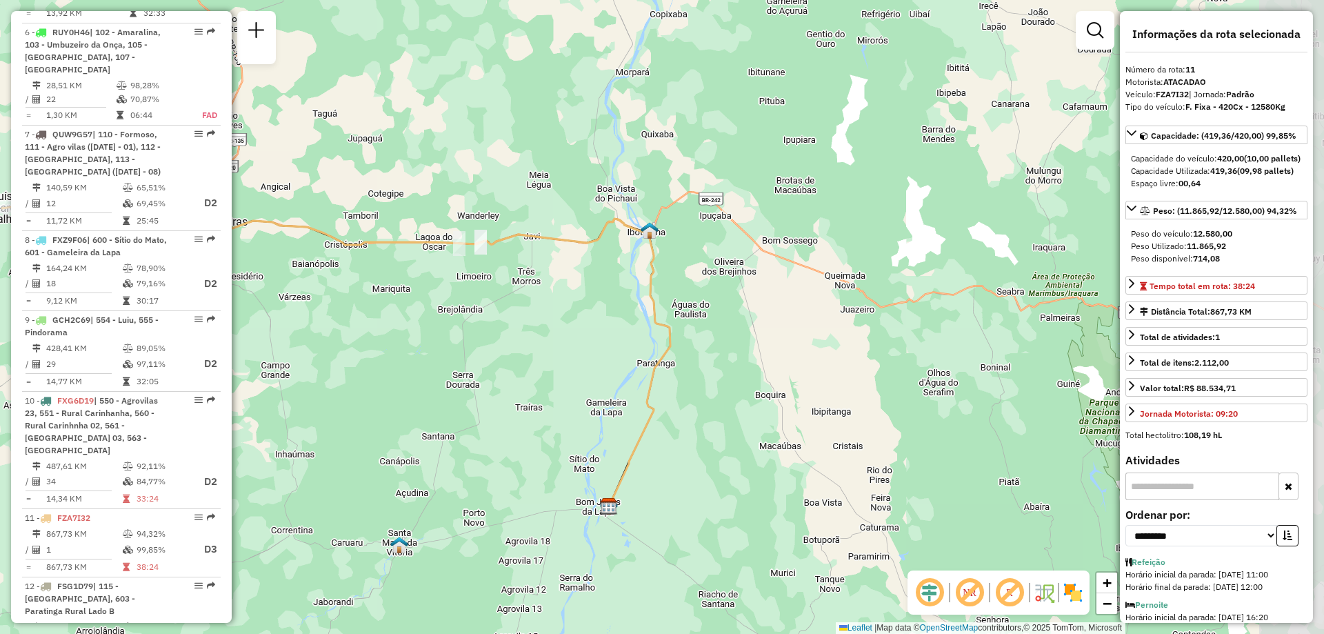
drag, startPoint x: 969, startPoint y: 389, endPoint x: 847, endPoint y: 392, distance: 122.1
click at [847, 392] on div "Janela de atendimento Grade de atendimento Capacidade Transportadoras Veículos …" at bounding box center [662, 317] width 1324 height 634
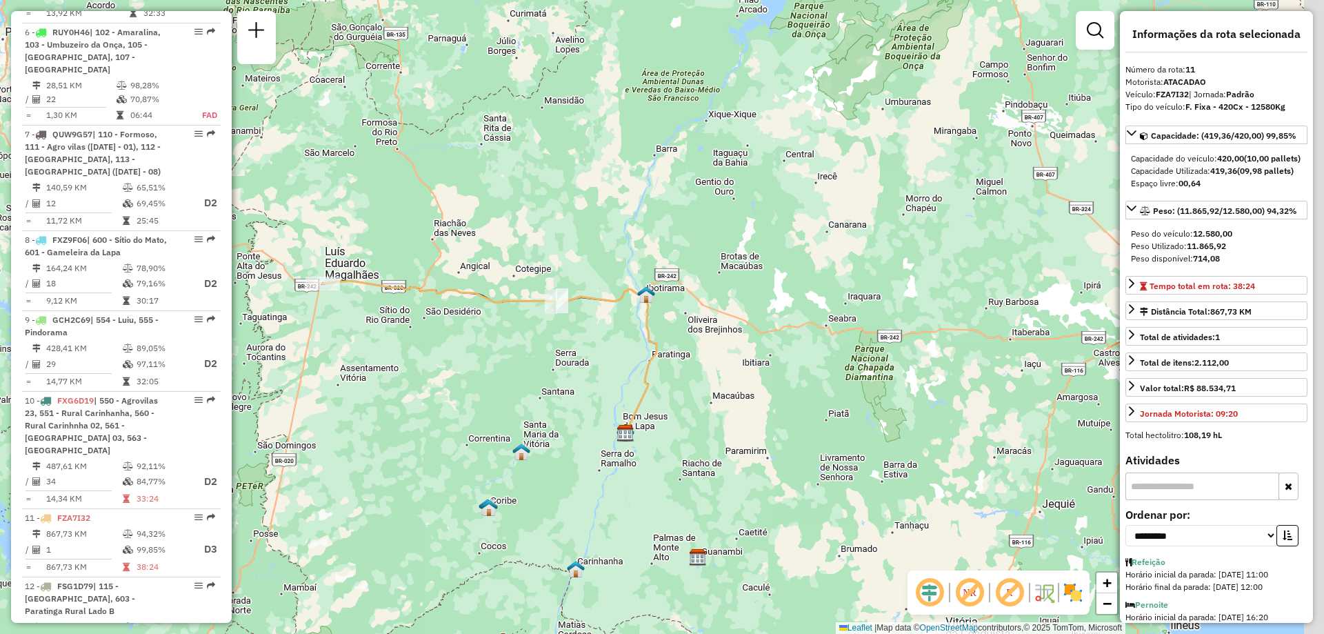
drag, startPoint x: 803, startPoint y: 408, endPoint x: 721, endPoint y: 384, distance: 86.2
click at [721, 384] on div "Janela de atendimento Grade de atendimento Capacidade Transportadoras Veículos …" at bounding box center [662, 317] width 1324 height 634
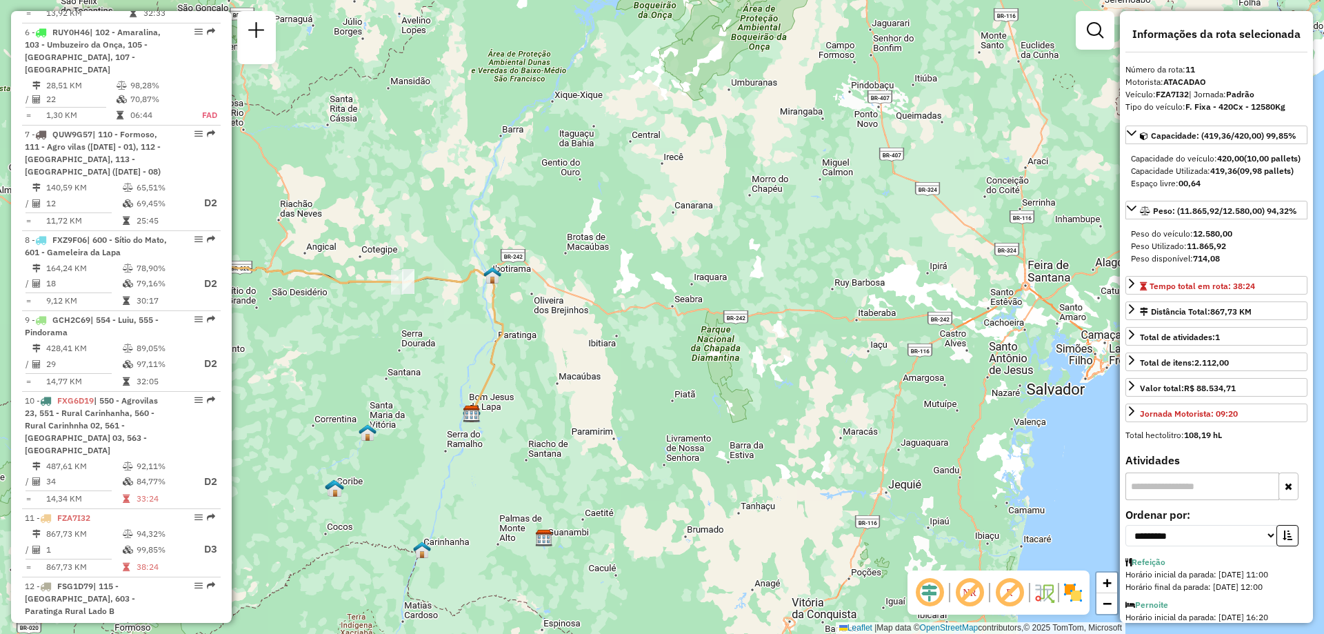
drag, startPoint x: 919, startPoint y: 407, endPoint x: 781, endPoint y: 394, distance: 138.5
click at [781, 394] on div "Janela de atendimento Grade de atendimento Capacidade Transportadoras Veículos …" at bounding box center [662, 317] width 1324 height 634
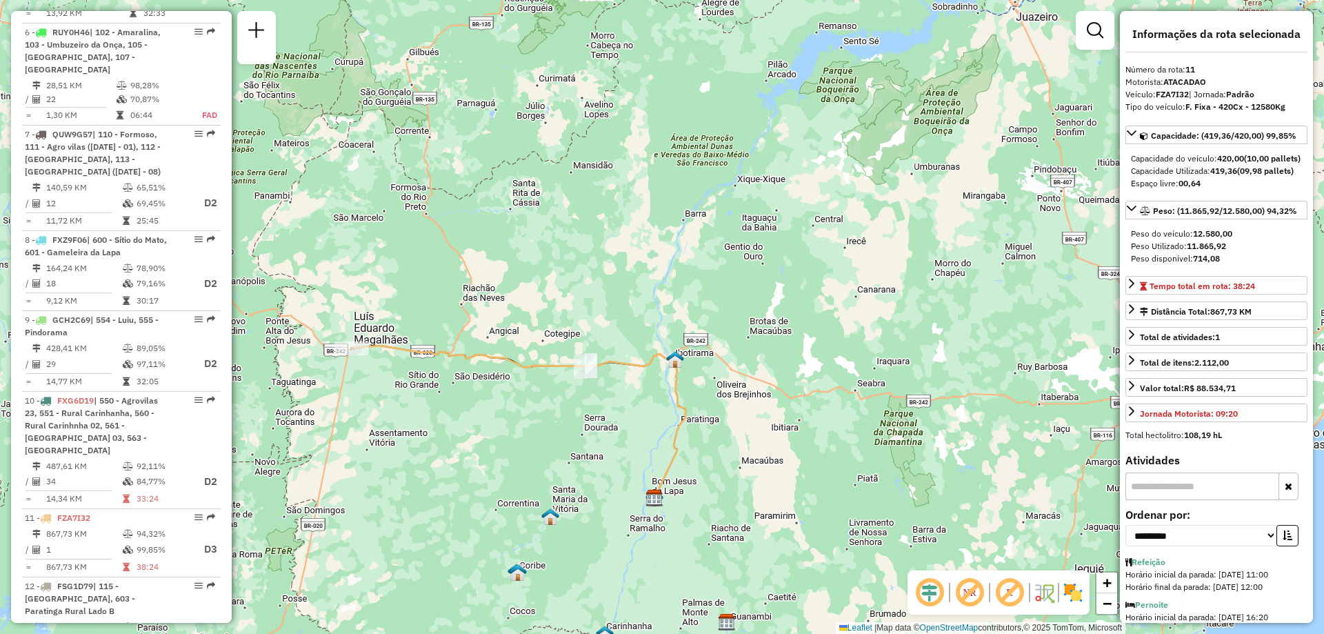
drag, startPoint x: 634, startPoint y: 394, endPoint x: 707, endPoint y: 429, distance: 80.5
click at [802, 466] on div "Janela de atendimento Grade de atendimento Capacidade Transportadoras Veículos …" at bounding box center [662, 317] width 1324 height 634
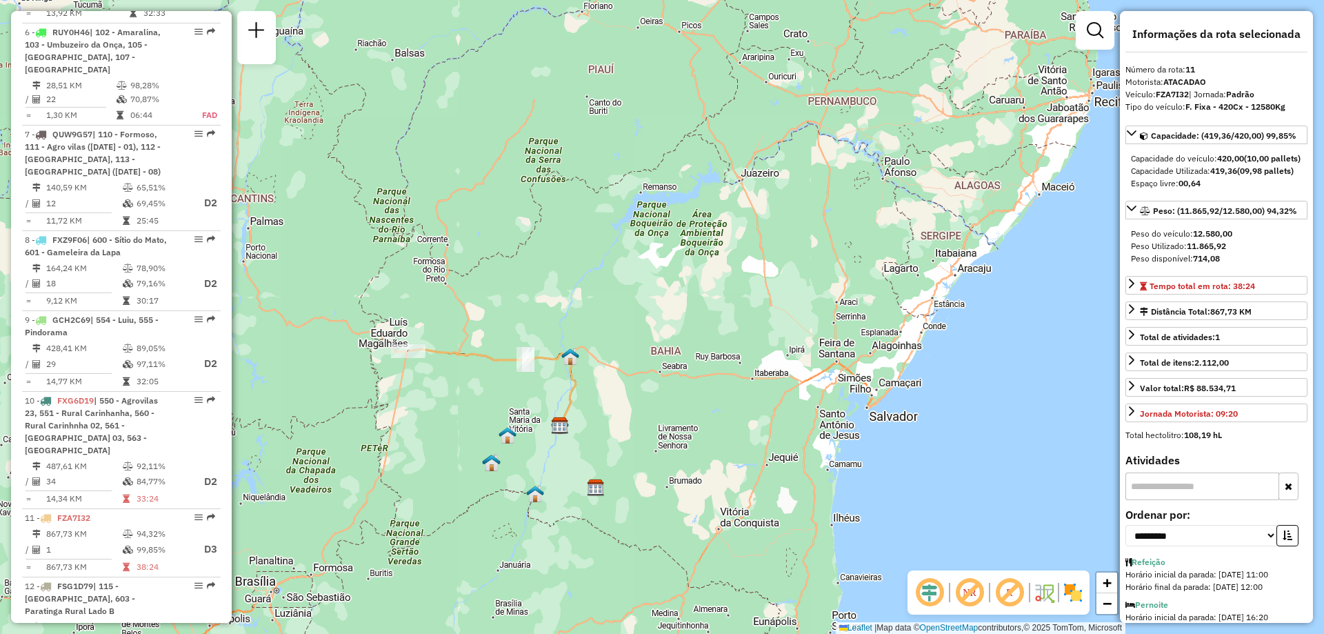
drag, startPoint x: 737, startPoint y: 514, endPoint x: 677, endPoint y: 447, distance: 89.9
click at [675, 452] on div "Janela de atendimento Grade de atendimento Capacidade Transportadoras Veículos …" at bounding box center [662, 317] width 1324 height 634
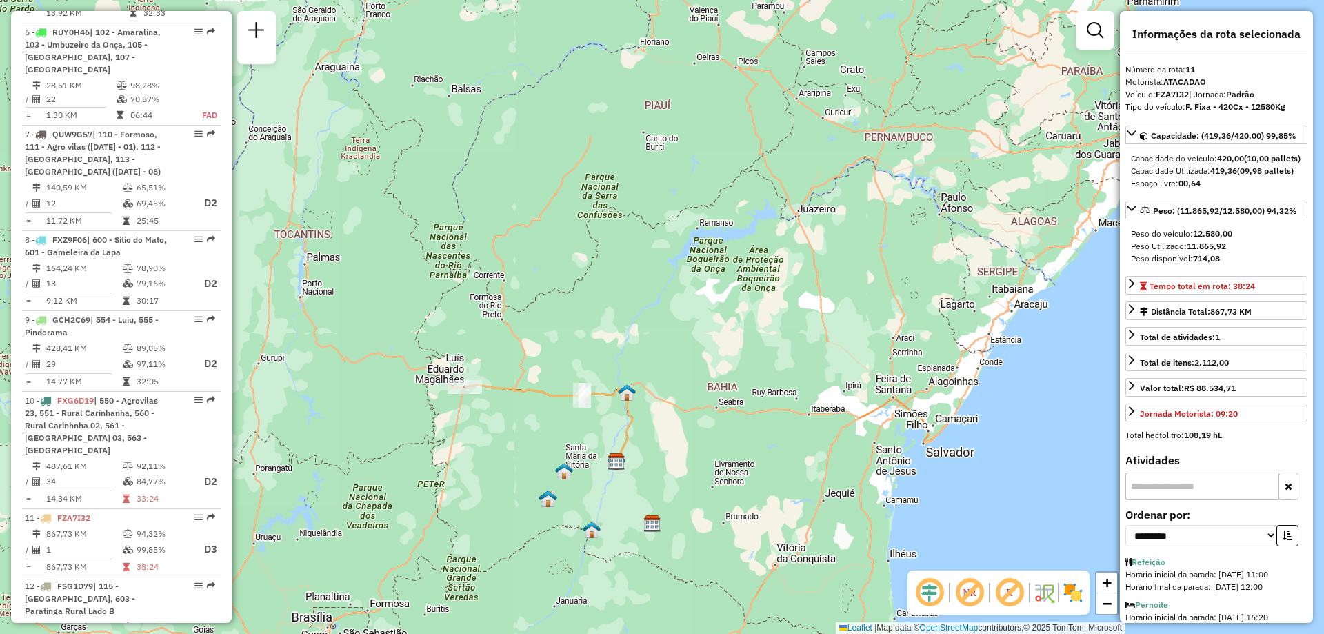
drag, startPoint x: 689, startPoint y: 479, endPoint x: 742, endPoint y: 519, distance: 66.5
click at [739, 521] on div "Janela de atendimento Grade de atendimento Capacidade Transportadoras Veículos …" at bounding box center [662, 317] width 1324 height 634
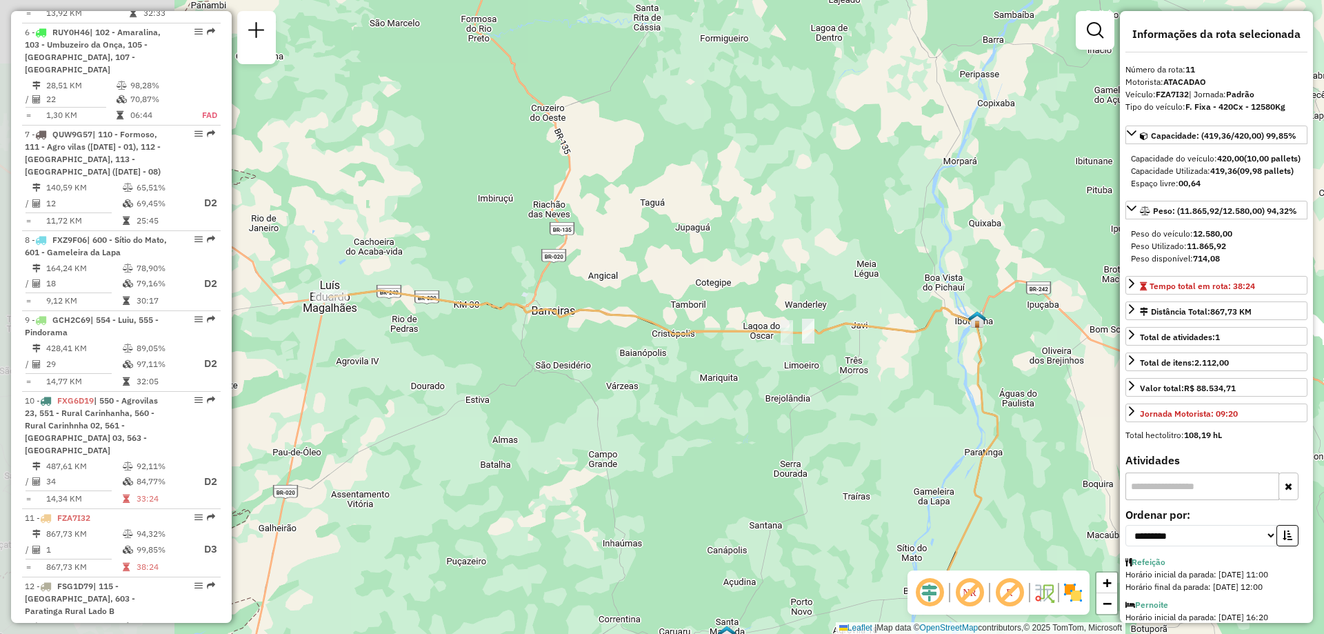
drag, startPoint x: 603, startPoint y: 454, endPoint x: 744, endPoint y: 421, distance: 145.0
click at [780, 442] on div "Janela de atendimento Grade de atendimento Capacidade Transportadoras Veículos …" at bounding box center [662, 317] width 1324 height 634
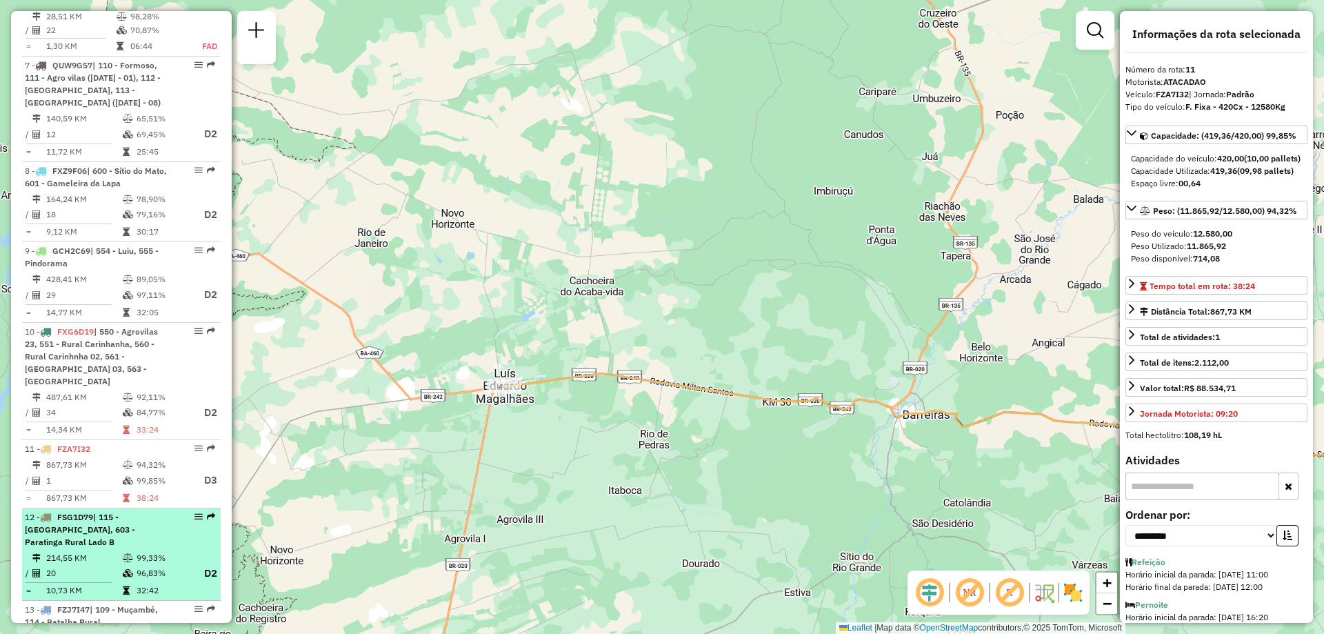
scroll to position [1055, 0]
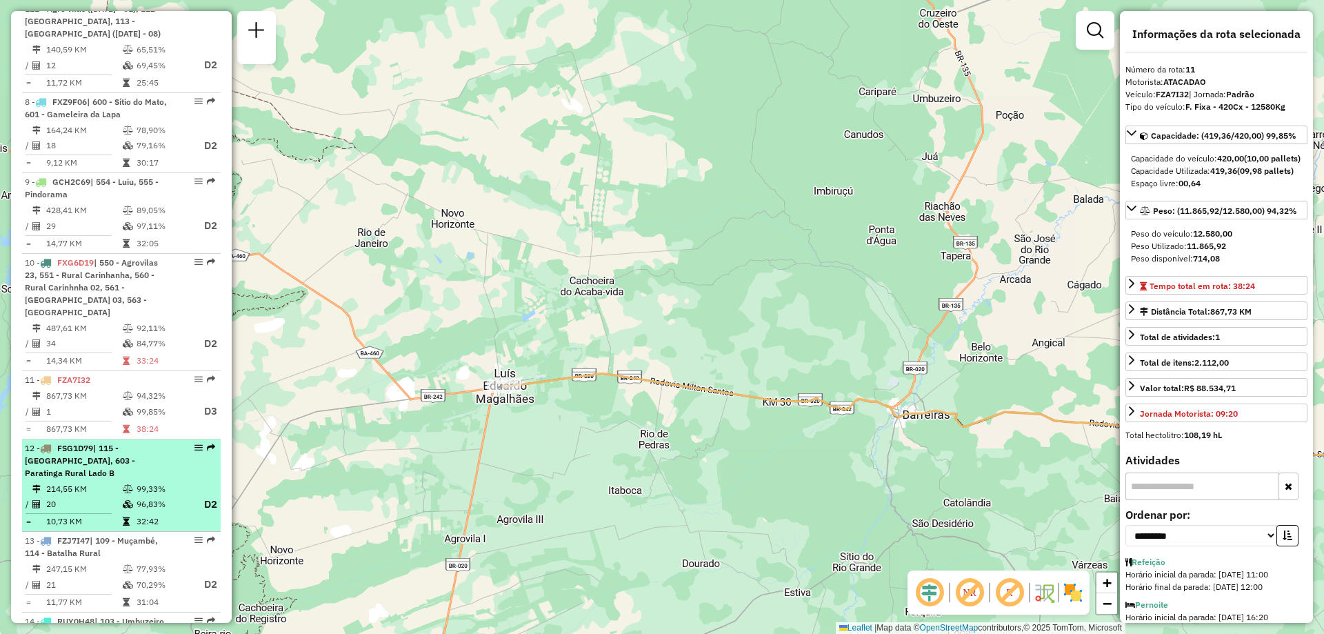
click at [72, 443] on span "FSG1D79" at bounding box center [75, 448] width 36 height 10
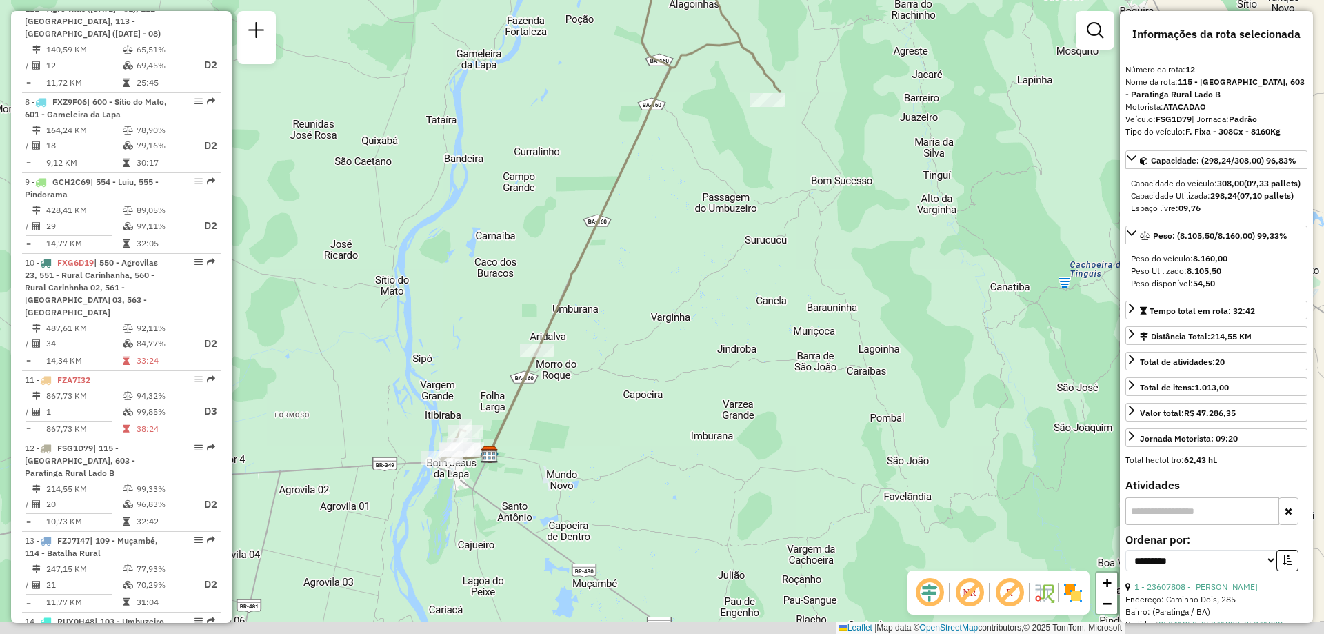
drag, startPoint x: 756, startPoint y: 438, endPoint x: 724, endPoint y: 322, distance: 120.3
click at [724, 322] on div "Janela de atendimento Grade de atendimento Capacidade Transportadoras Veículos …" at bounding box center [662, 317] width 1324 height 634
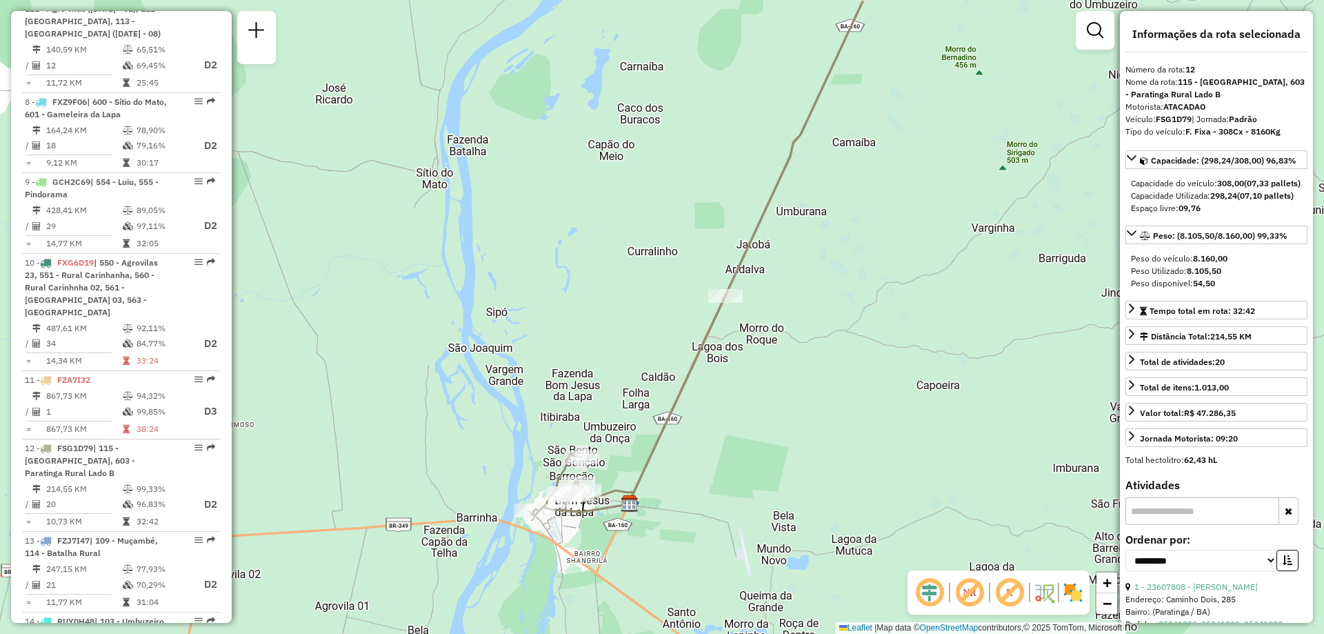
drag, startPoint x: 838, startPoint y: 330, endPoint x: 781, endPoint y: 434, distance: 119.4
click at [781, 434] on div "Janela de atendimento Grade de atendimento Capacidade Transportadoras Veículos …" at bounding box center [662, 317] width 1324 height 634
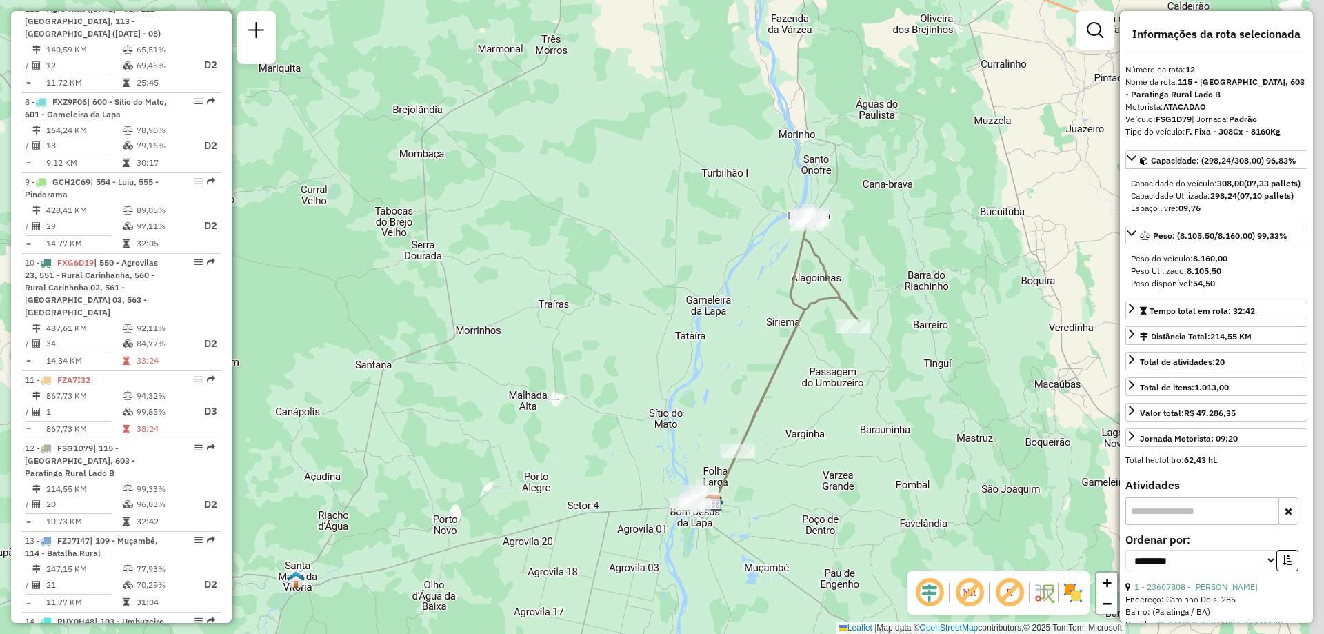
drag, startPoint x: 845, startPoint y: 367, endPoint x: 807, endPoint y: 373, distance: 39.1
click at [831, 392] on div "Janela de atendimento Grade de atendimento Capacidade Transportadoras Veículos …" at bounding box center [662, 317] width 1324 height 634
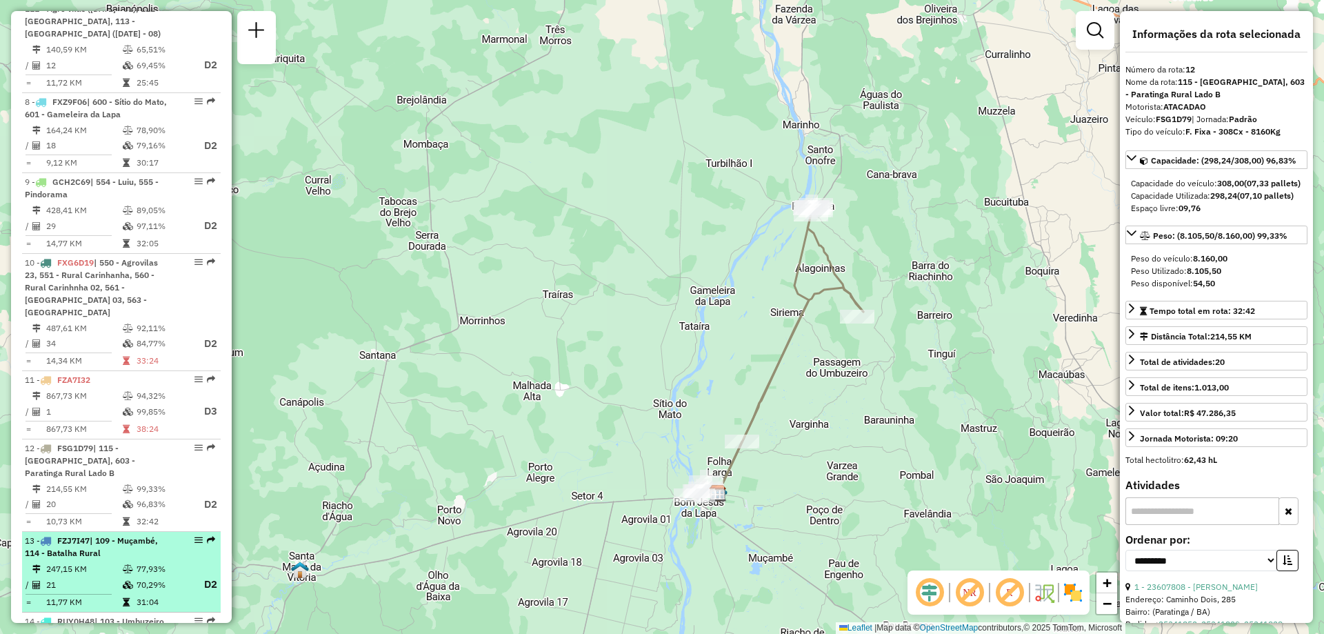
scroll to position [1124, 0]
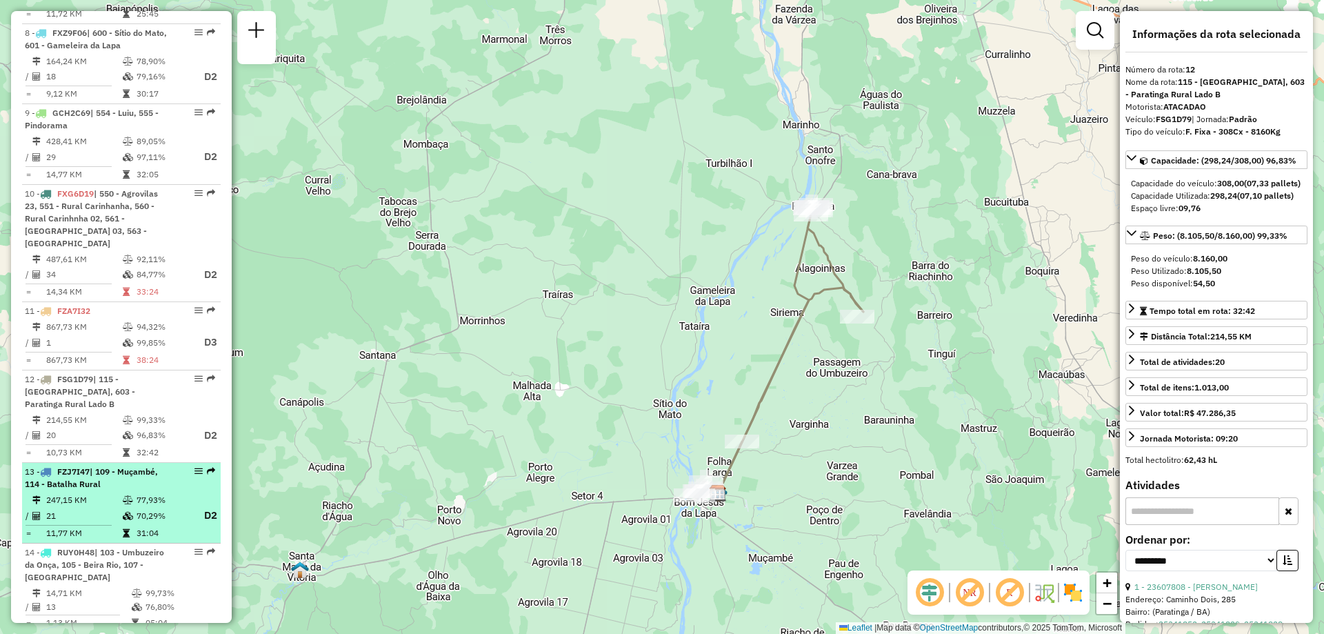
click at [91, 466] on span "| 109 - Muçambé, 114 - Batalha Rural" at bounding box center [91, 477] width 133 height 23
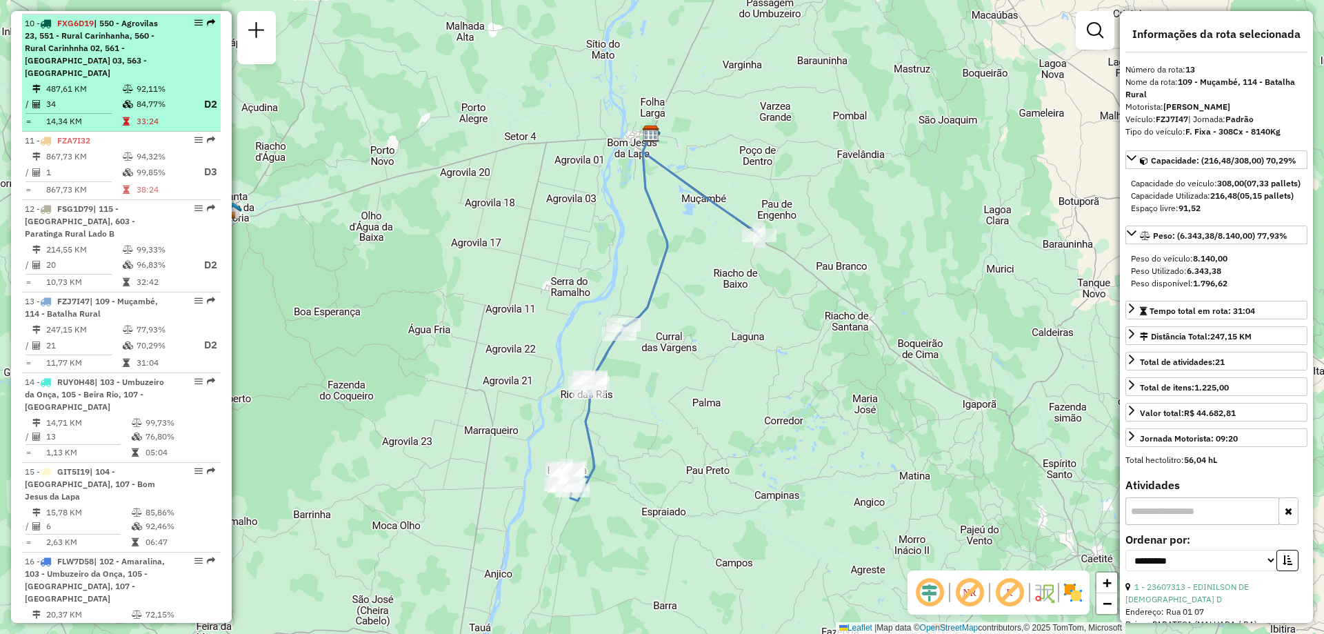
scroll to position [1156, 0]
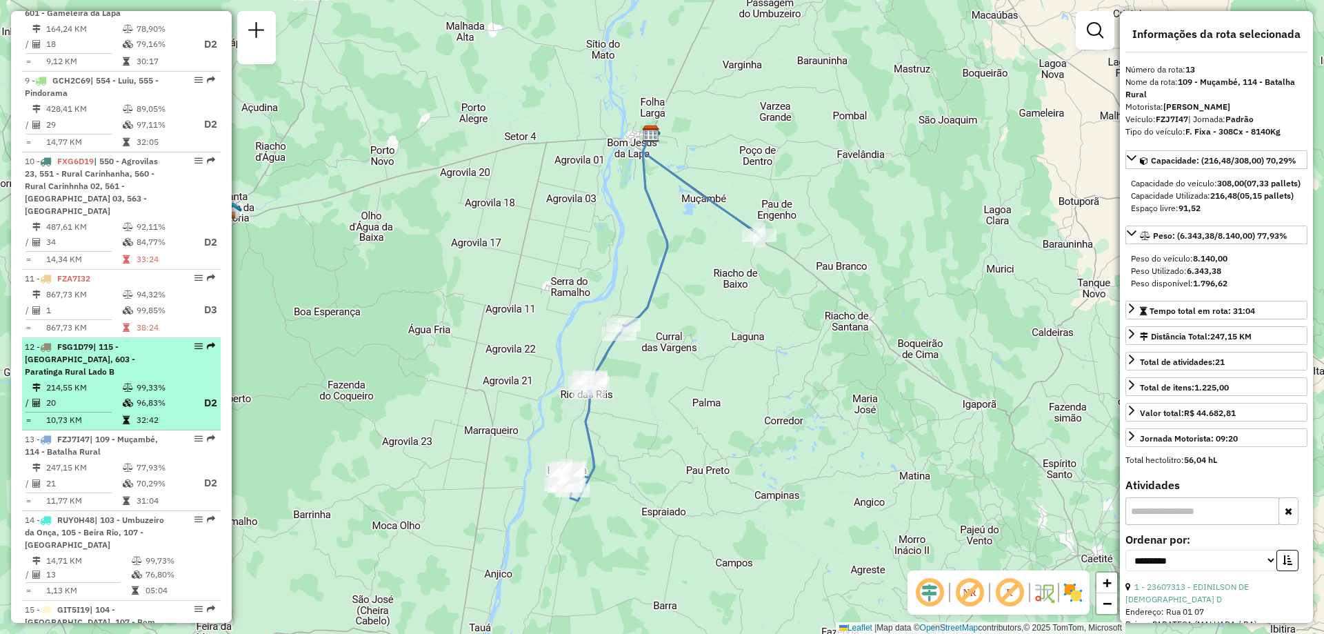
click at [77, 341] on span "| 115 - [GEOGRAPHIC_DATA], 603 - Paratinga Rural Lado B" at bounding box center [80, 358] width 110 height 35
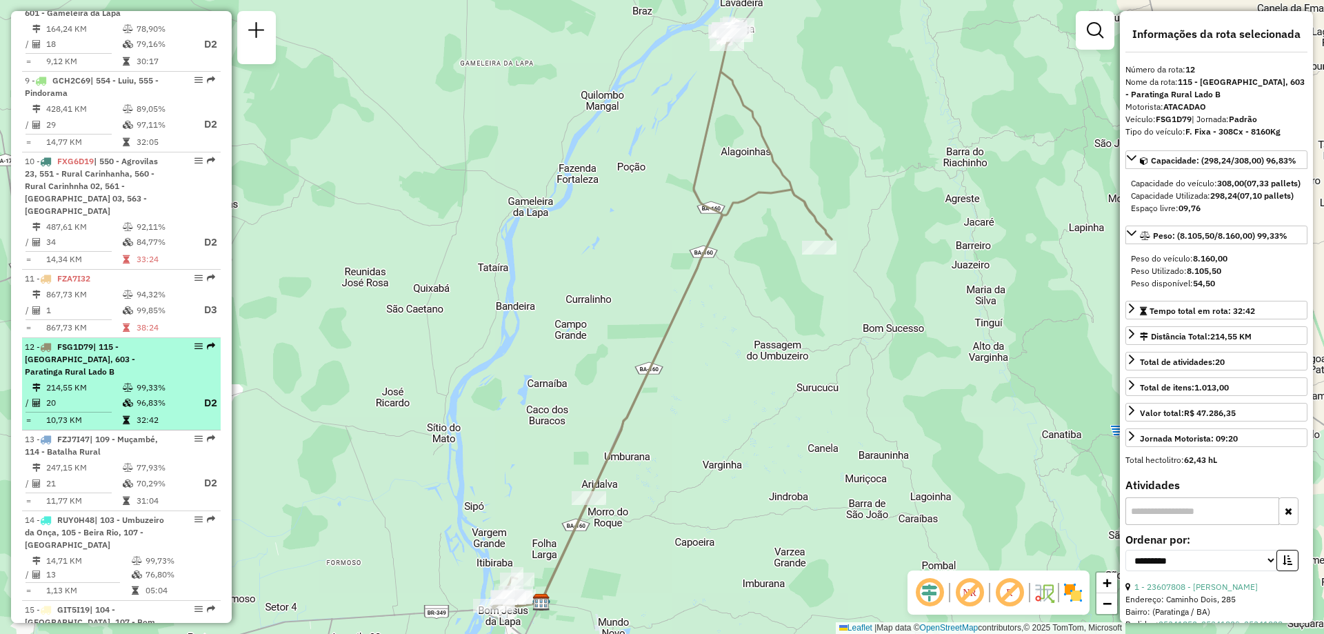
click at [83, 341] on span "FSG1D79" at bounding box center [75, 346] width 36 height 10
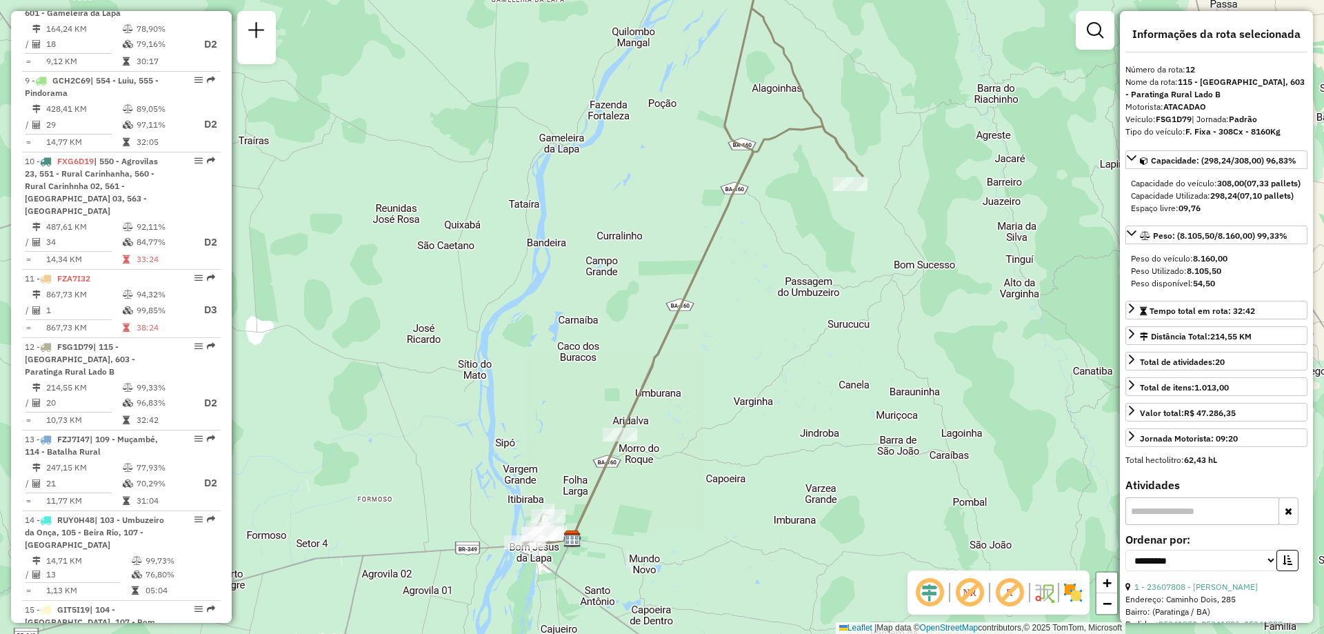
drag, startPoint x: 605, startPoint y: 591, endPoint x: 630, endPoint y: 543, distance: 54.0
click at [634, 549] on div "Janela de atendimento Grade de atendimento Capacidade Transportadoras Veículos …" at bounding box center [662, 317] width 1324 height 634
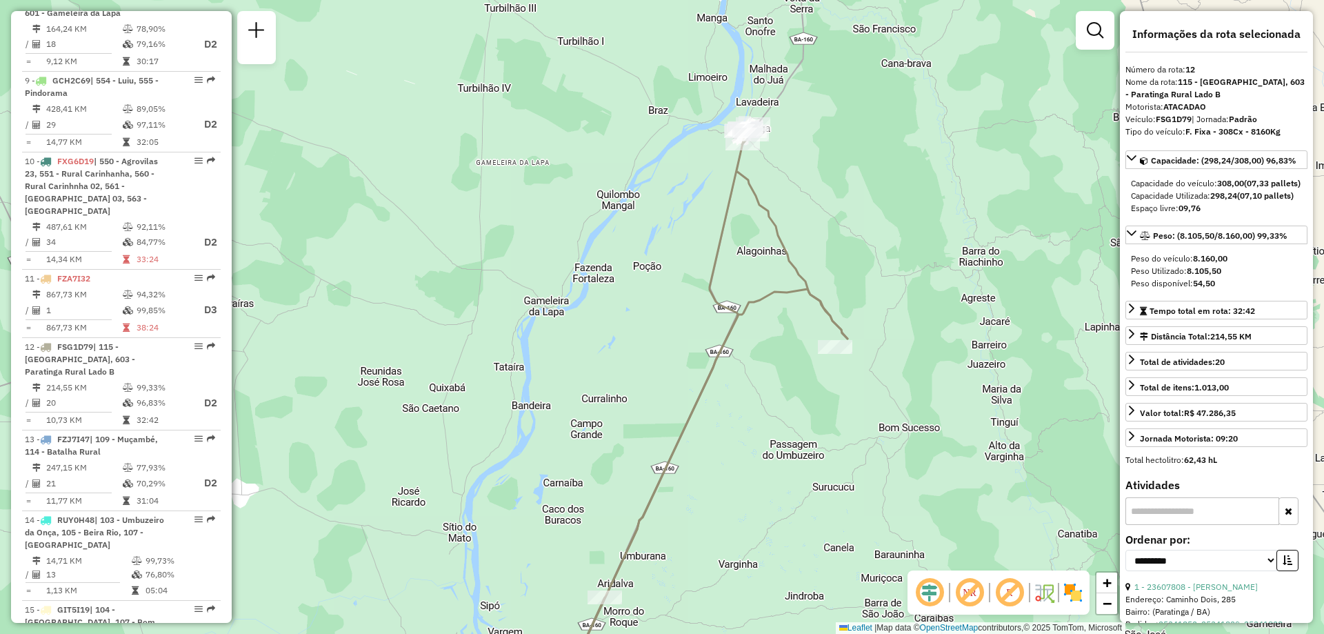
drag, startPoint x: 768, startPoint y: 308, endPoint x: 754, endPoint y: 452, distance: 144.8
click at [754, 452] on div "Janela de atendimento Grade de atendimento Capacidade Transportadoras Veículos …" at bounding box center [662, 317] width 1324 height 634
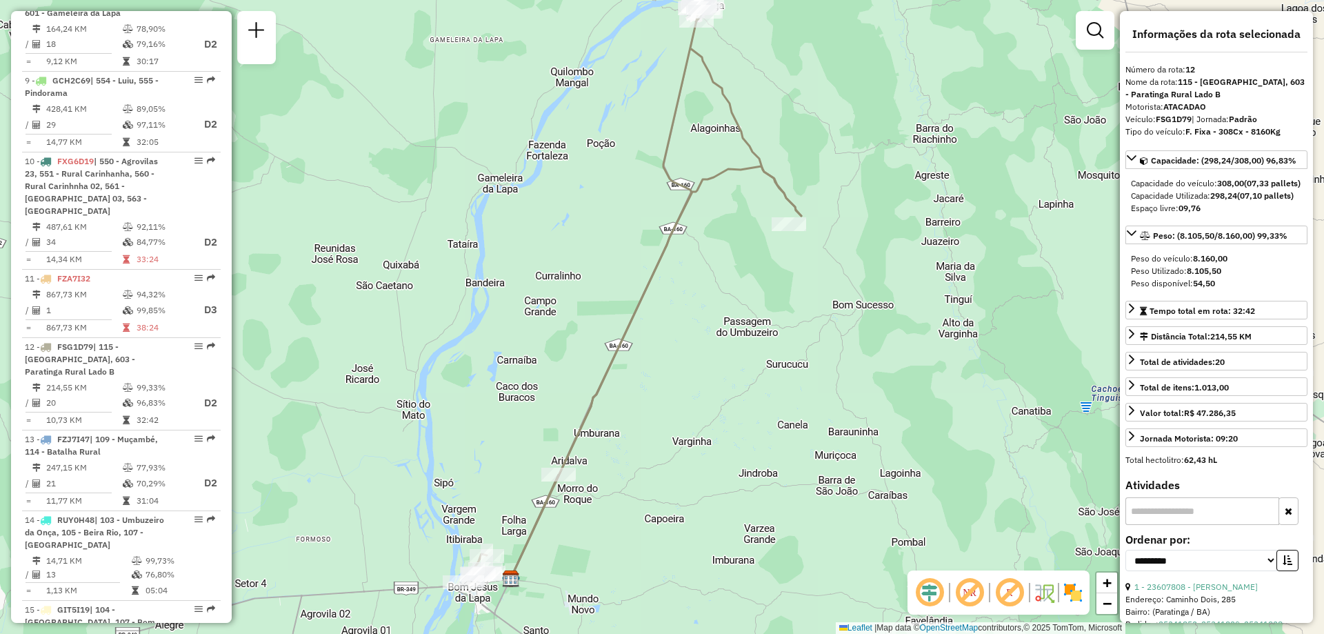
drag, startPoint x: 845, startPoint y: 478, endPoint x: 799, endPoint y: 350, distance: 135.7
click at [799, 350] on div "Janela de atendimento Grade de atendimento Capacidade Transportadoras Veículos …" at bounding box center [662, 317] width 1324 height 634
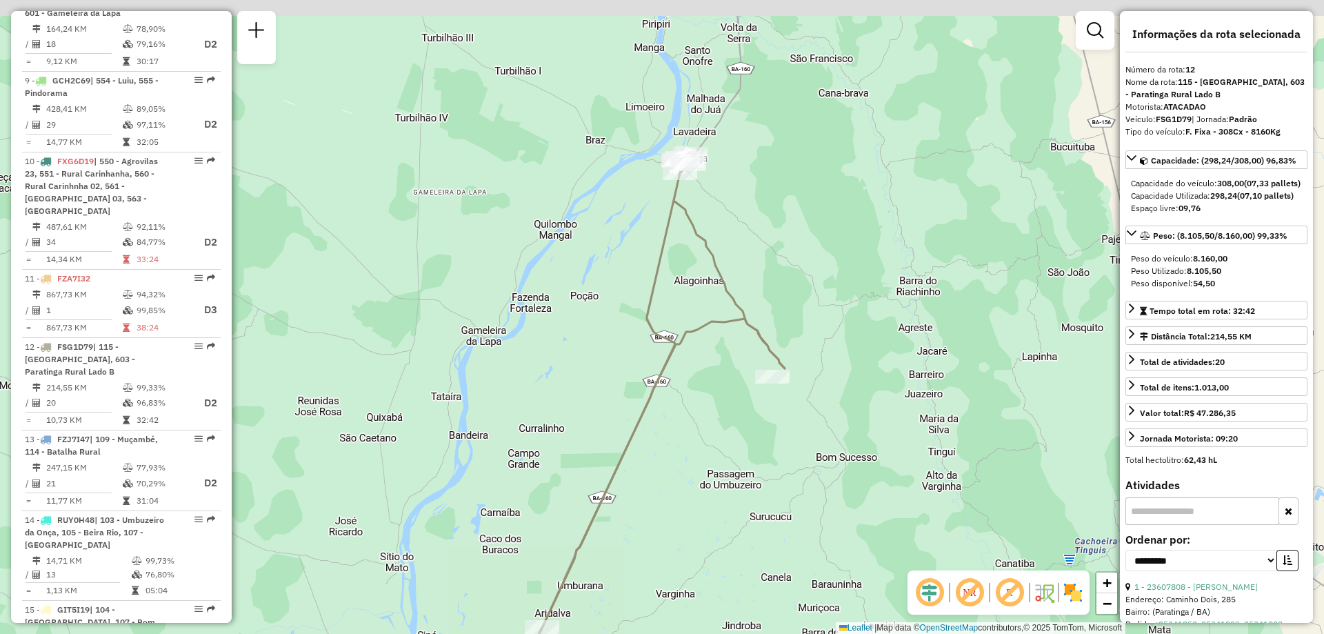
drag, startPoint x: 740, startPoint y: 342, endPoint x: 736, endPoint y: 411, distance: 69.1
click at [736, 411] on div "Janela de atendimento Grade de atendimento Capacidade Transportadoras Veículos …" at bounding box center [662, 317] width 1324 height 634
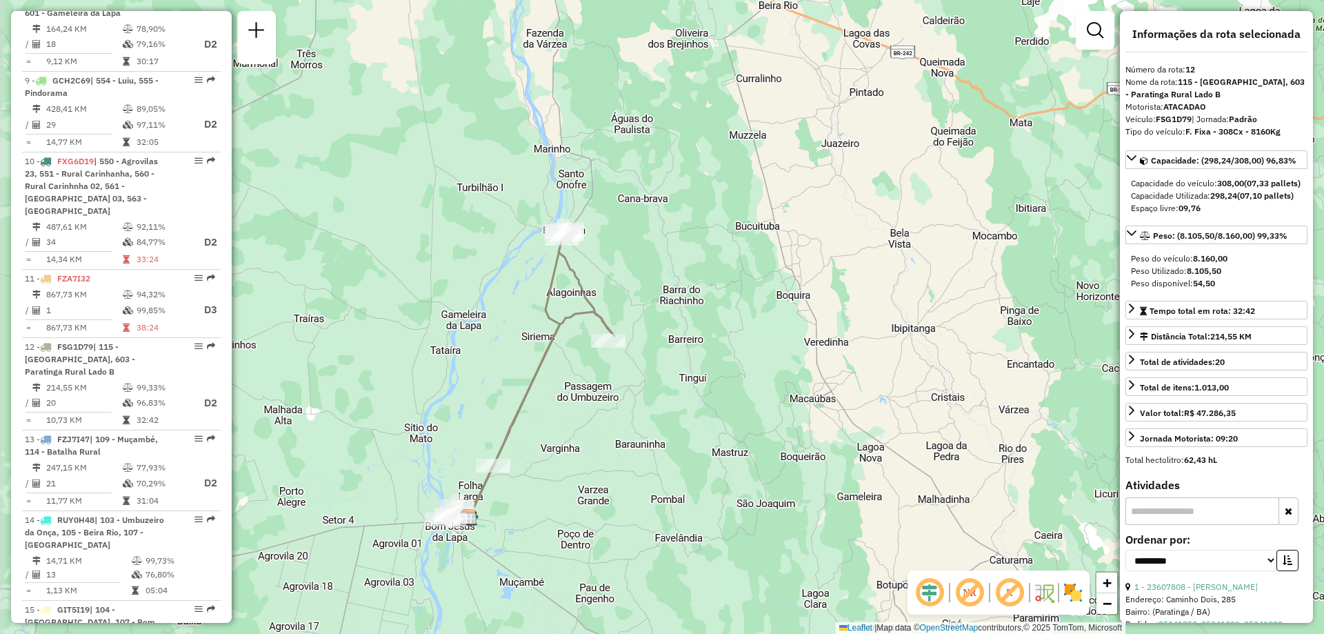
drag, startPoint x: 558, startPoint y: 510, endPoint x: 594, endPoint y: 399, distance: 116.0
click at [594, 399] on div "Janela de atendimento Grade de atendimento Capacidade Transportadoras Veículos …" at bounding box center [662, 317] width 1324 height 634
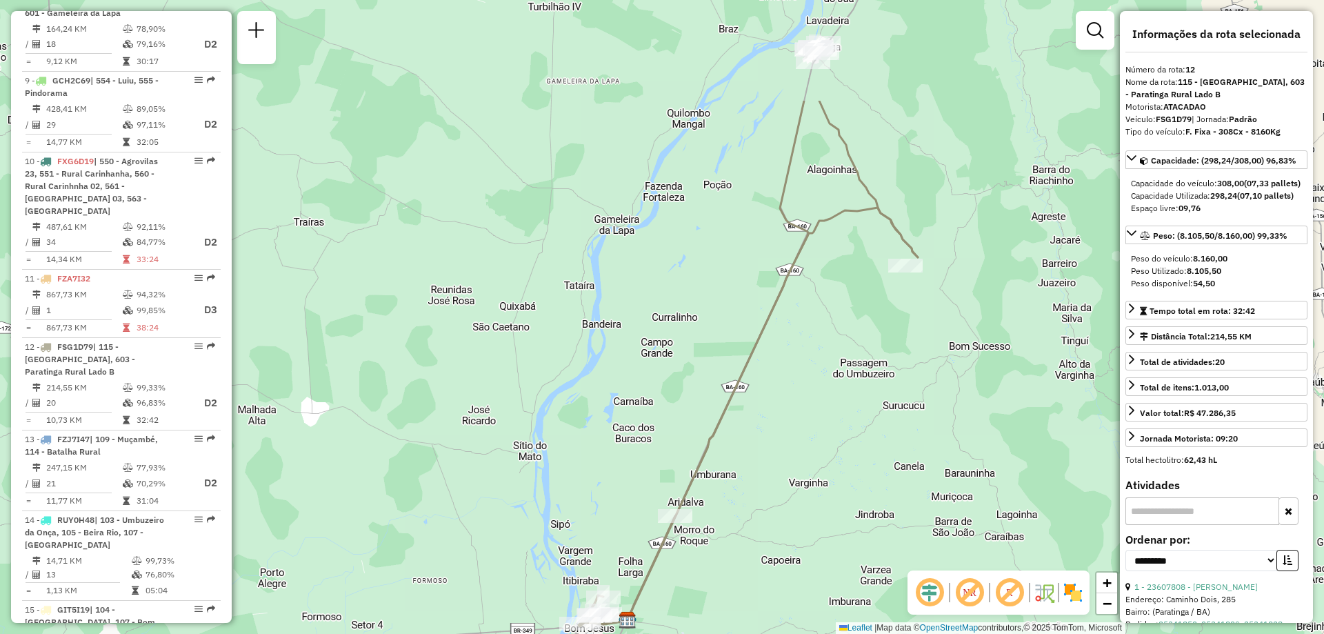
drag, startPoint x: 901, startPoint y: 326, endPoint x: 821, endPoint y: 492, distance: 184.7
click at [821, 492] on div "Janela de atendimento Grade de atendimento Capacidade Transportadoras Veículos …" at bounding box center [662, 317] width 1324 height 634
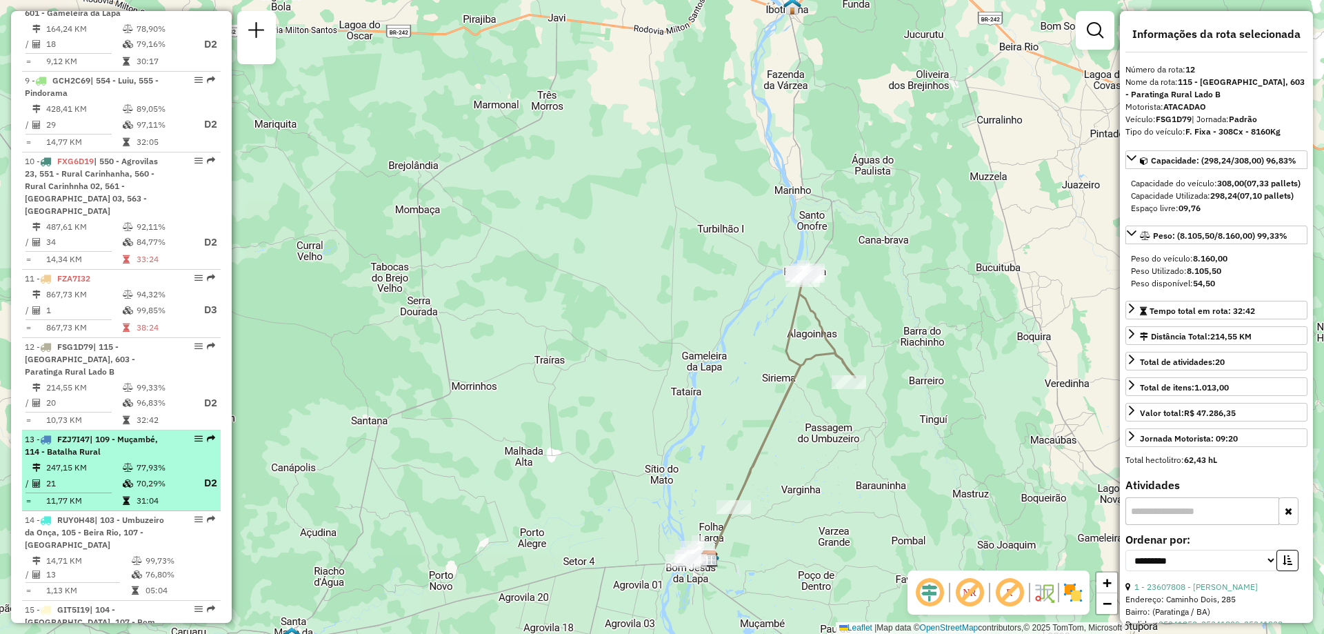
click at [86, 434] on span "| 109 - Muçambé, 114 - Batalha Rural" at bounding box center [91, 445] width 133 height 23
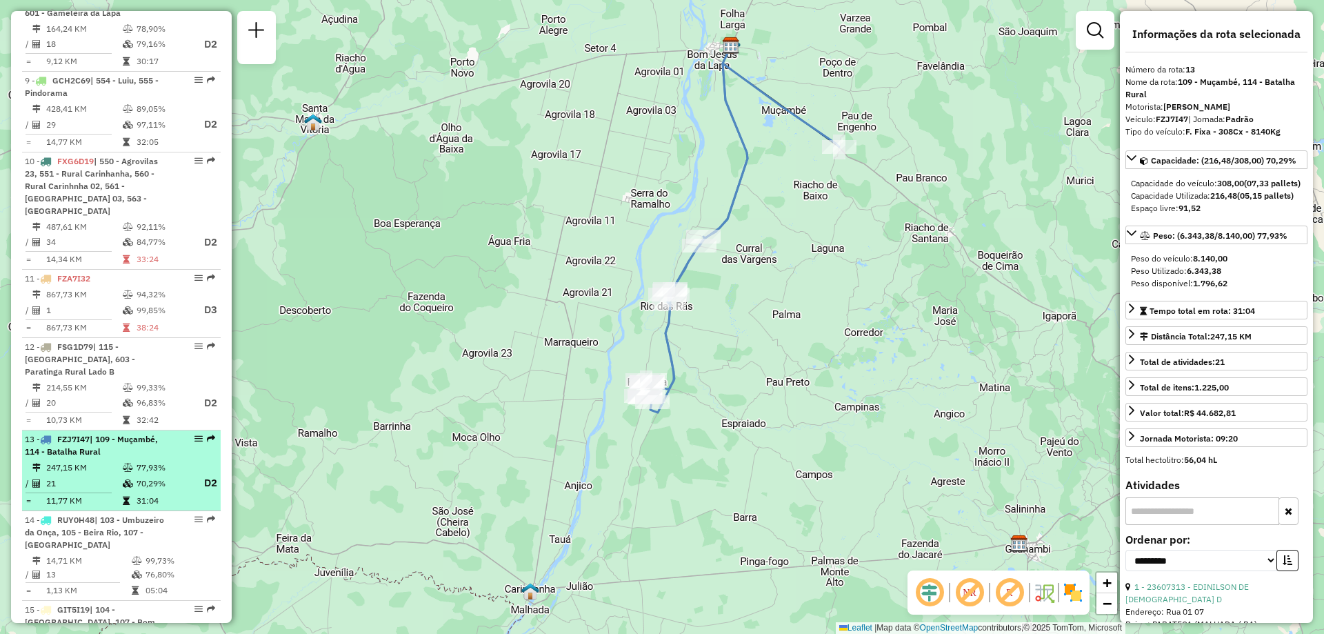
click at [88, 434] on span "| 109 - Muçambé, 114 - Batalha Rural" at bounding box center [91, 445] width 133 height 23
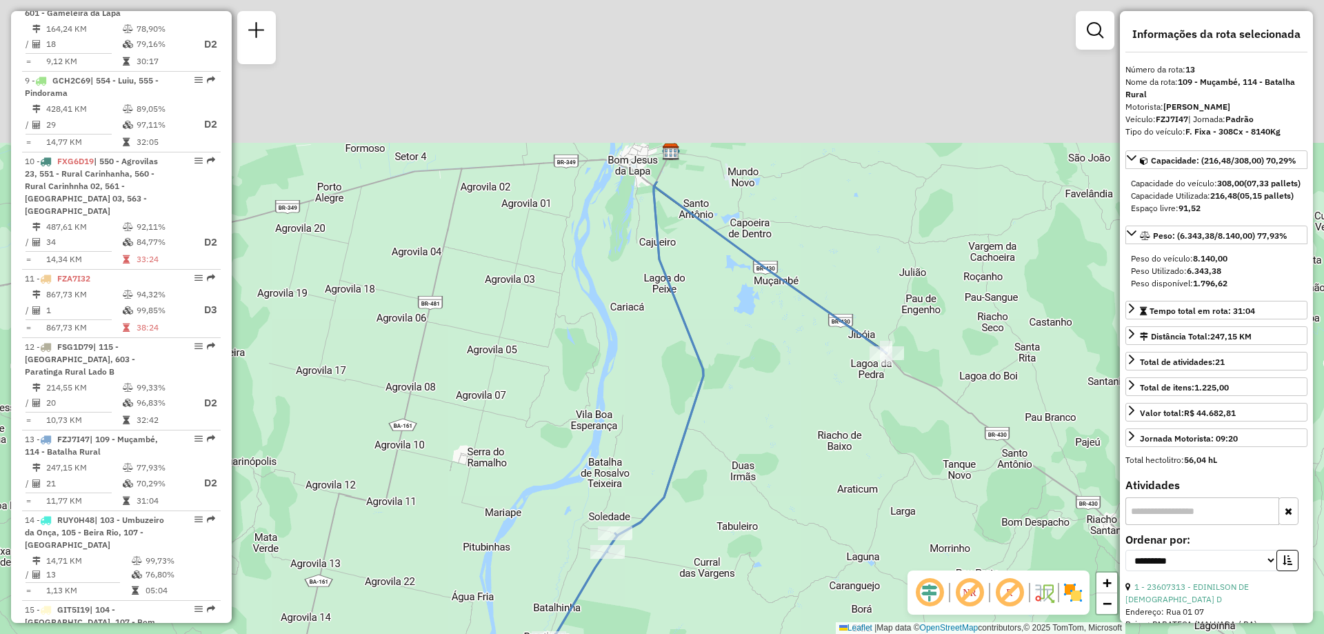
drag, startPoint x: 631, startPoint y: 408, endPoint x: 570, endPoint y: 661, distance: 259.7
click at [570, 633] on html "Aguarde... Pop-up bloqueado! Seu navegador bloqueou automáticamente a abertura …" at bounding box center [662, 317] width 1324 height 634
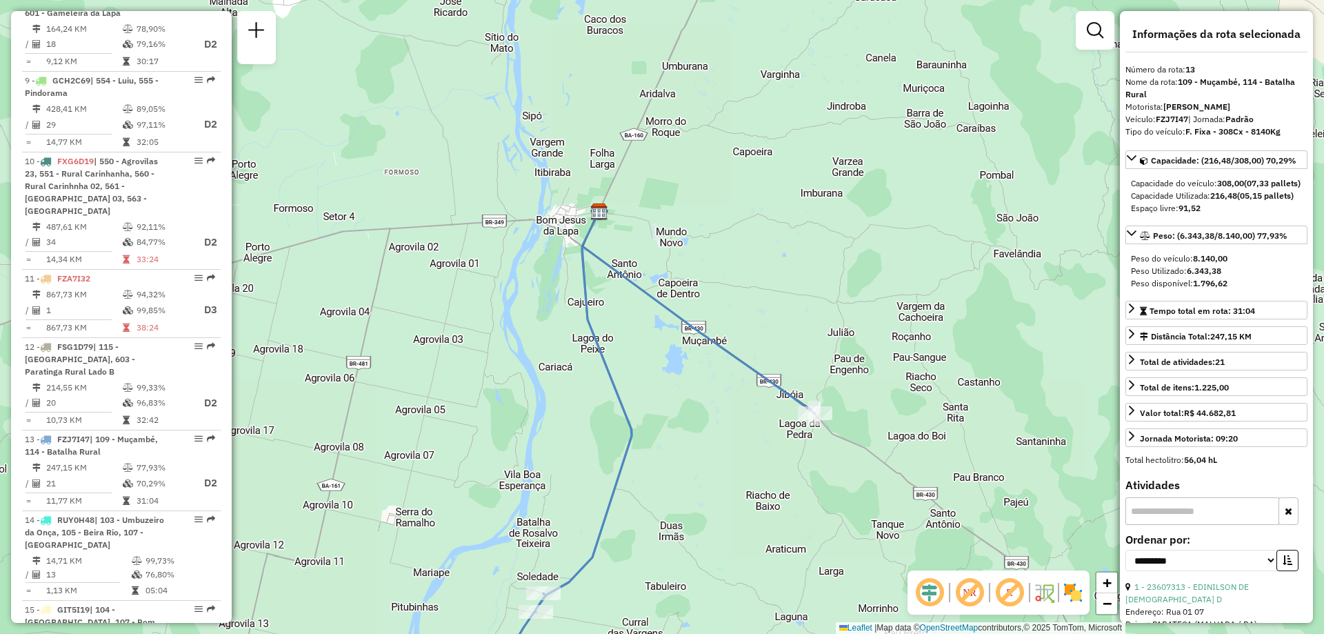
drag, startPoint x: 694, startPoint y: 321, endPoint x: 638, endPoint y: 312, distance: 57.3
click at [638, 312] on div "Janela de atendimento Grade de atendimento Capacidade Transportadoras Veículos …" at bounding box center [662, 317] width 1324 height 634
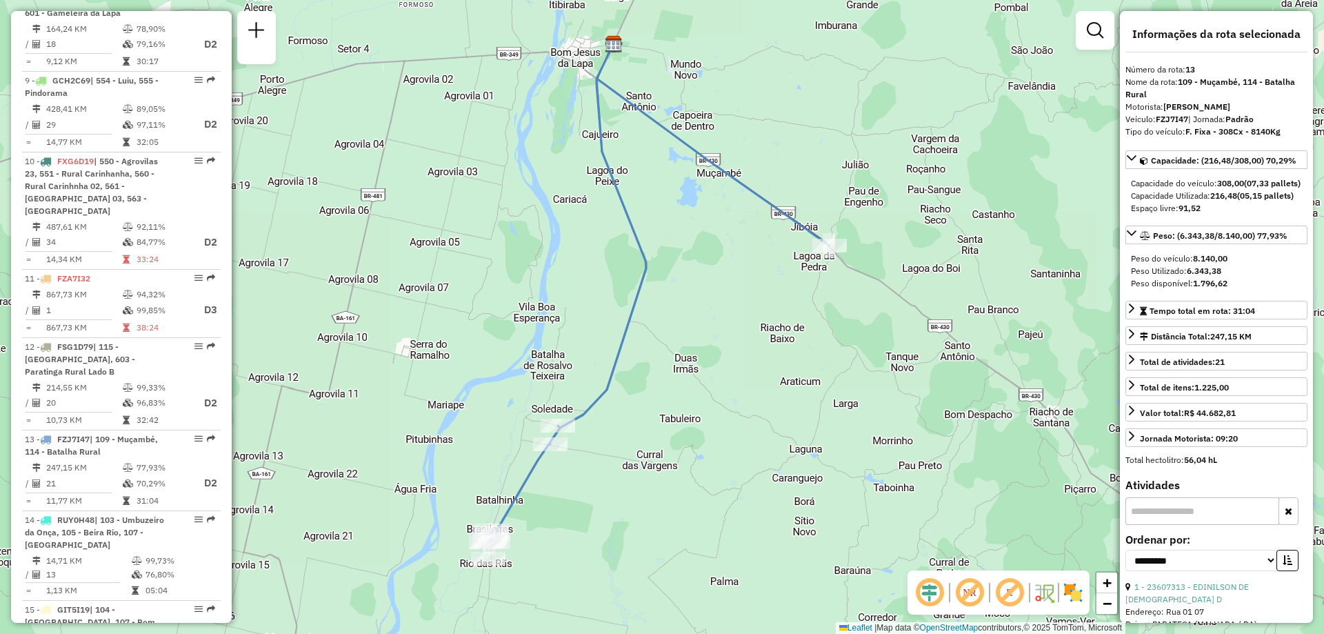
drag, startPoint x: 726, startPoint y: 454, endPoint x: 743, endPoint y: 311, distance: 144.5
click at [743, 311] on div "Janela de atendimento Grade de atendimento Capacidade Transportadoras Veículos …" at bounding box center [662, 317] width 1324 height 634
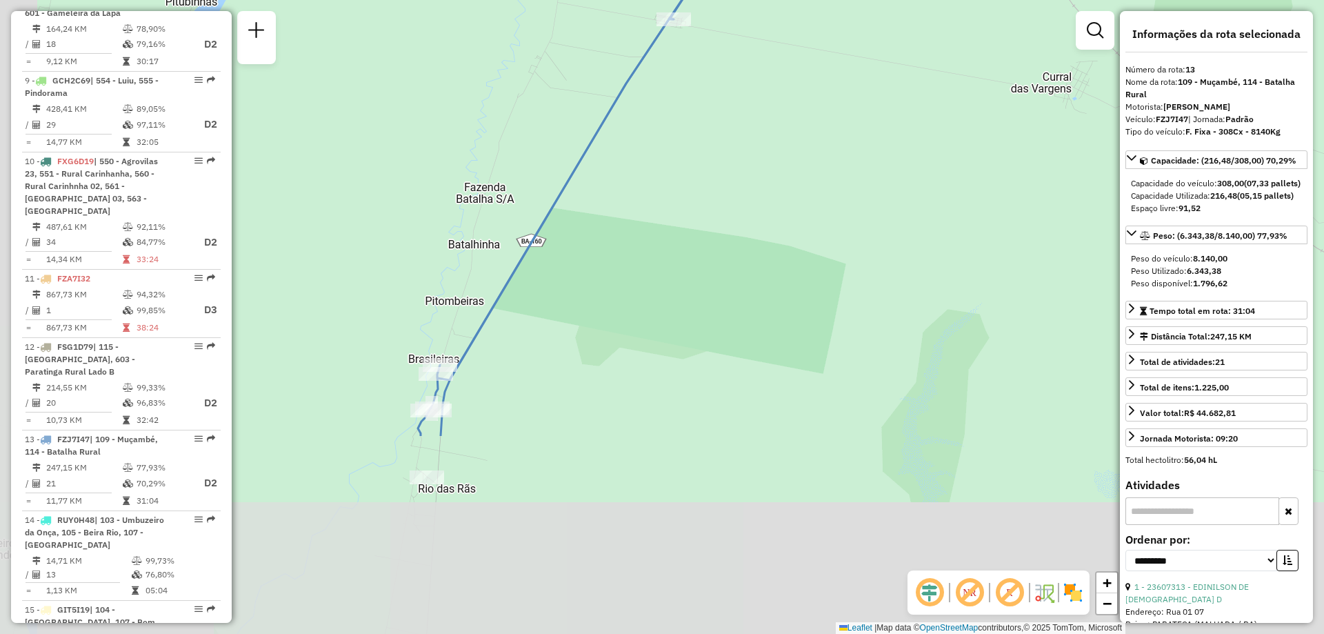
drag, startPoint x: 563, startPoint y: 560, endPoint x: 626, endPoint y: 297, distance: 270.8
click at [626, 297] on div "Janela de atendimento Grade de atendimento Capacidade Transportadoras Veículos …" at bounding box center [662, 317] width 1324 height 634
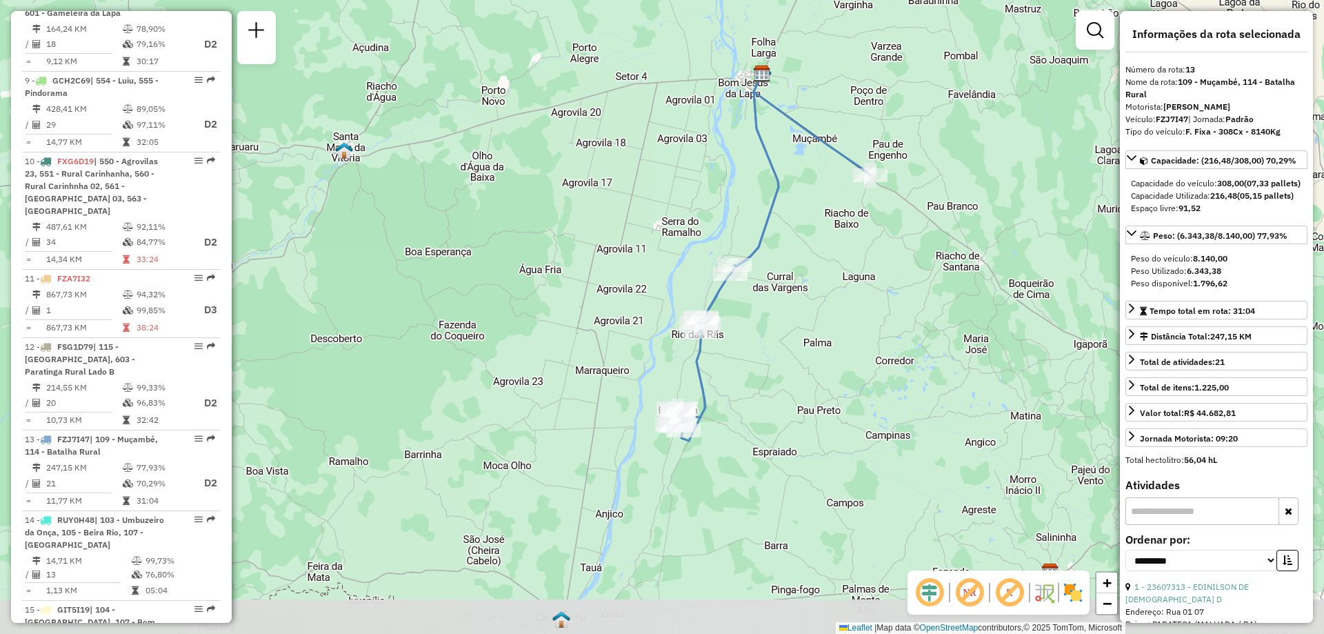
drag, startPoint x: 661, startPoint y: 534, endPoint x: 718, endPoint y: 391, distance: 154.2
click at [718, 391] on div "Janela de atendimento Grade de atendimento Capacidade Transportadoras Veículos …" at bounding box center [662, 317] width 1324 height 634
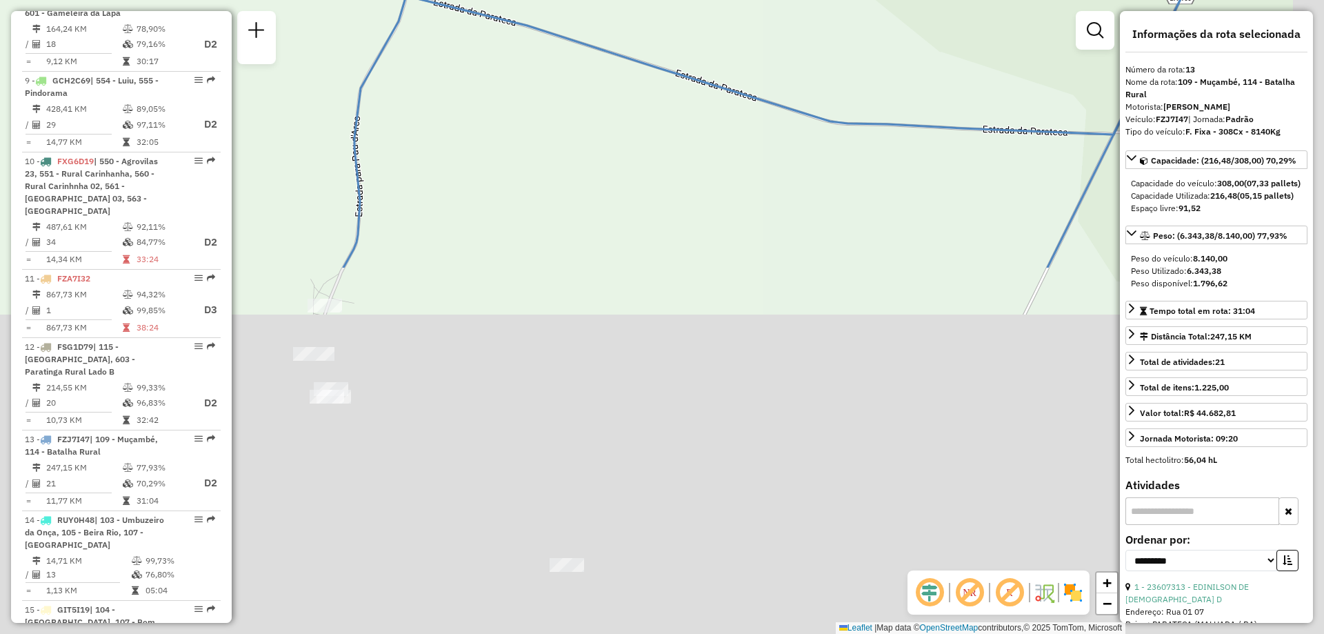
drag, startPoint x: 550, startPoint y: 547, endPoint x: 495, endPoint y: 116, distance: 434.4
click at [495, 115] on div "Janela de atendimento Grade de atendimento Capacidade Transportadoras Veículos …" at bounding box center [662, 317] width 1324 height 634
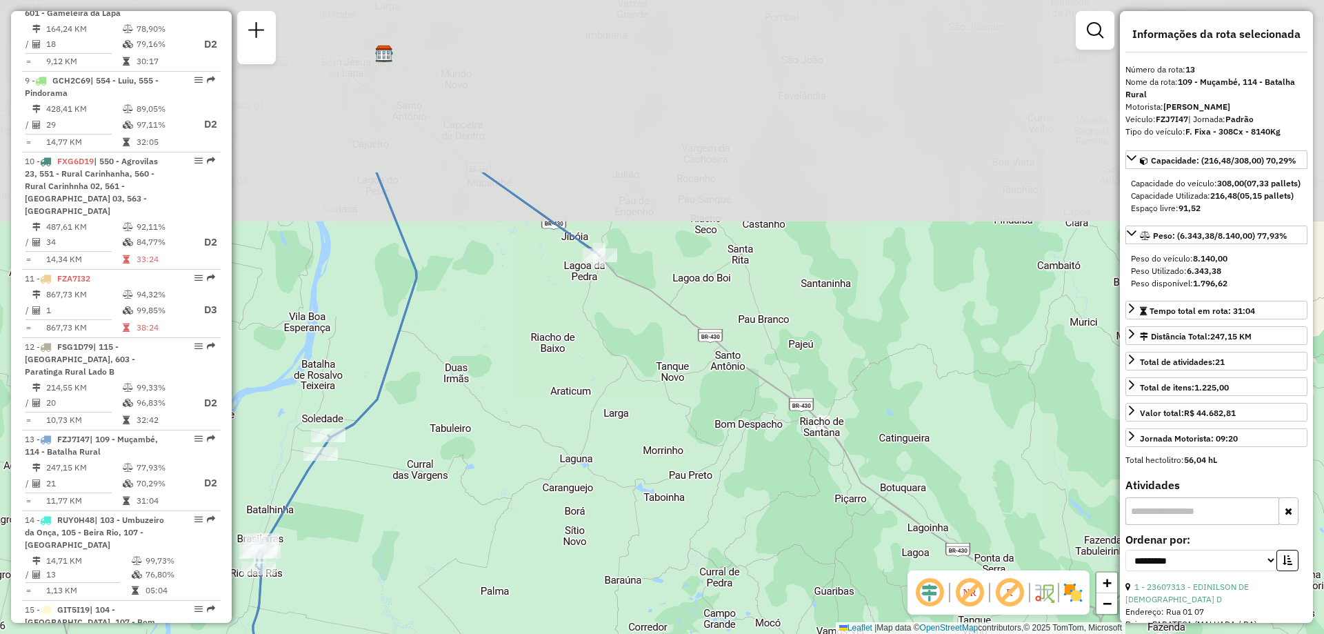
drag, startPoint x: 581, startPoint y: 284, endPoint x: 568, endPoint y: 384, distance: 100.9
click at [568, 384] on div "Janela de atendimento Grade de atendimento Capacidade Transportadoras Veículos …" at bounding box center [662, 317] width 1324 height 634
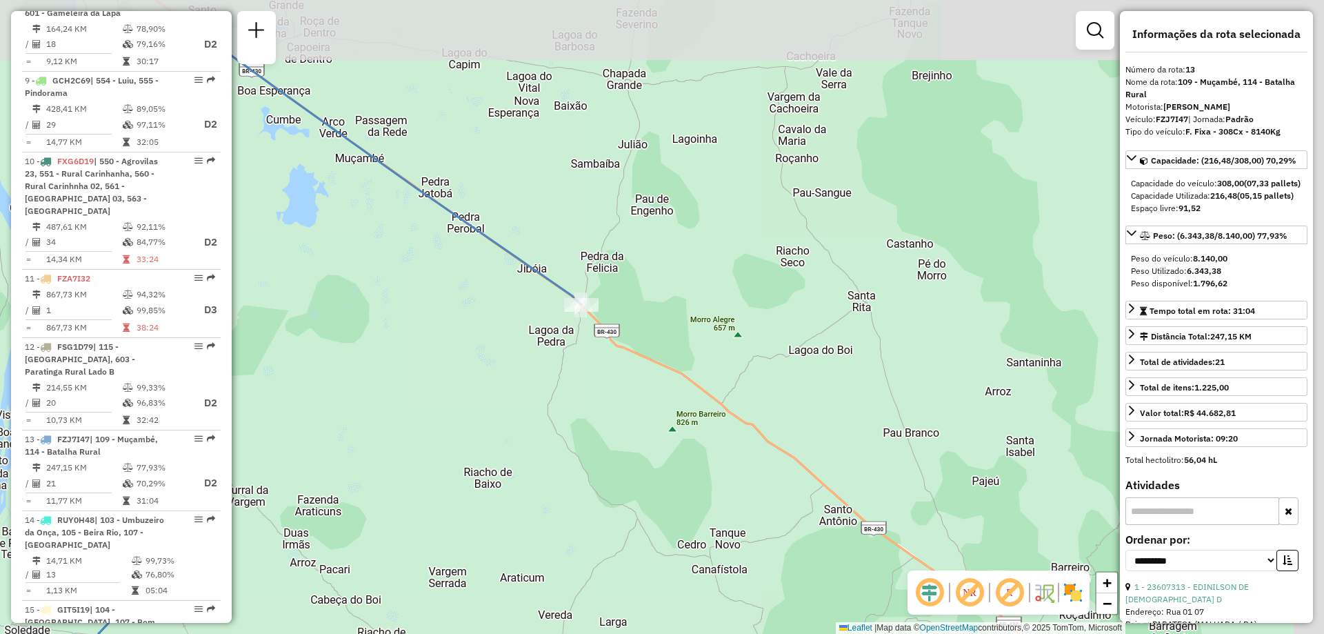
drag, startPoint x: 636, startPoint y: 251, endPoint x: 591, endPoint y: 345, distance: 103.9
click at [592, 345] on div "Janela de atendimento Grade de atendimento Capacidade Transportadoras Veículos …" at bounding box center [662, 317] width 1324 height 634
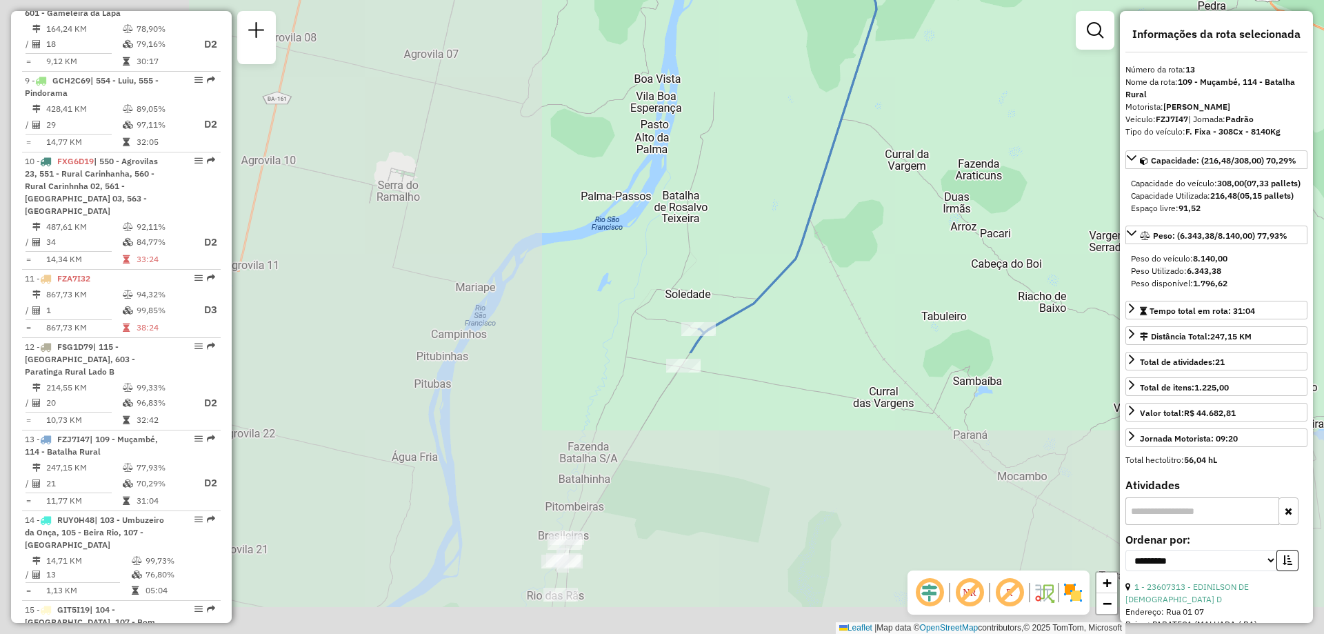
drag, startPoint x: 373, startPoint y: 481, endPoint x: 1084, endPoint y: 128, distance: 793.8
click at [1084, 128] on div "Janela de atendimento Grade de atendimento Capacidade Transportadoras Veículos …" at bounding box center [662, 317] width 1324 height 634
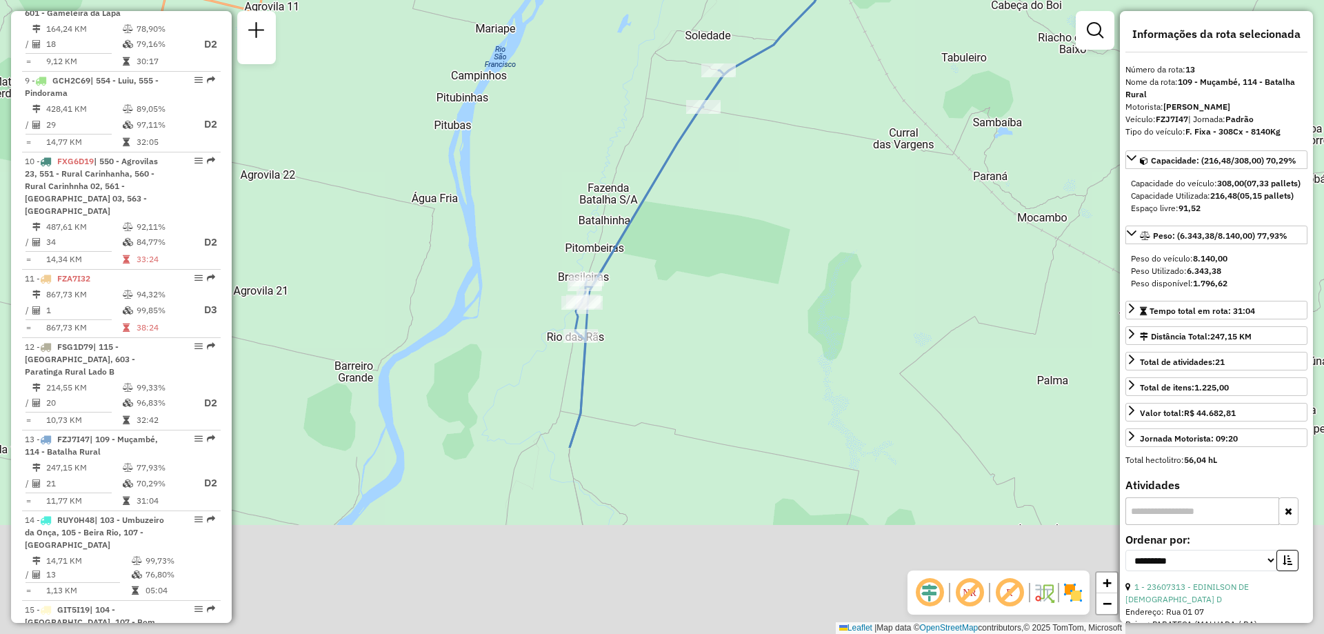
drag, startPoint x: 819, startPoint y: 455, endPoint x: 792, endPoint y: 104, distance: 352.0
click at [792, 104] on div "Janela de atendimento Grade de atendimento Capacidade Transportadoras Veículos …" at bounding box center [662, 317] width 1324 height 634
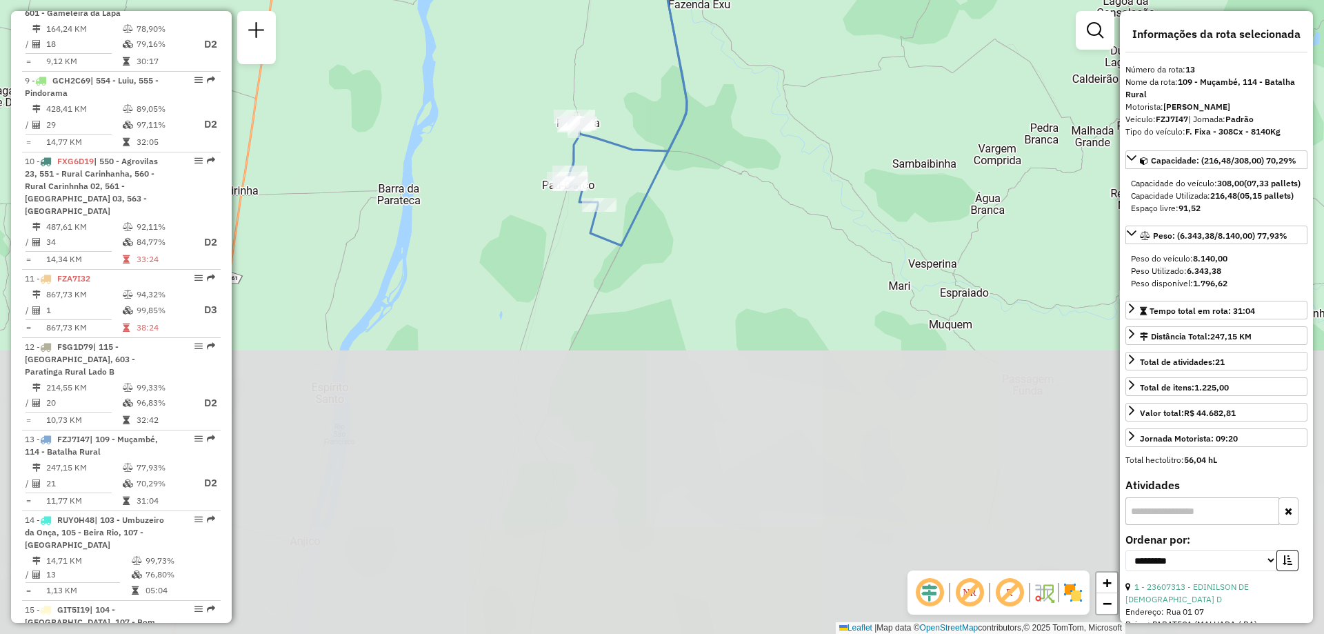
drag, startPoint x: 688, startPoint y: 518, endPoint x: 772, endPoint y: 92, distance: 434.4
click at [772, 92] on div "Janela de atendimento Grade de atendimento Capacidade Transportadoras Veículos …" at bounding box center [662, 317] width 1324 height 634
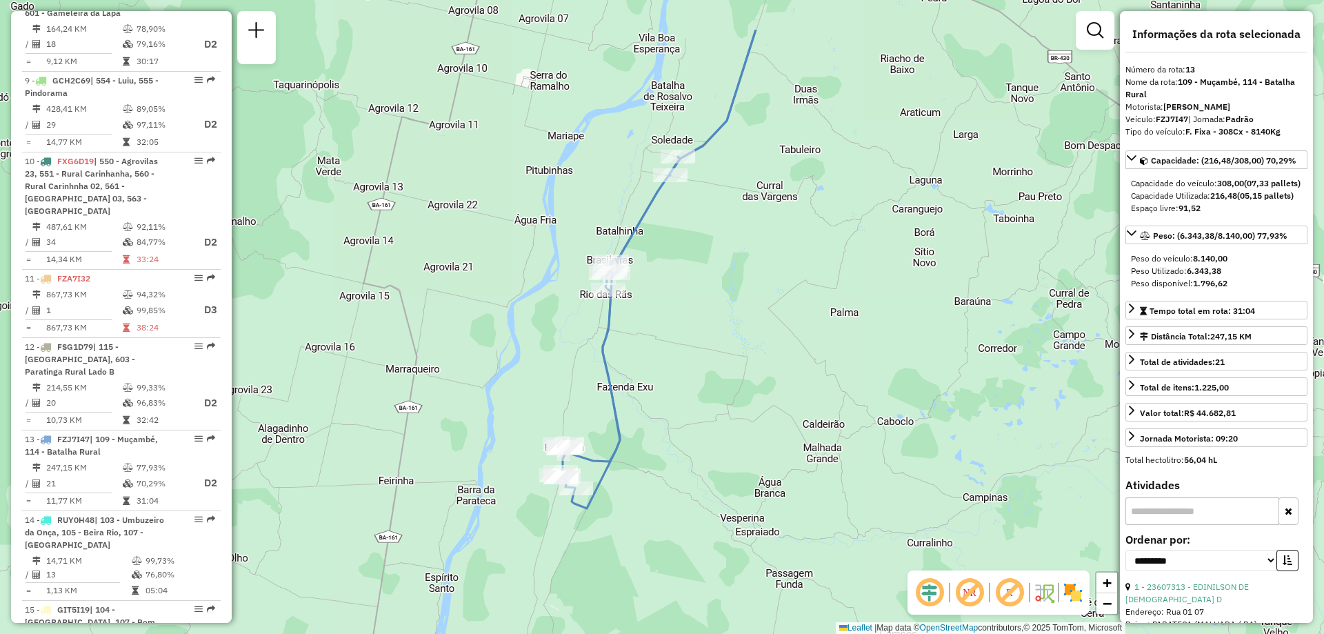
drag, startPoint x: 851, startPoint y: 279, endPoint x: 834, endPoint y: 320, distance: 44.6
click at [834, 320] on div "Janela de atendimento Grade de atendimento Capacidade Transportadoras Veículos …" at bounding box center [662, 317] width 1324 height 634
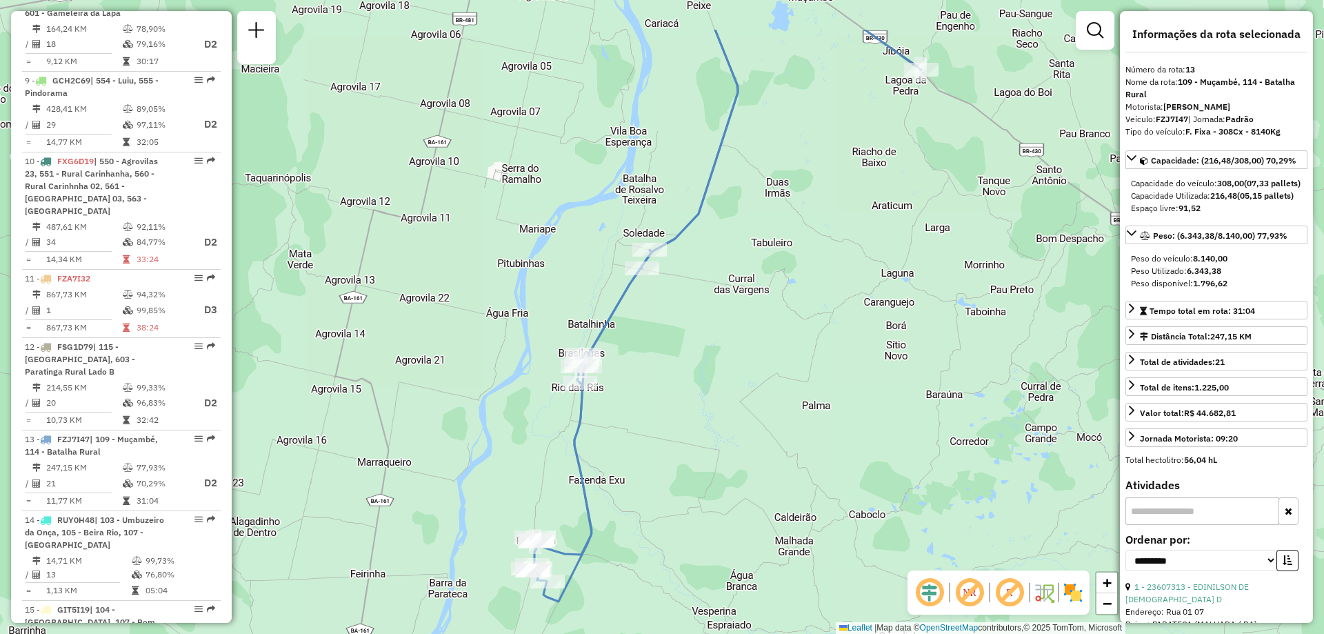
drag, startPoint x: 842, startPoint y: 235, endPoint x: 827, endPoint y: 284, distance: 51.3
click at [827, 284] on div "Janela de atendimento Grade de atendimento Capacidade Transportadoras Veículos …" at bounding box center [662, 317] width 1324 height 634
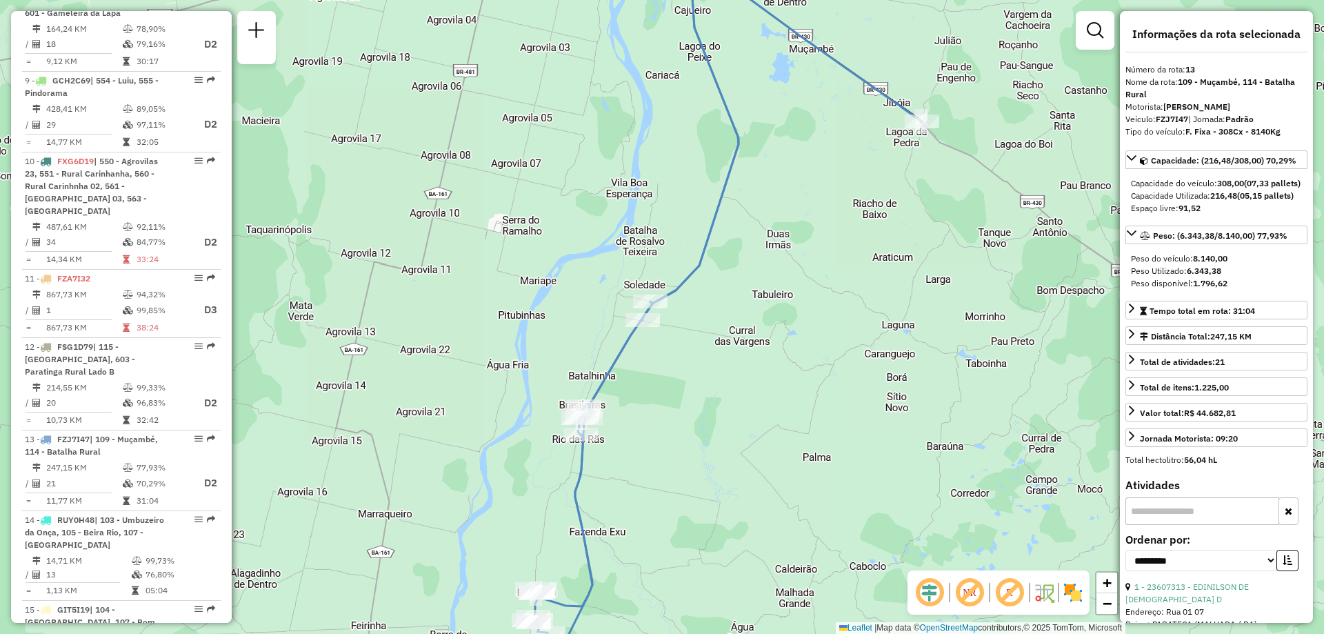
drag, startPoint x: 870, startPoint y: 231, endPoint x: 871, endPoint y: 283, distance: 51.7
click at [871, 283] on div "Janela de atendimento Grade de atendimento Capacidade Transportadoras Veículos …" at bounding box center [662, 317] width 1324 height 634
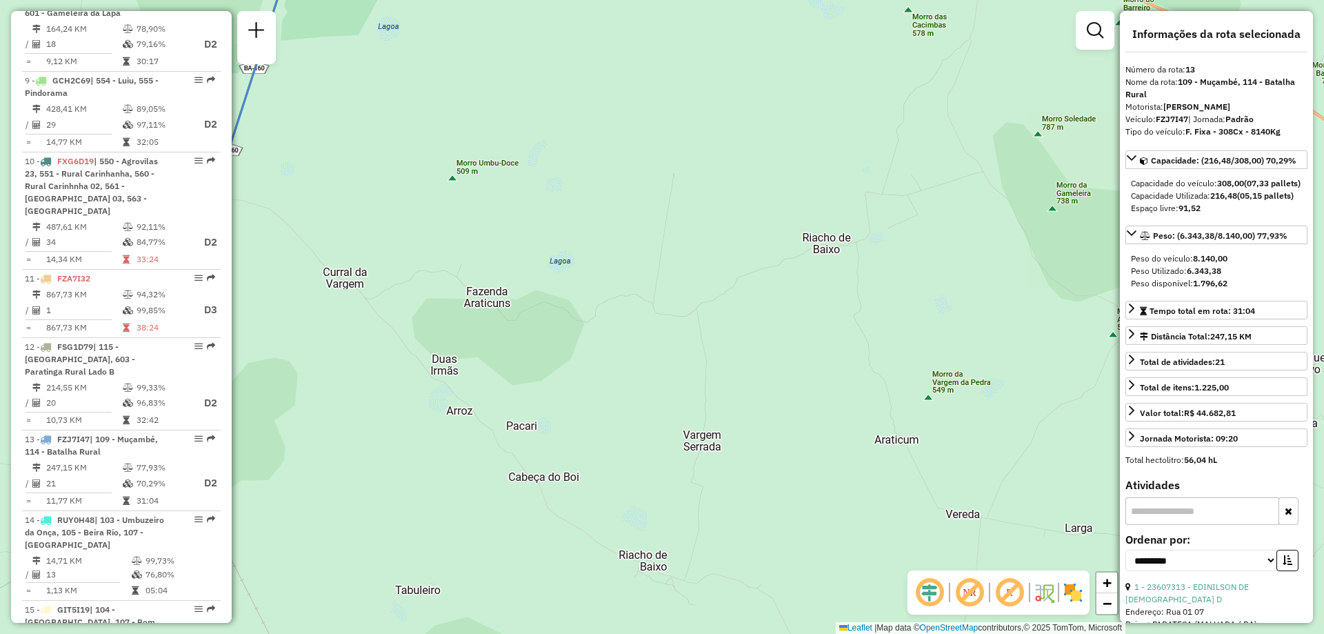
drag, startPoint x: 696, startPoint y: 554, endPoint x: 799, endPoint y: 396, distance: 188.6
click at [799, 396] on div "Janela de atendimento Grade de atendimento Capacidade Transportadoras Veículos …" at bounding box center [662, 317] width 1324 height 634
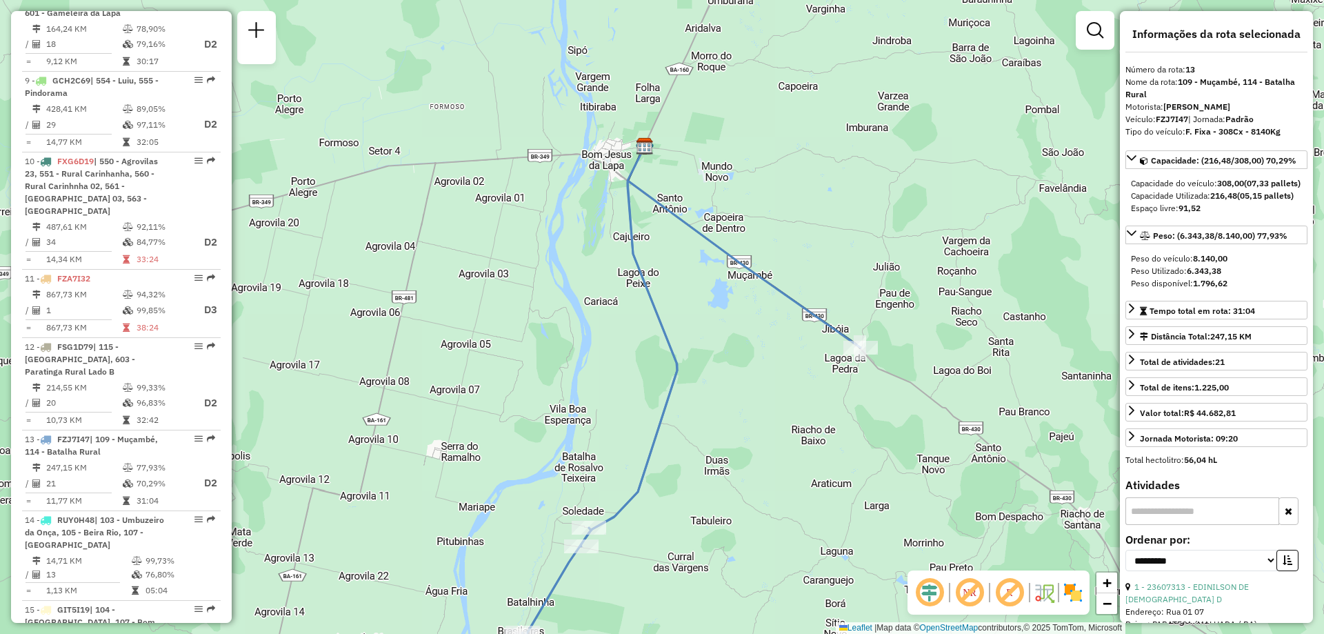
drag, startPoint x: 728, startPoint y: 189, endPoint x: 755, endPoint y: 296, distance: 110.2
click at [755, 296] on div "Janela de atendimento Grade de atendimento Capacidade Transportadoras Veículos …" at bounding box center [662, 317] width 1324 height 634
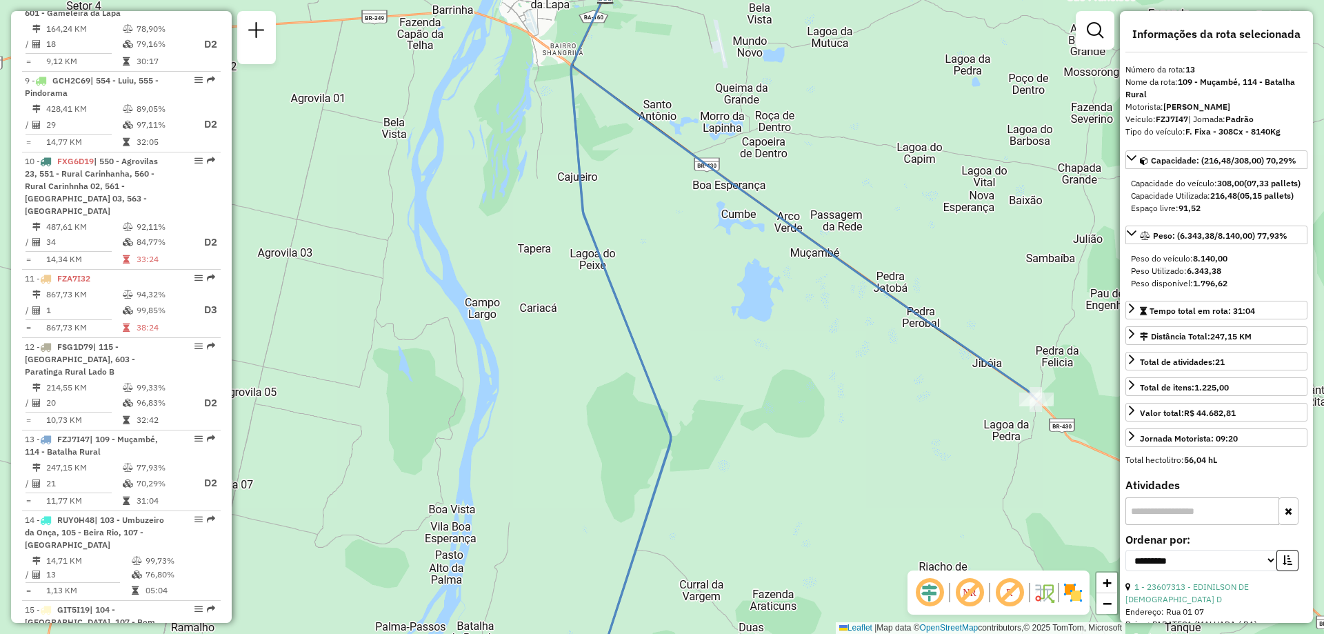
drag, startPoint x: 684, startPoint y: 223, endPoint x: 754, endPoint y: 228, distance: 70.5
click at [754, 228] on div "Janela de atendimento Grade de atendimento Capacidade Transportadoras Veículos …" at bounding box center [662, 317] width 1324 height 634
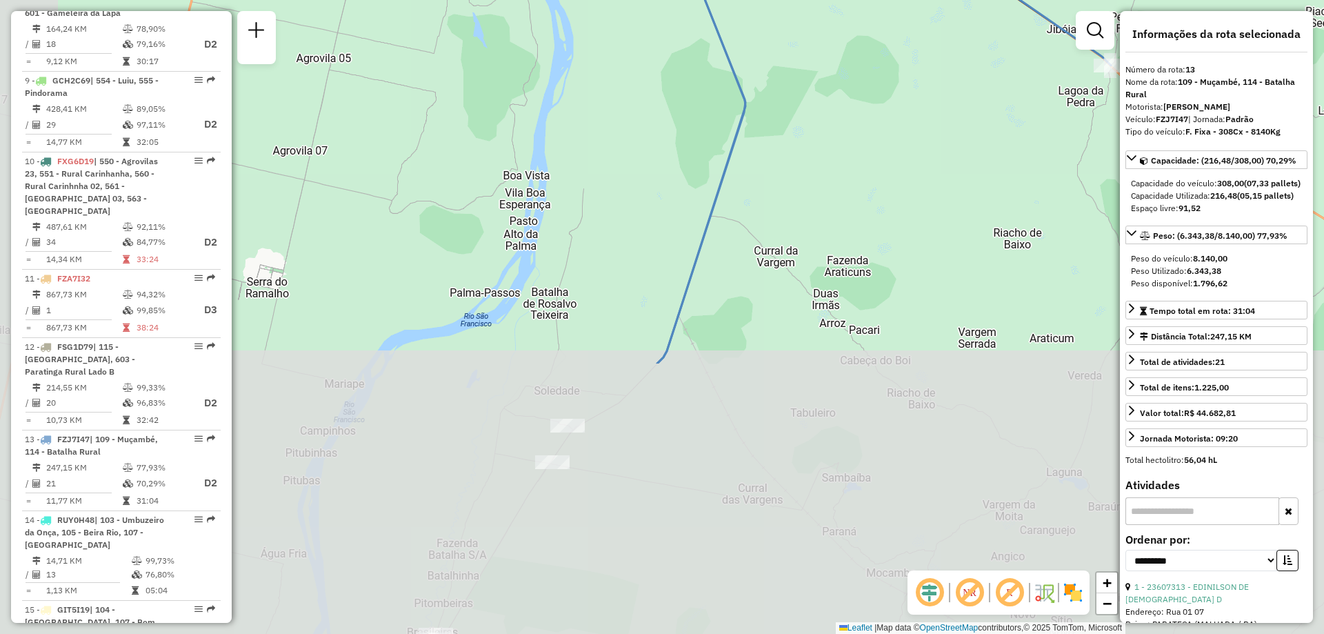
drag, startPoint x: 721, startPoint y: 528, endPoint x: 815, endPoint y: 179, distance: 362.0
click at [812, 182] on div "Janela de atendimento Grade de atendimento Capacidade Transportadoras Veículos …" at bounding box center [662, 317] width 1324 height 634
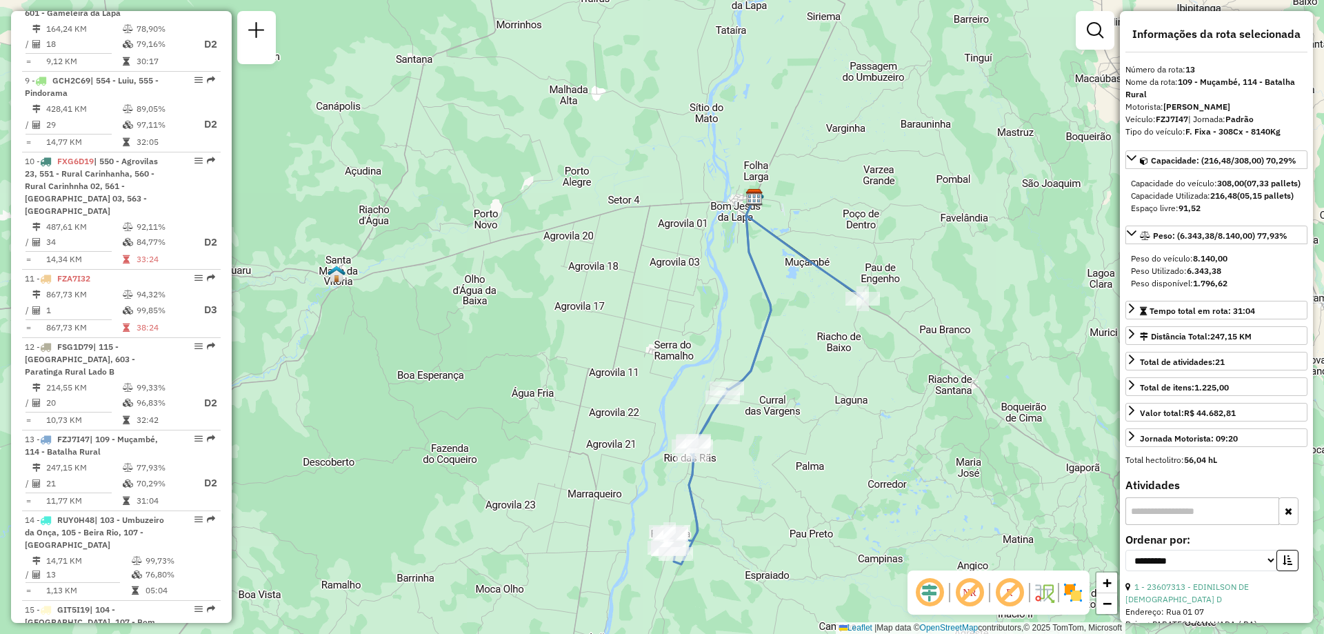
drag, startPoint x: 862, startPoint y: 388, endPoint x: 830, endPoint y: 389, distance: 31.8
click at [830, 389] on div "Janela de atendimento Grade de atendimento Capacidade Transportadoras Veículos …" at bounding box center [662, 317] width 1324 height 634
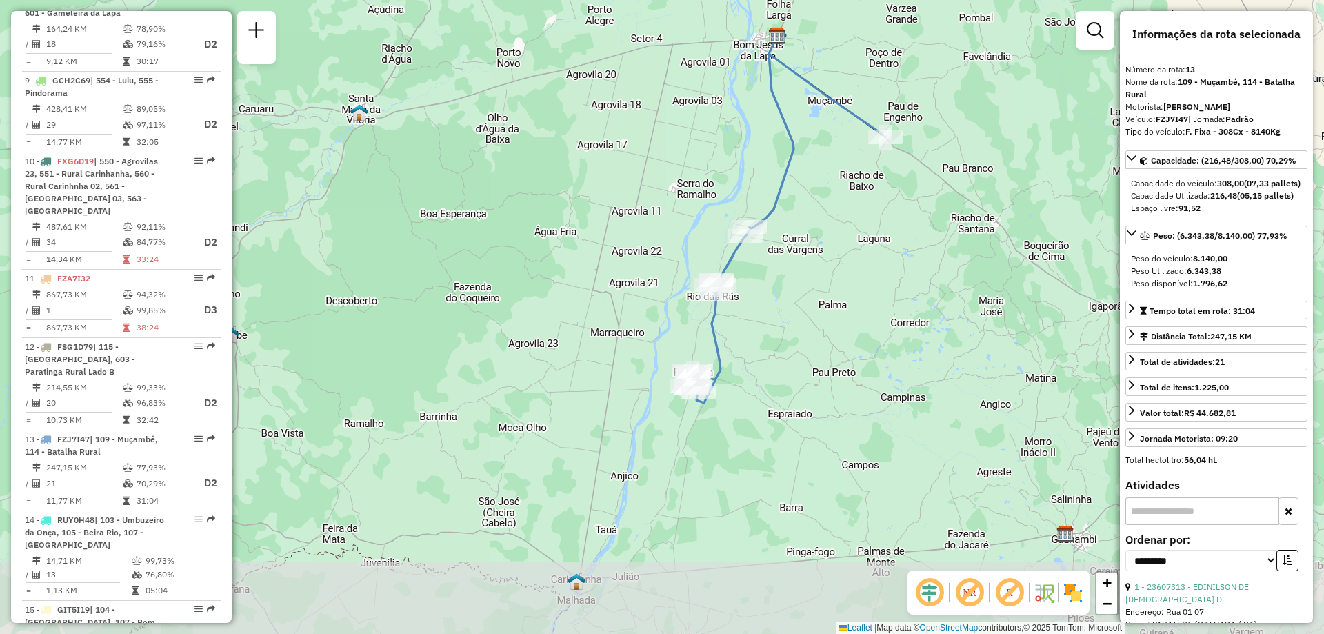
drag, startPoint x: 837, startPoint y: 519, endPoint x: 868, endPoint y: 358, distance: 164.2
click at [868, 358] on div "Janela de atendimento Grade de atendimento Capacidade Transportadoras Veículos …" at bounding box center [662, 317] width 1324 height 634
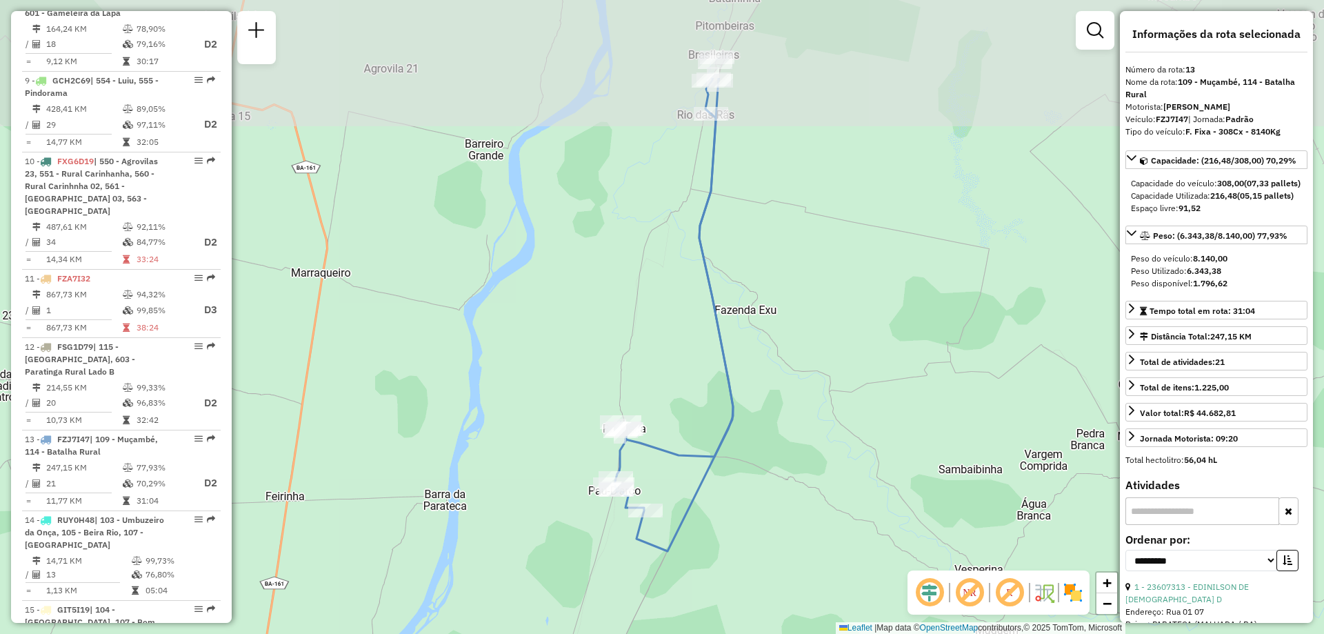
drag, startPoint x: 889, startPoint y: 217, endPoint x: 728, endPoint y: 445, distance: 279.7
click at [734, 452] on div "Janela de atendimento Grade de atendimento Capacidade Transportadoras Veículos …" at bounding box center [662, 317] width 1324 height 634
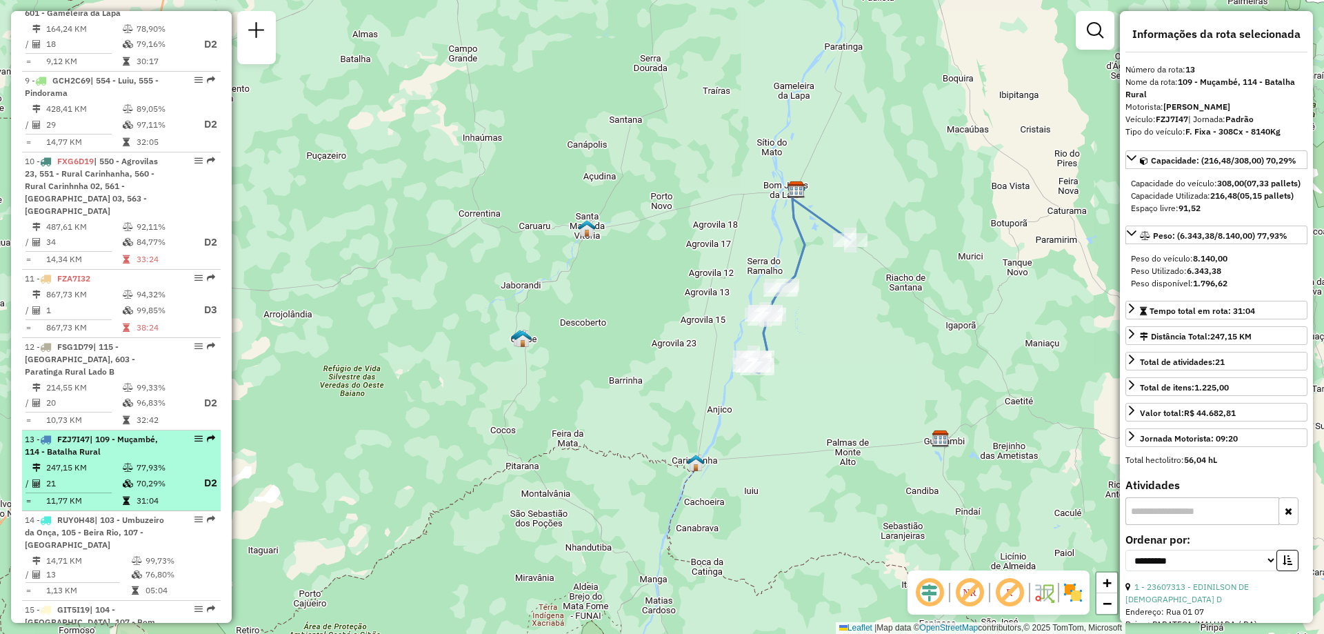
click at [112, 433] on div "13 - FZJ7I47 | 109 - Muçambé, 114 - Batalha Rural" at bounding box center [98, 445] width 146 height 25
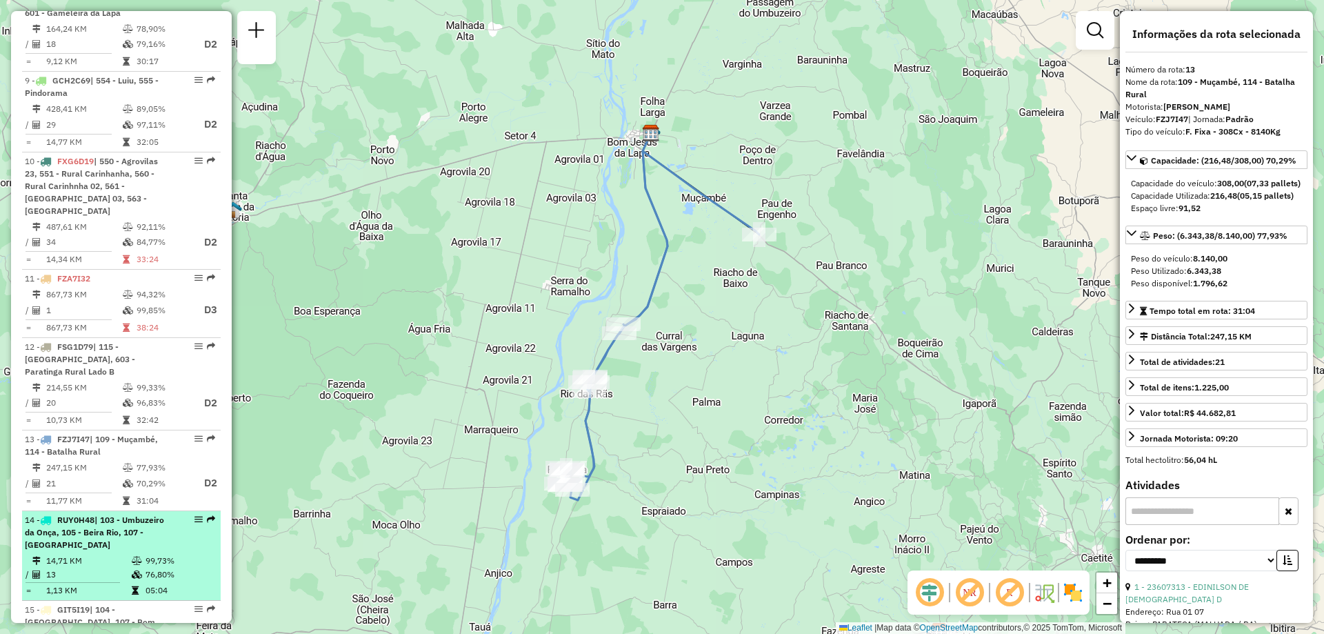
click at [115, 514] on div "14 - RUY0H48 | 103 - Umbuzeiro da Onça, 105 - Beira Rio, 107 - [GEOGRAPHIC_DATA]" at bounding box center [98, 532] width 146 height 37
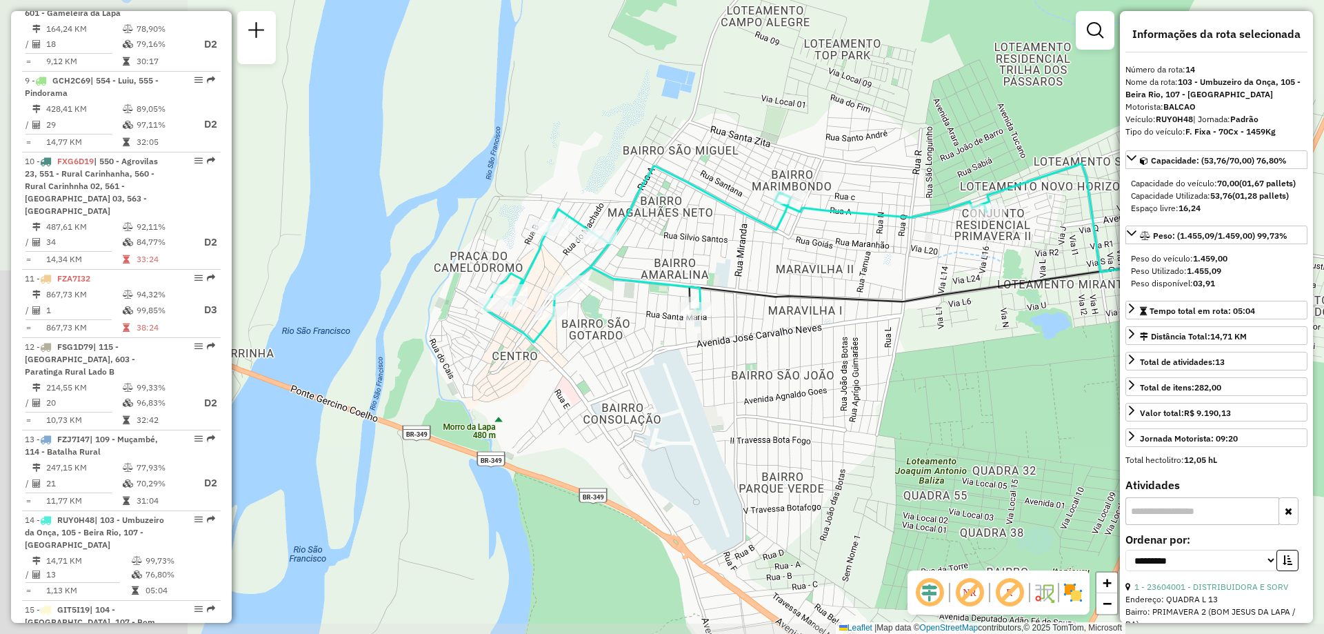
drag, startPoint x: 629, startPoint y: 468, endPoint x: 839, endPoint y: 405, distance: 219.5
click at [839, 405] on div "Janela de atendimento Grade de atendimento Capacidade Transportadoras Veículos …" at bounding box center [662, 317] width 1324 height 634
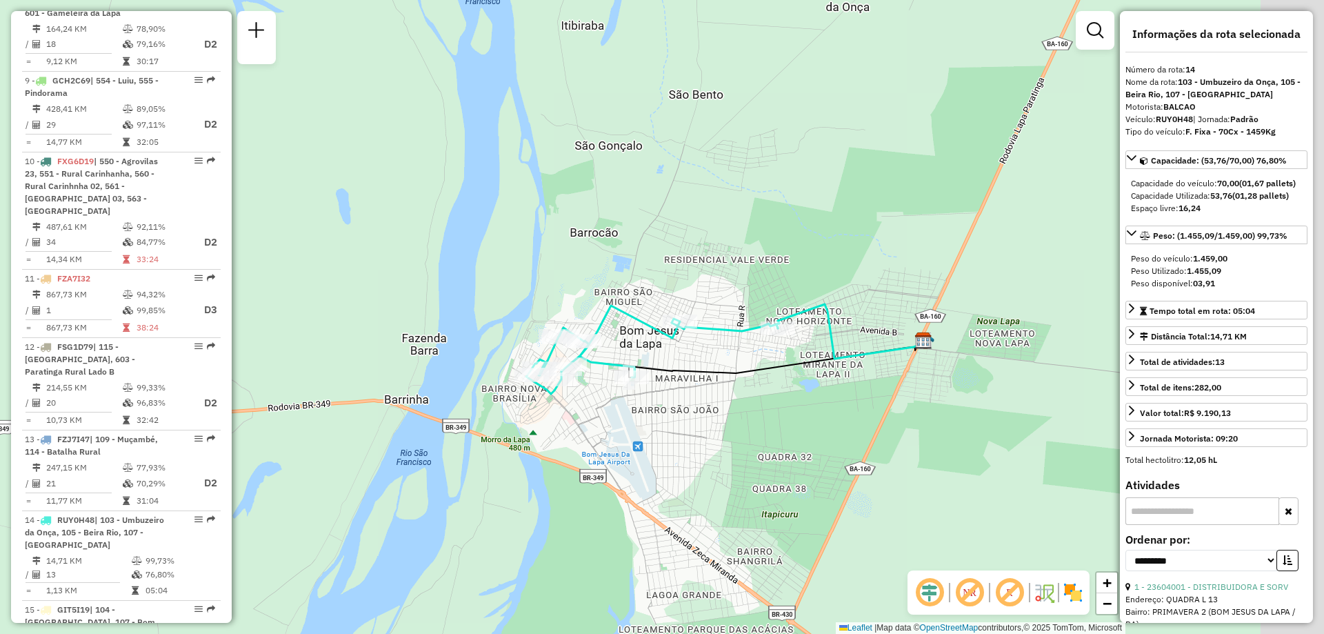
drag, startPoint x: 874, startPoint y: 422, endPoint x: 750, endPoint y: 425, distance: 124.2
click at [750, 425] on div "Janela de atendimento Grade de atendimento Capacidade Transportadoras Veículos …" at bounding box center [662, 317] width 1324 height 634
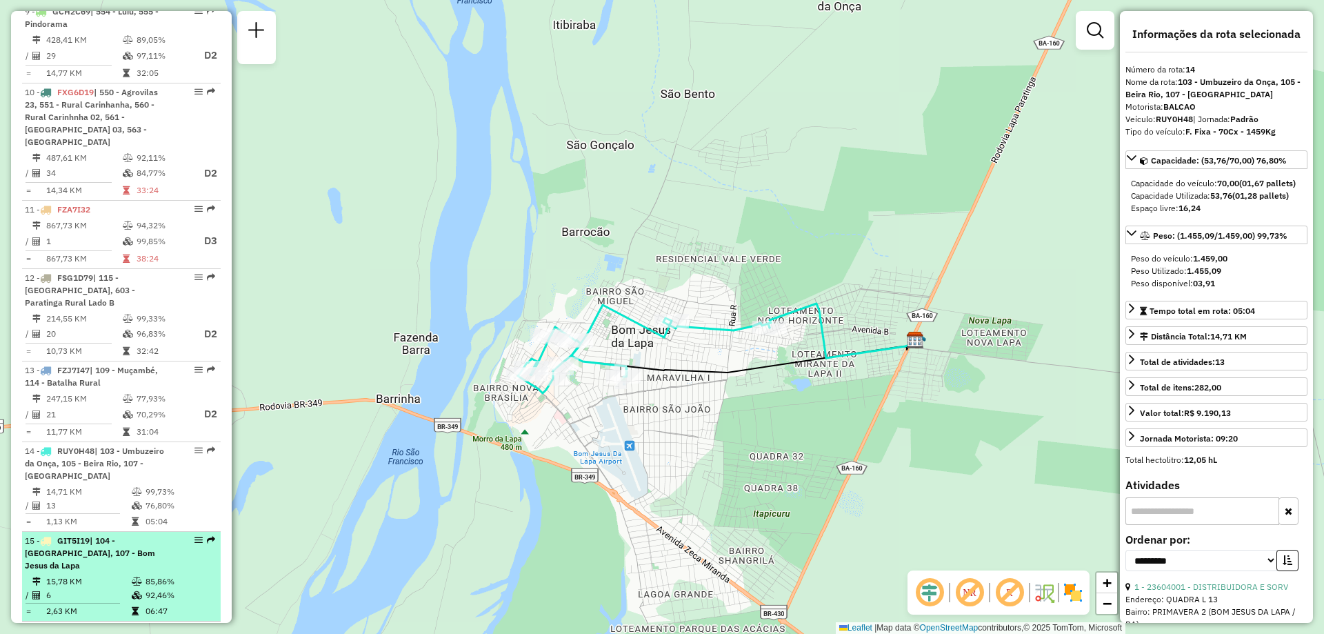
scroll to position [1294, 0]
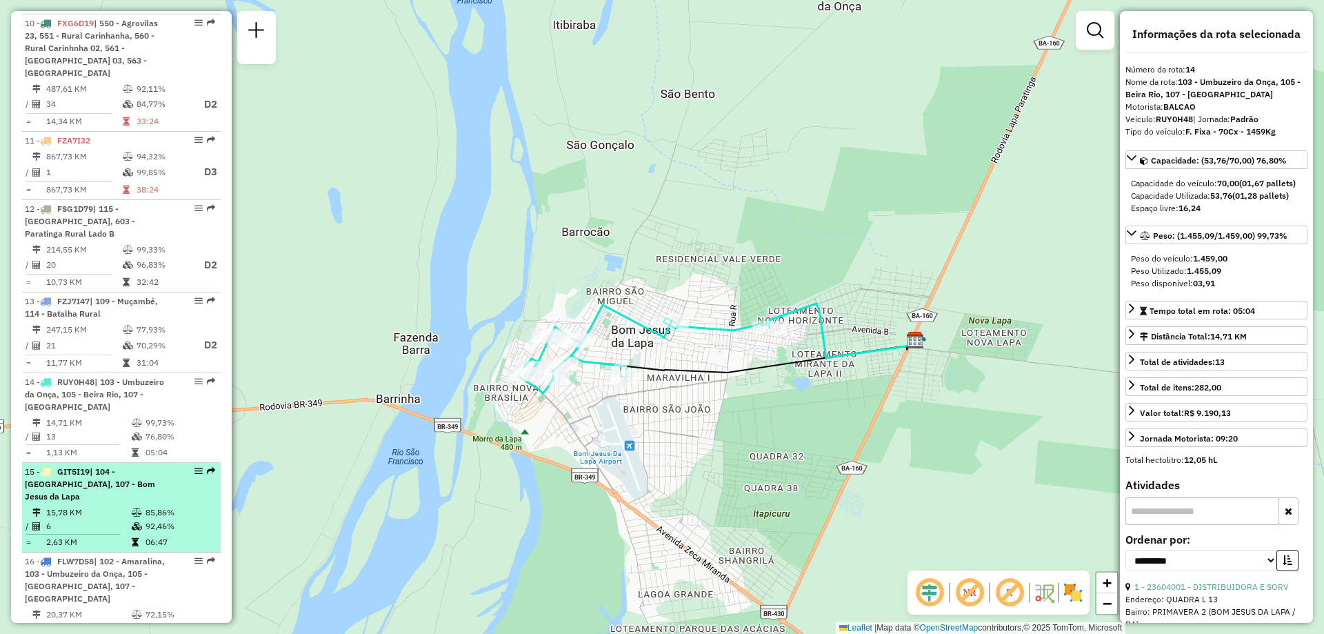
click at [74, 465] on div "15 - GIT5I19 | 104 - [GEOGRAPHIC_DATA], 107 - [GEOGRAPHIC_DATA]" at bounding box center [98, 483] width 146 height 37
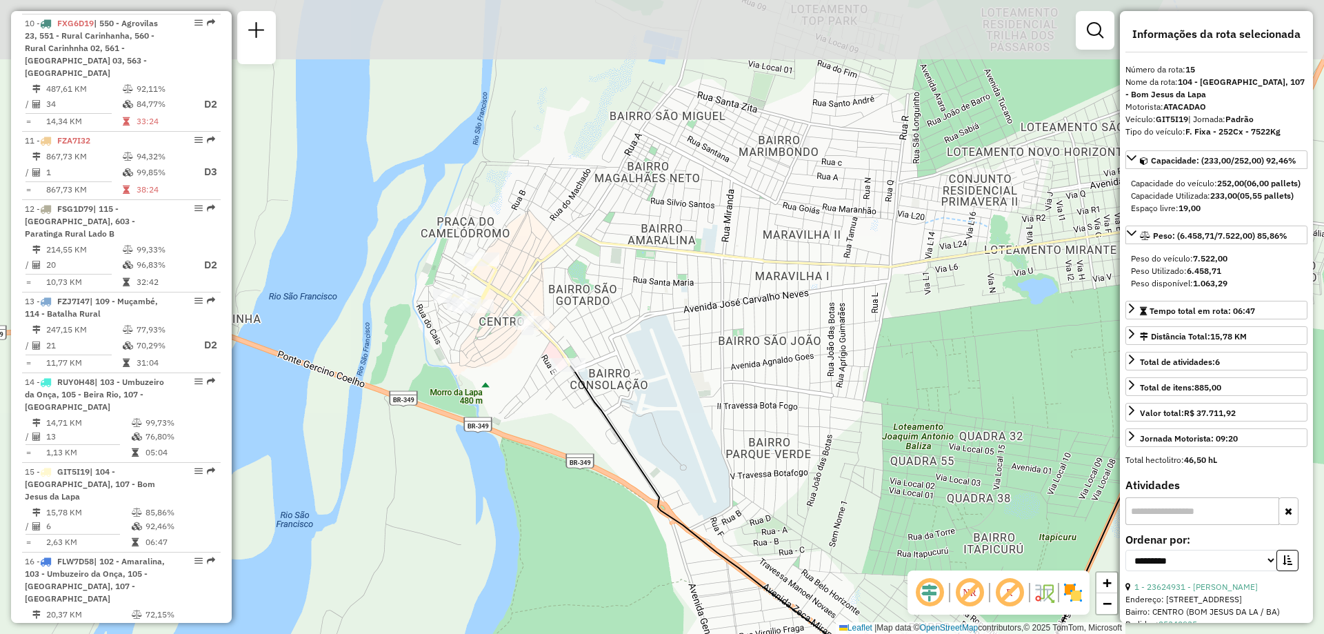
drag, startPoint x: 605, startPoint y: 310, endPoint x: 772, endPoint y: 462, distance: 226.0
click at [788, 472] on div "Janela de atendimento Grade de atendimento Capacidade Transportadoras Veículos …" at bounding box center [662, 317] width 1324 height 634
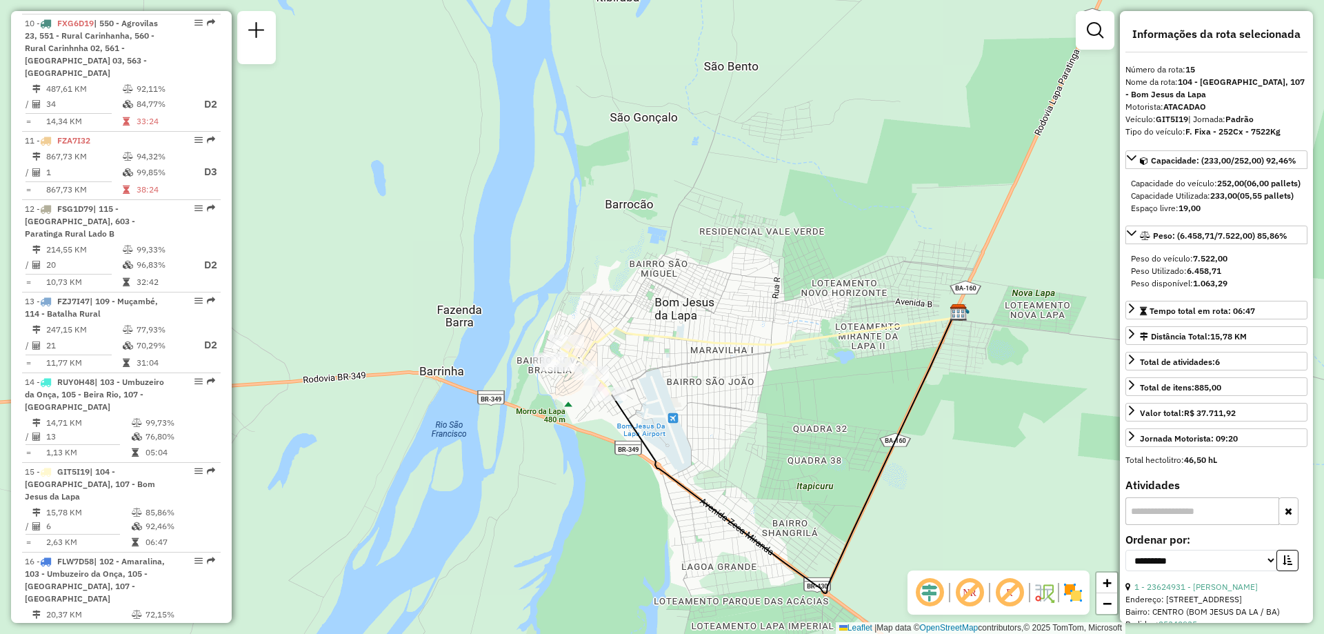
drag, startPoint x: 701, startPoint y: 398, endPoint x: 675, endPoint y: 391, distance: 27.1
click at [674, 390] on div "Janela de atendimento Grade de atendimento Capacidade Transportadoras Veículos …" at bounding box center [662, 317] width 1324 height 634
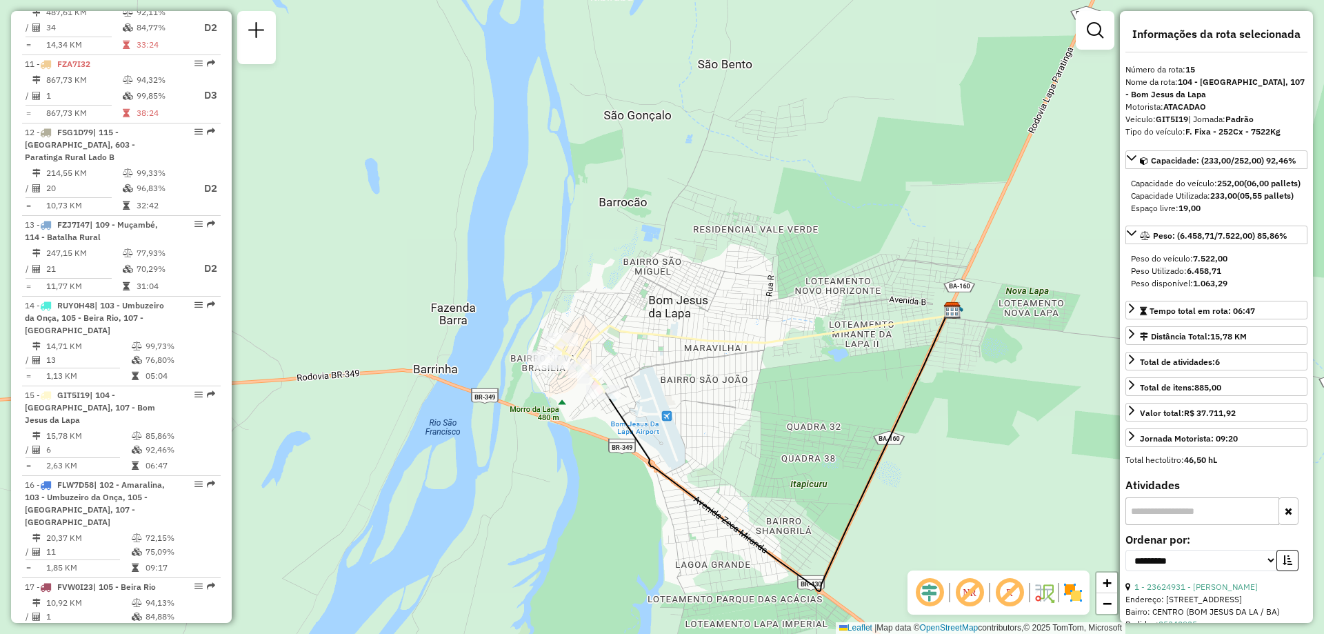
scroll to position [1400, 0]
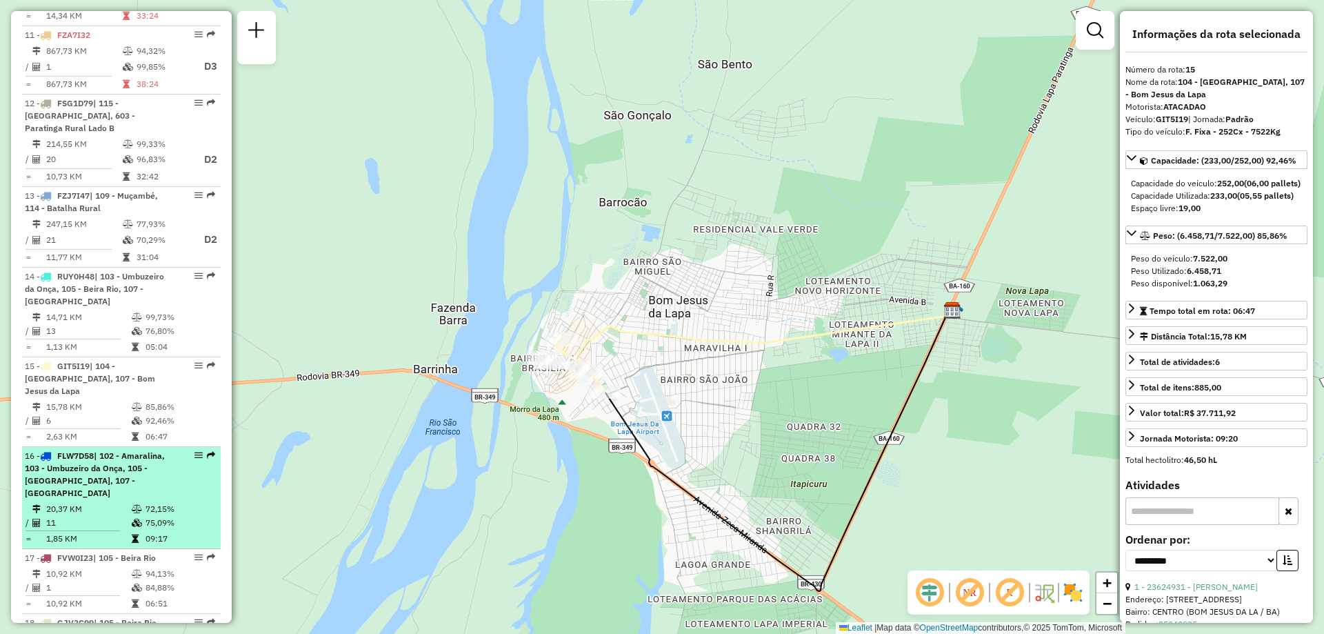
click at [86, 450] on span "| 102 - Amaralina, 103 - Umbuzeiro da Onça, 105 - [GEOGRAPHIC_DATA], 107 - [GEO…" at bounding box center [95, 474] width 140 height 48
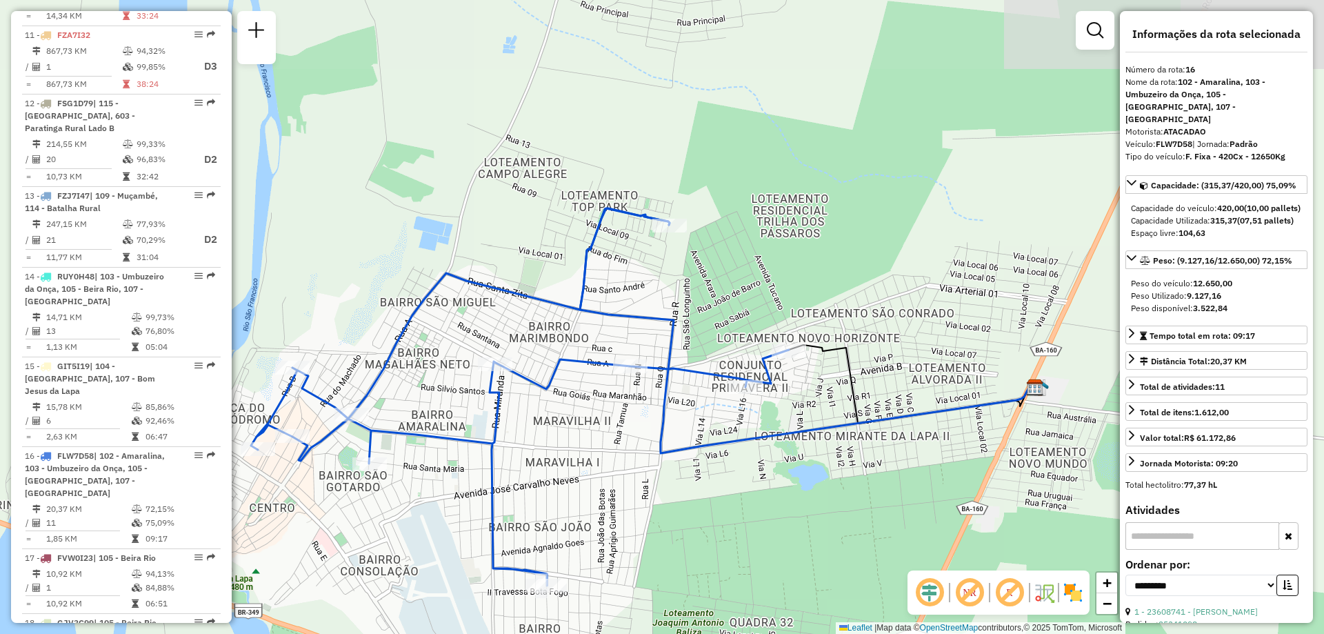
drag, startPoint x: 660, startPoint y: 455, endPoint x: 639, endPoint y: 535, distance: 82.6
click at [639, 535] on div "Janela de atendimento Grade de atendimento Capacidade Transportadoras Veículos …" at bounding box center [662, 317] width 1324 height 634
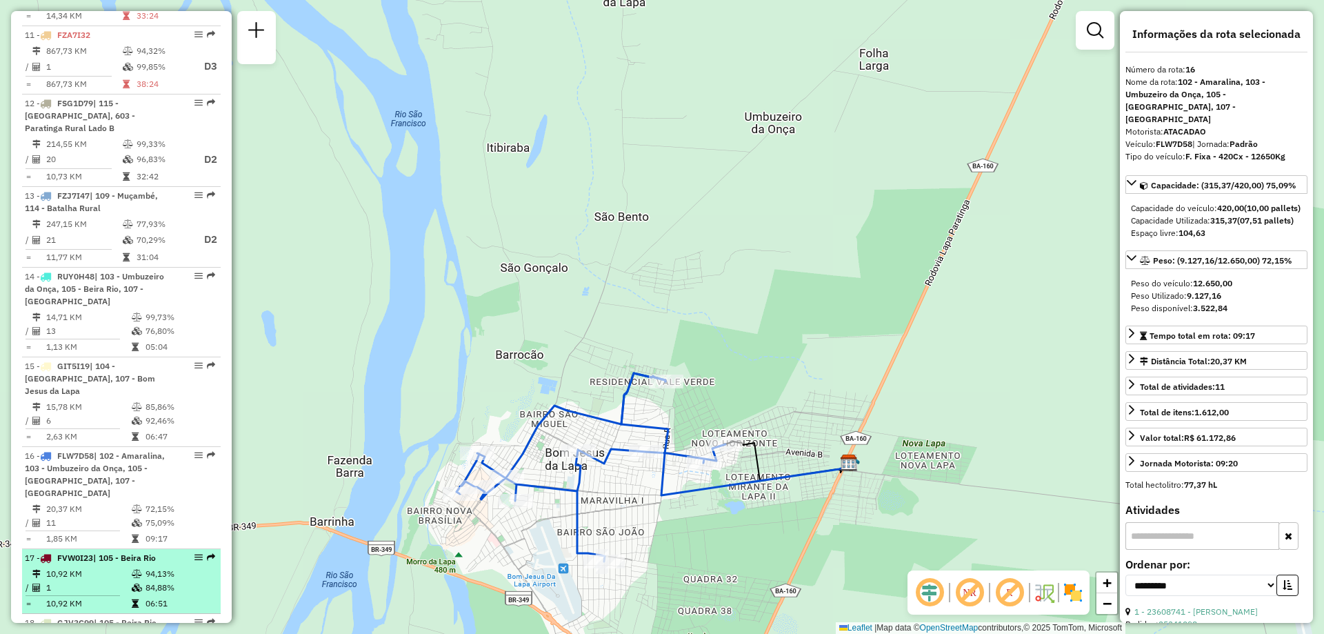
click at [93, 552] on span "FVW0I23" at bounding box center [75, 557] width 36 height 10
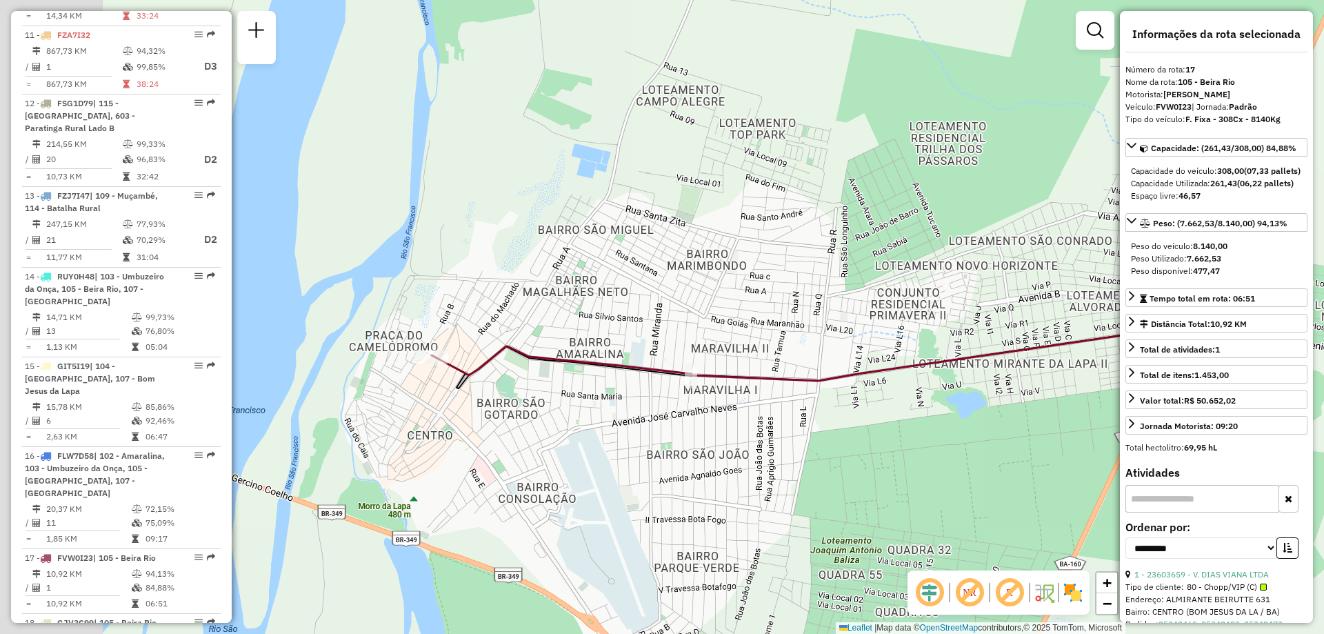
drag, startPoint x: 659, startPoint y: 465, endPoint x: 740, endPoint y: 479, distance: 82.5
click at [757, 491] on div "Janela de atendimento Grade de atendimento Capacidade Transportadoras Veículos …" at bounding box center [662, 317] width 1324 height 634
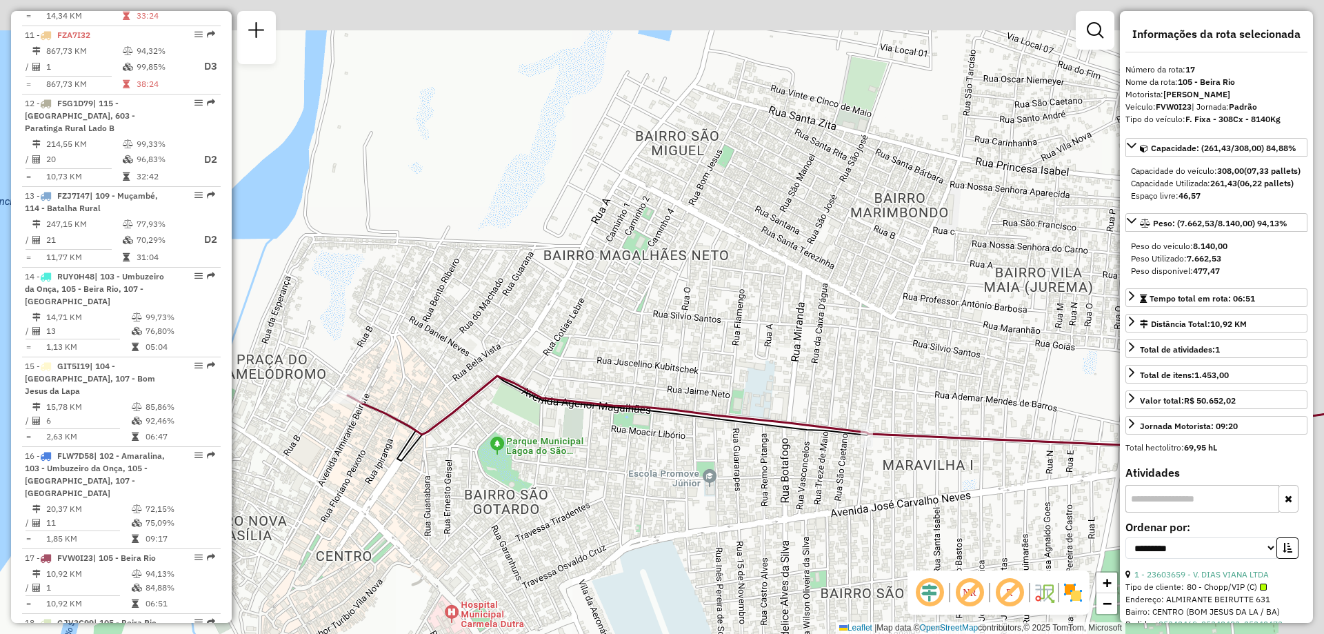
drag, startPoint x: 639, startPoint y: 433, endPoint x: 575, endPoint y: 510, distance: 99.4
click at [575, 510] on div "Janela de atendimento Grade de atendimento Capacidade Transportadoras Veículos …" at bounding box center [662, 317] width 1324 height 634
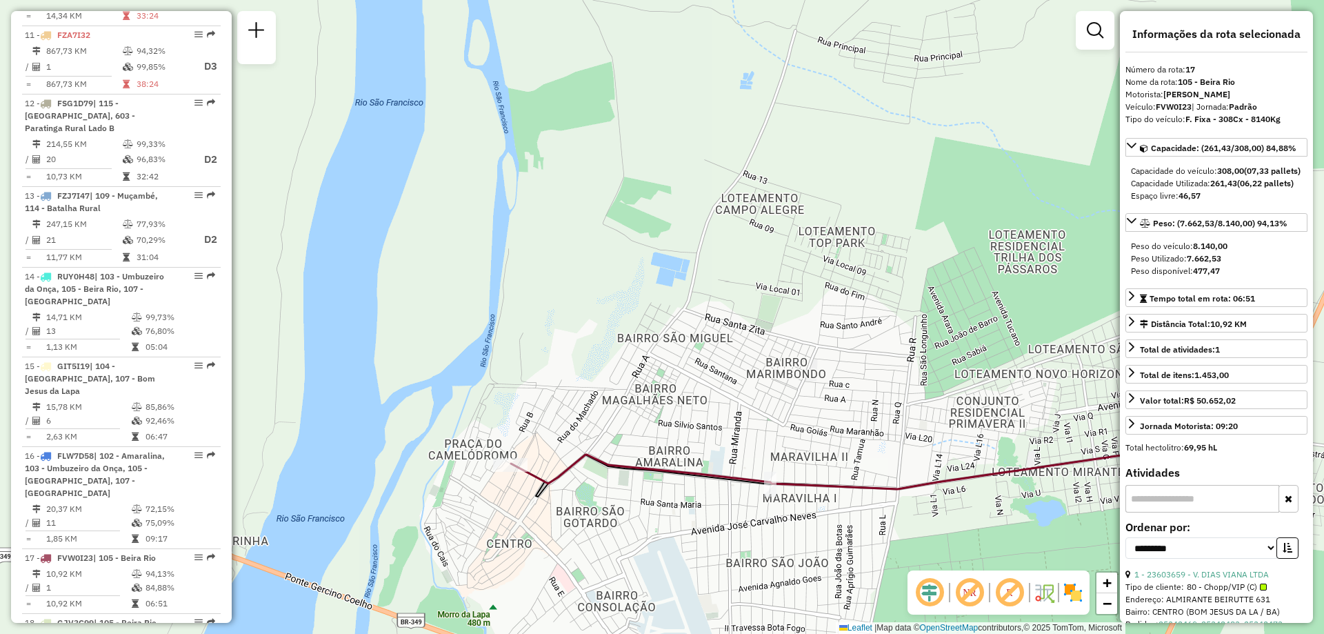
drag, startPoint x: 850, startPoint y: 517, endPoint x: 699, endPoint y: 488, distance: 153.1
click at [699, 488] on div "Janela de atendimento Grade de atendimento Capacidade Transportadoras Veículos …" at bounding box center [662, 317] width 1324 height 634
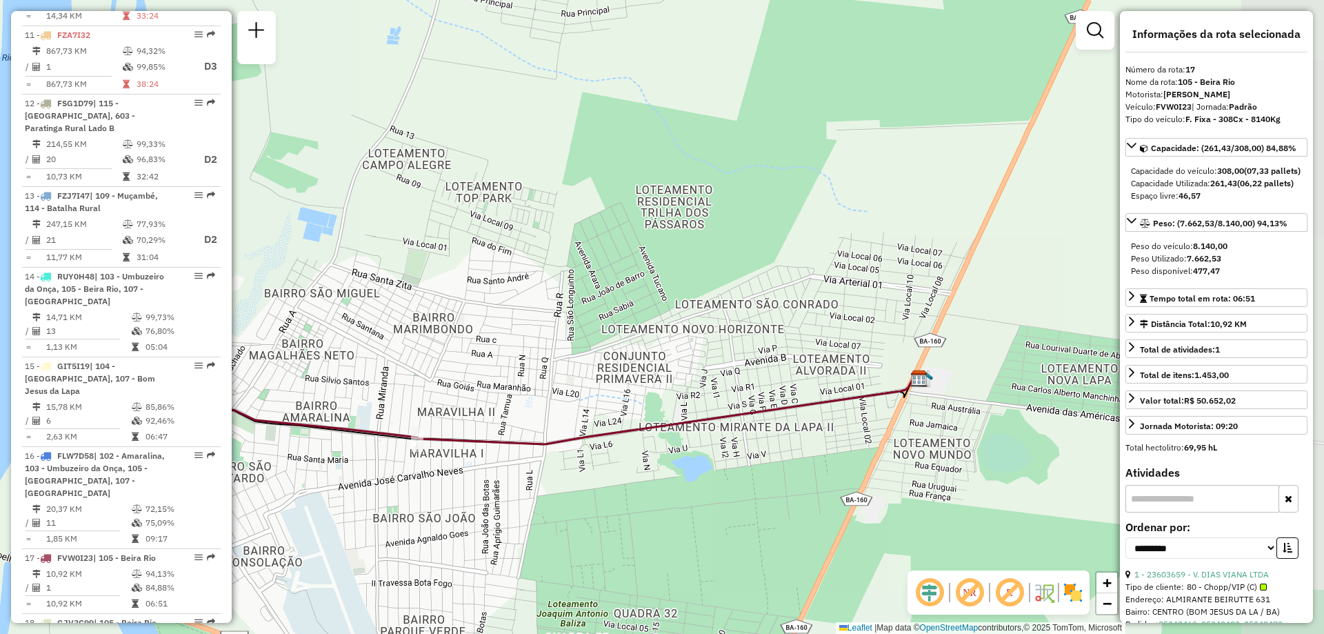
drag, startPoint x: 938, startPoint y: 528, endPoint x: 743, endPoint y: 512, distance: 195.8
click at [743, 512] on div "Janela de atendimento Grade de atendimento Capacidade Transportadoras Veículos …" at bounding box center [662, 317] width 1324 height 634
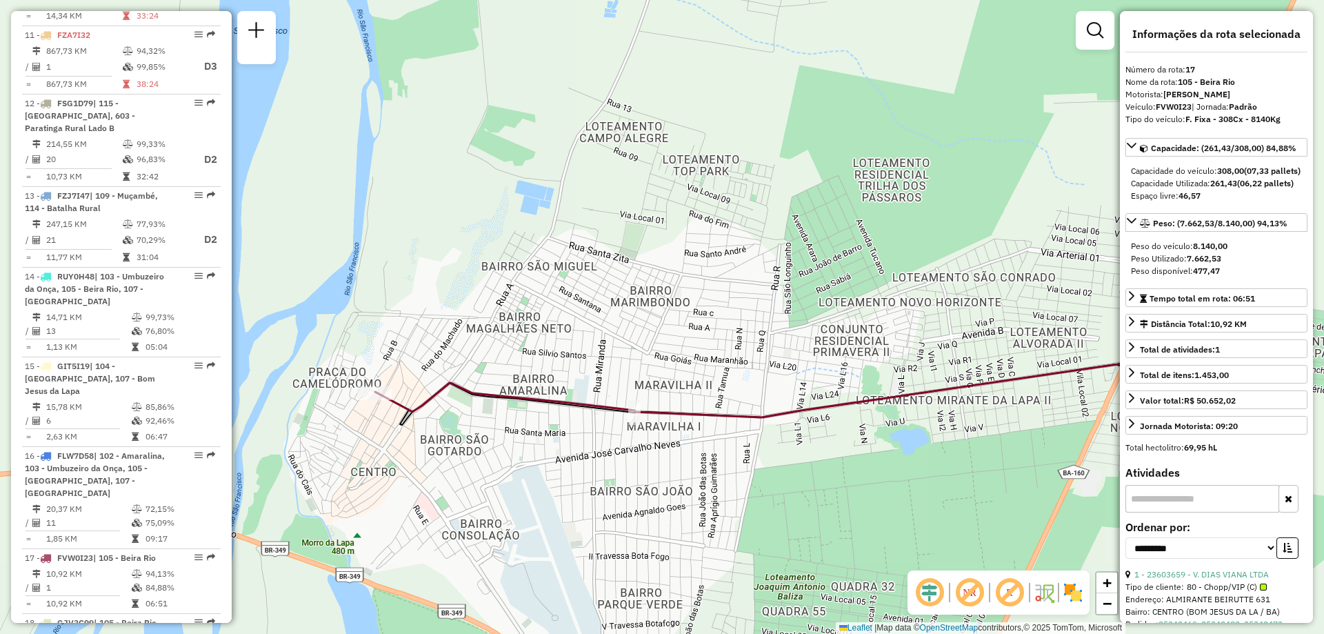
drag, startPoint x: 701, startPoint y: 538, endPoint x: 919, endPoint y: 511, distance: 218.9
click at [919, 511] on div "Janela de atendimento Grade de atendimento Capacidade Transportadoras Veículos …" at bounding box center [662, 317] width 1324 height 634
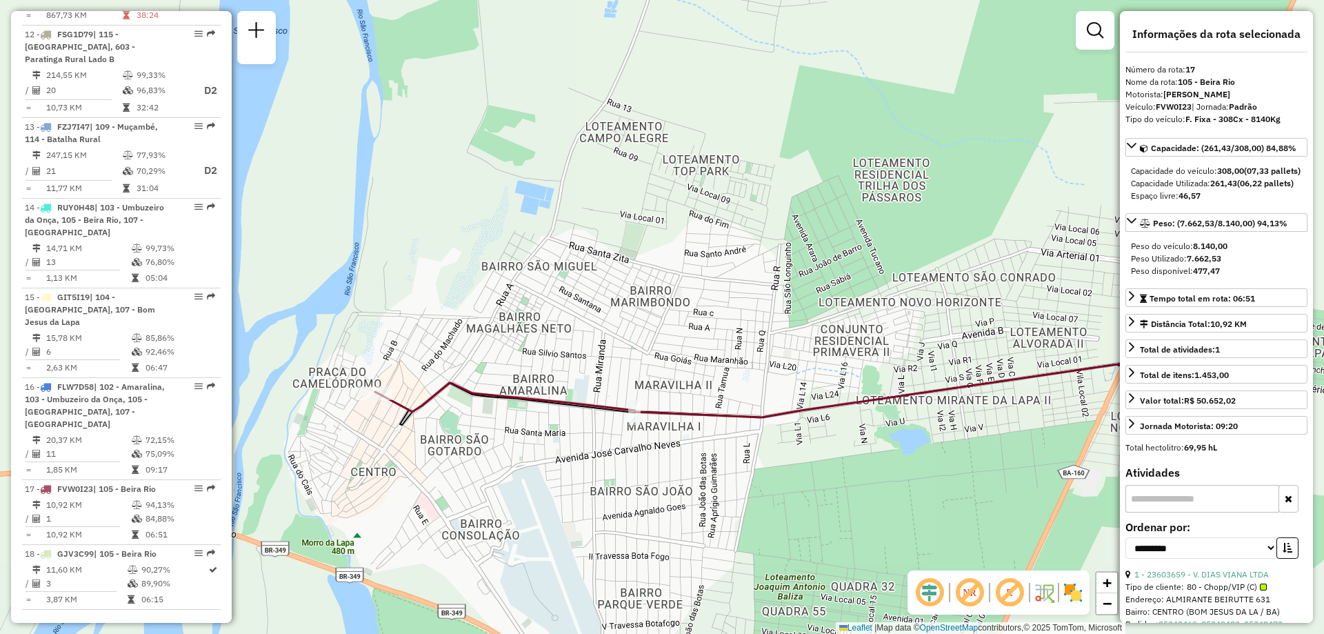
scroll to position [1538, 0]
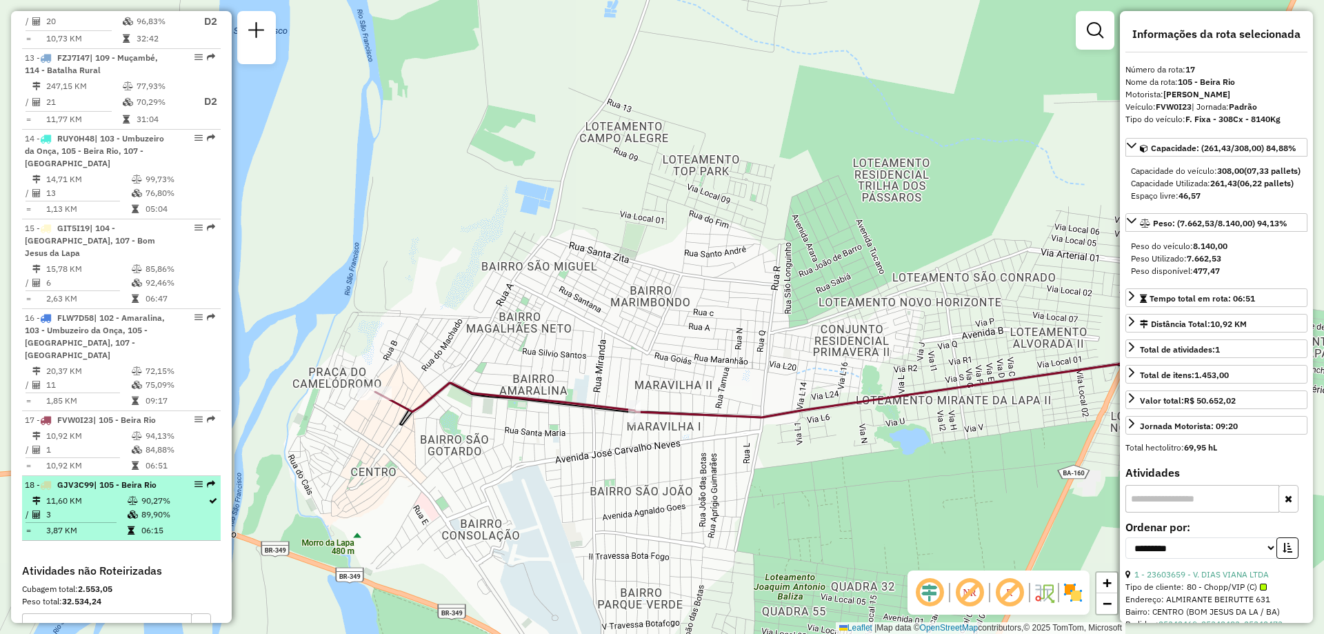
click at [92, 479] on span "GJV3C99" at bounding box center [75, 484] width 37 height 10
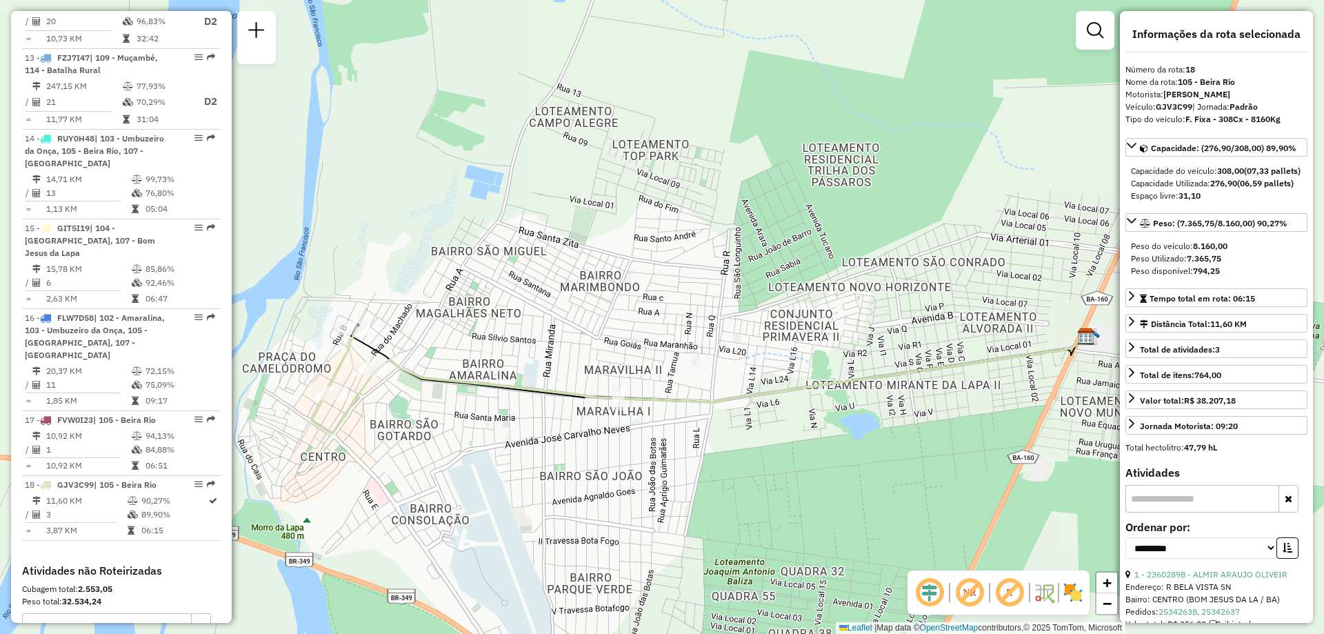
drag, startPoint x: 582, startPoint y: 390, endPoint x: 600, endPoint y: 445, distance: 58.0
click at [616, 452] on div "Janela de atendimento Grade de atendimento Capacidade Transportadoras Veículos …" at bounding box center [662, 317] width 1324 height 634
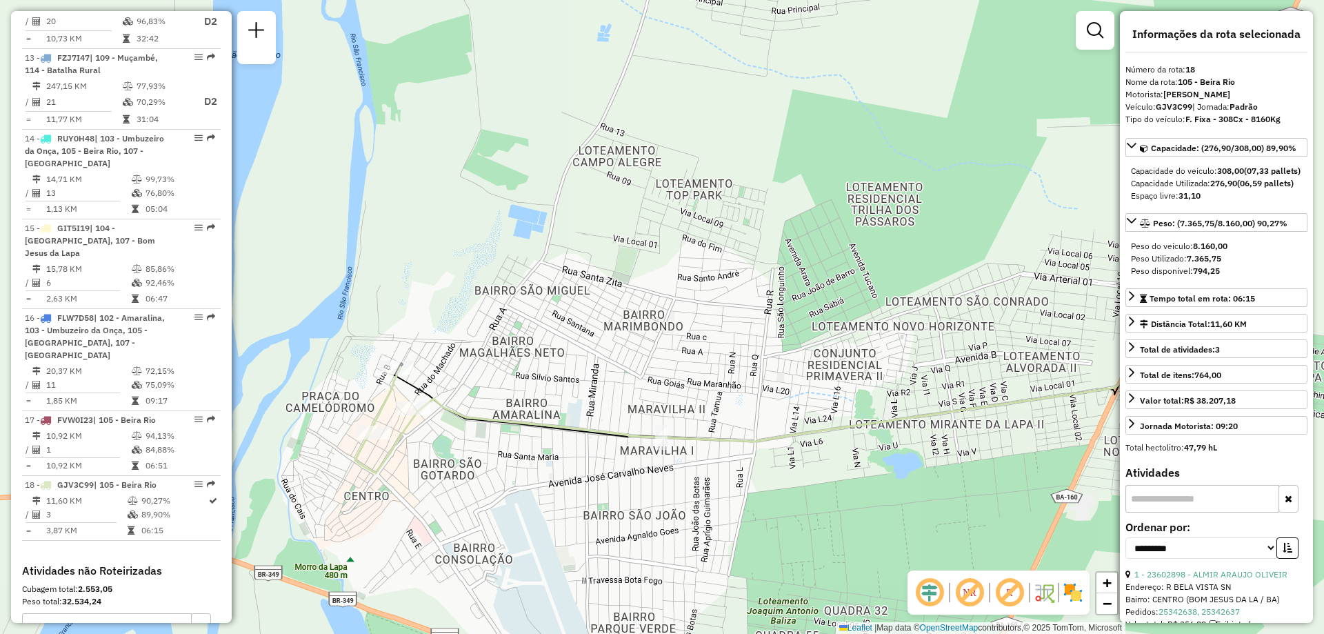
drag, startPoint x: 365, startPoint y: 422, endPoint x: 398, endPoint y: 448, distance: 41.8
click at [405, 460] on div "Janela de atendimento Grade de atendimento Capacidade Transportadoras Veículos …" at bounding box center [662, 317] width 1324 height 634
